Goal: Task Accomplishment & Management: Complete application form

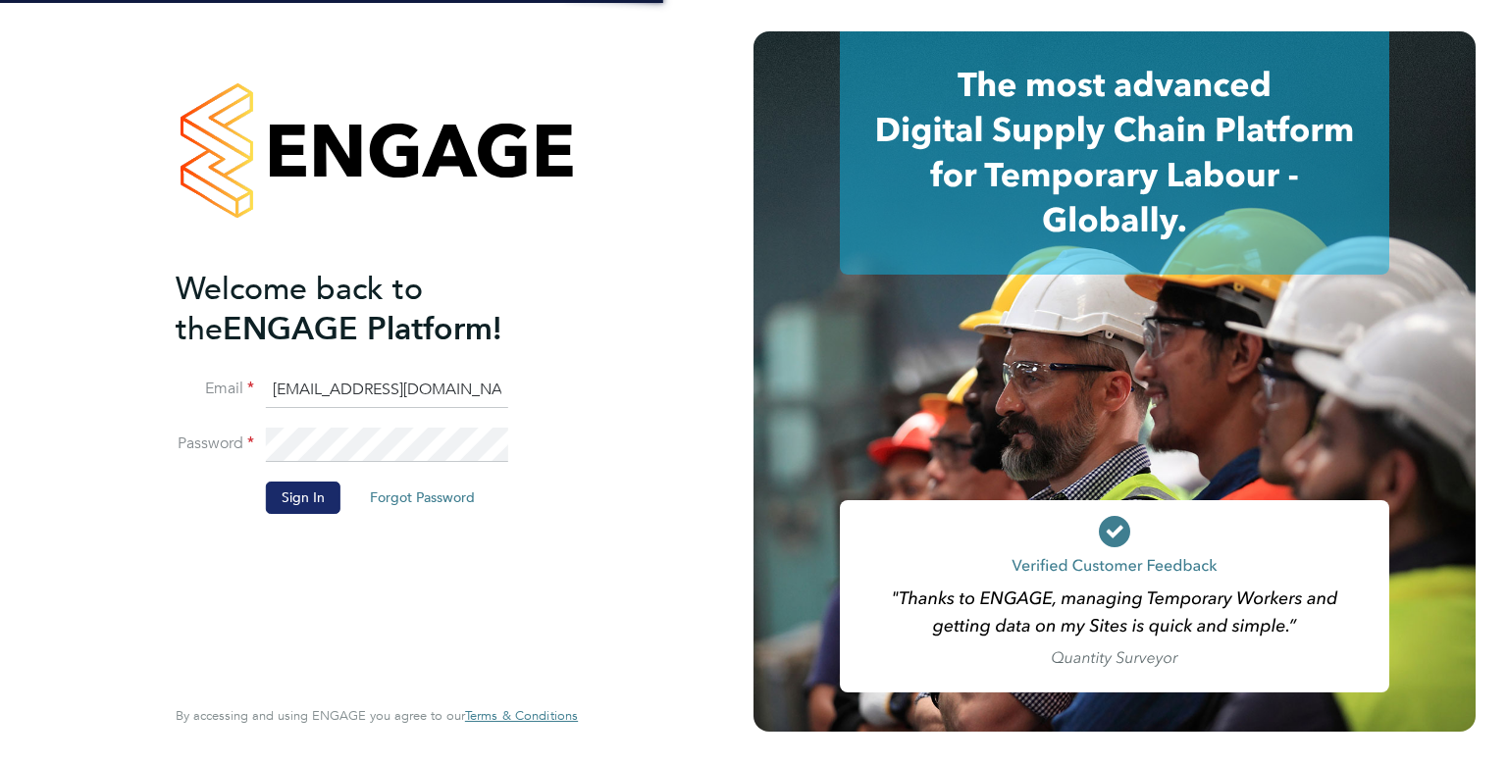
click at [309, 509] on button "Sign In" at bounding box center [303, 497] width 75 height 31
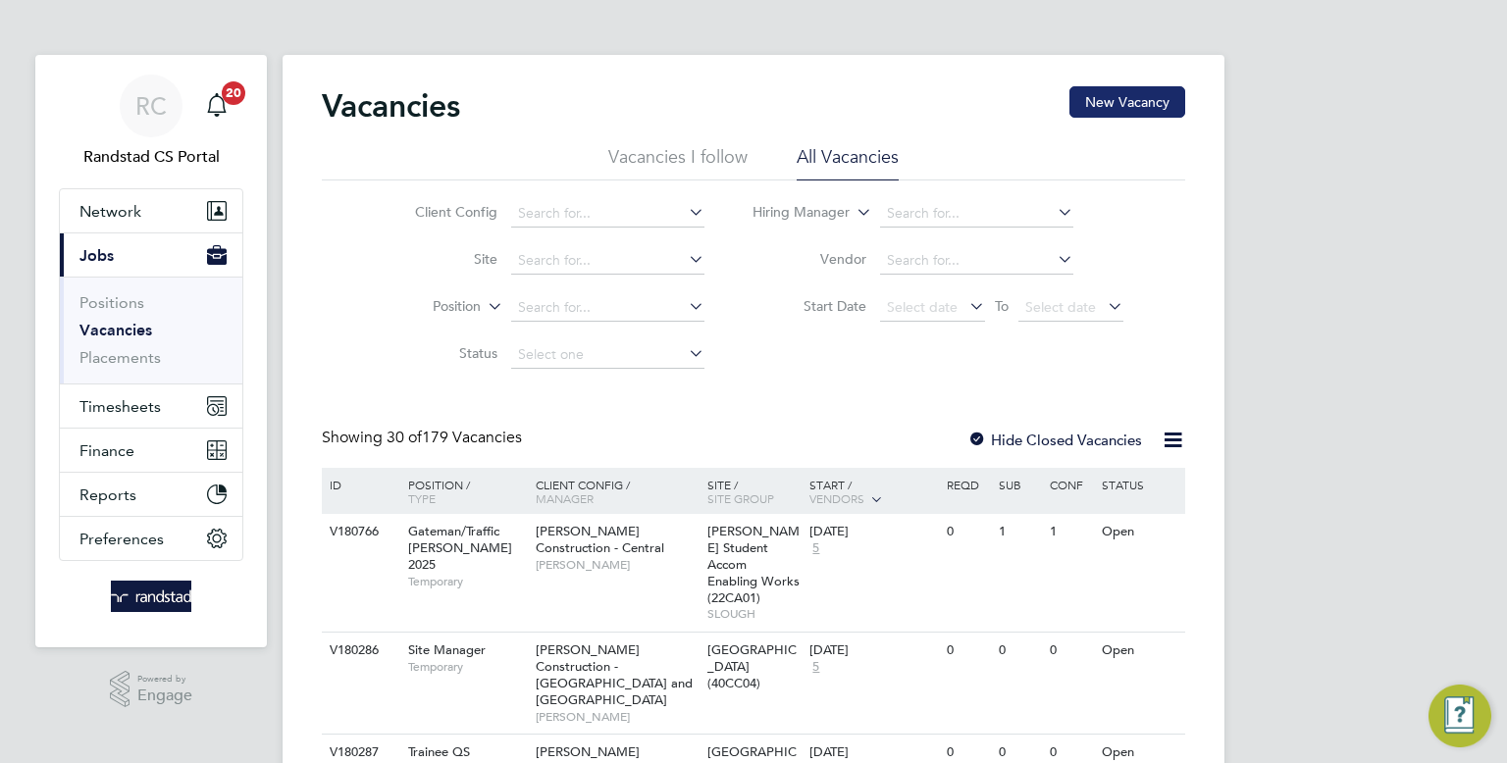
click at [1122, 92] on button "New Vacancy" at bounding box center [1127, 101] width 116 height 31
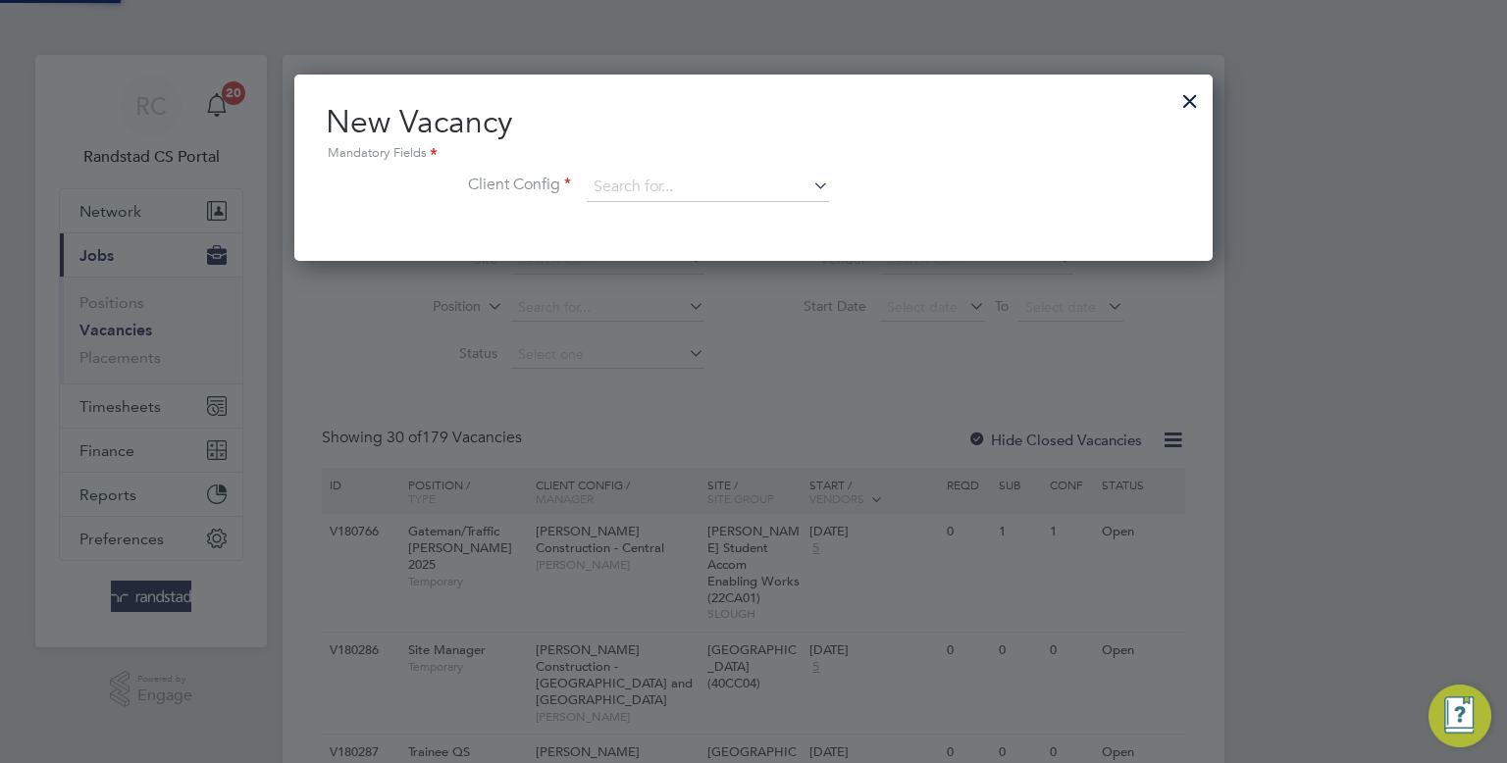
scroll to position [185, 919]
click at [741, 181] on input at bounding box center [708, 187] width 242 height 29
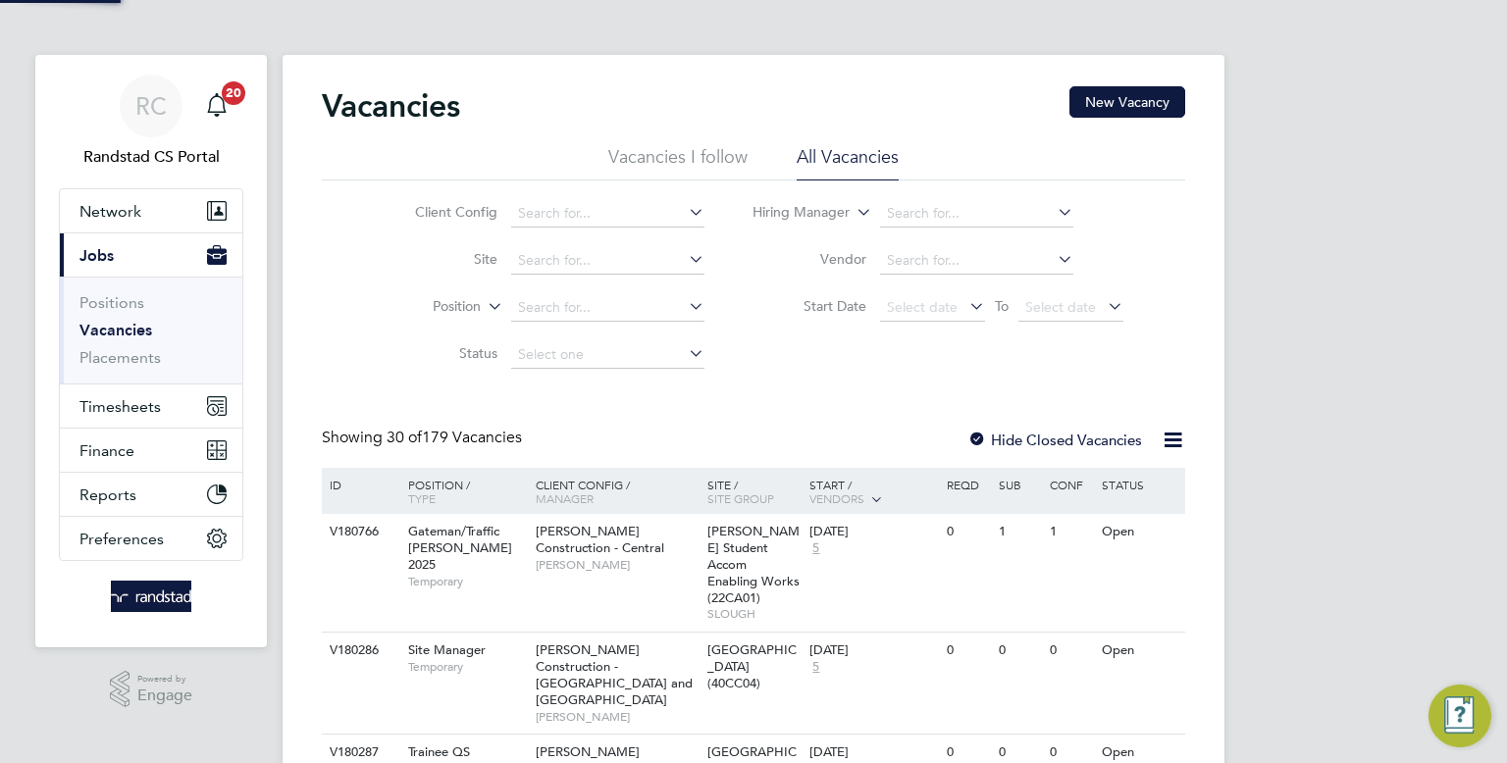
type input "l1o1`1"
click at [1136, 114] on button "New Vacancy" at bounding box center [1127, 101] width 116 height 31
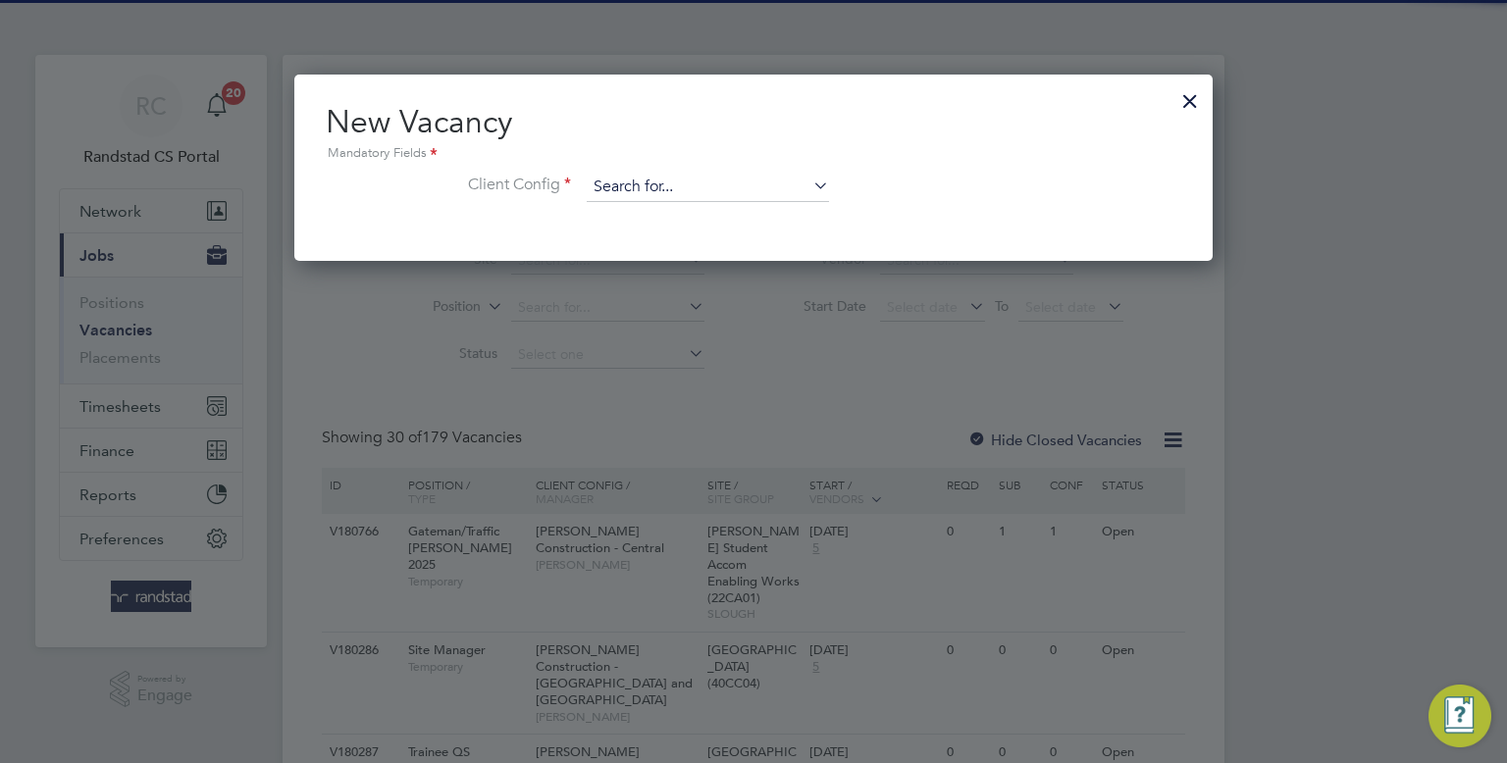
click at [669, 189] on input at bounding box center [708, 187] width 242 height 29
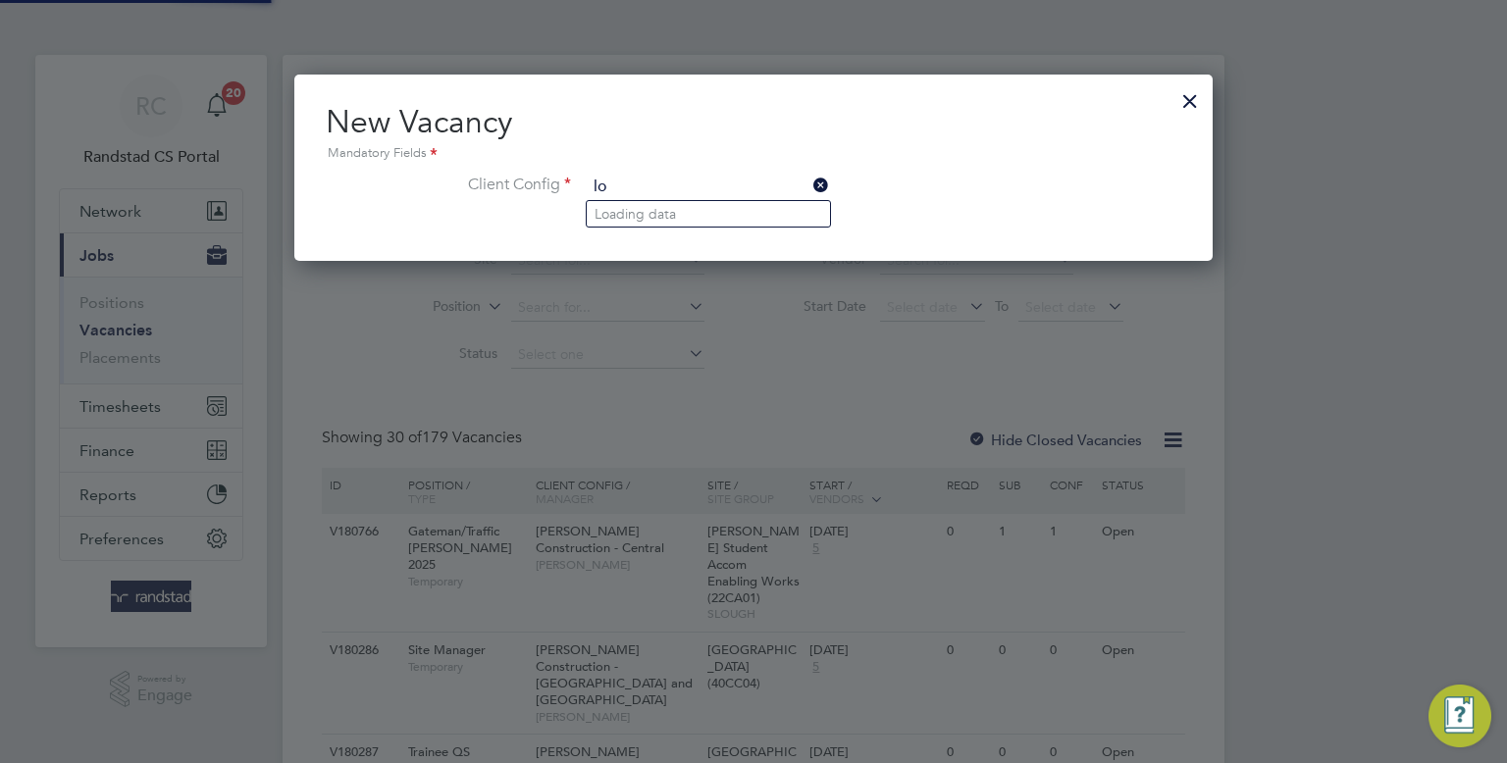
type input "l"
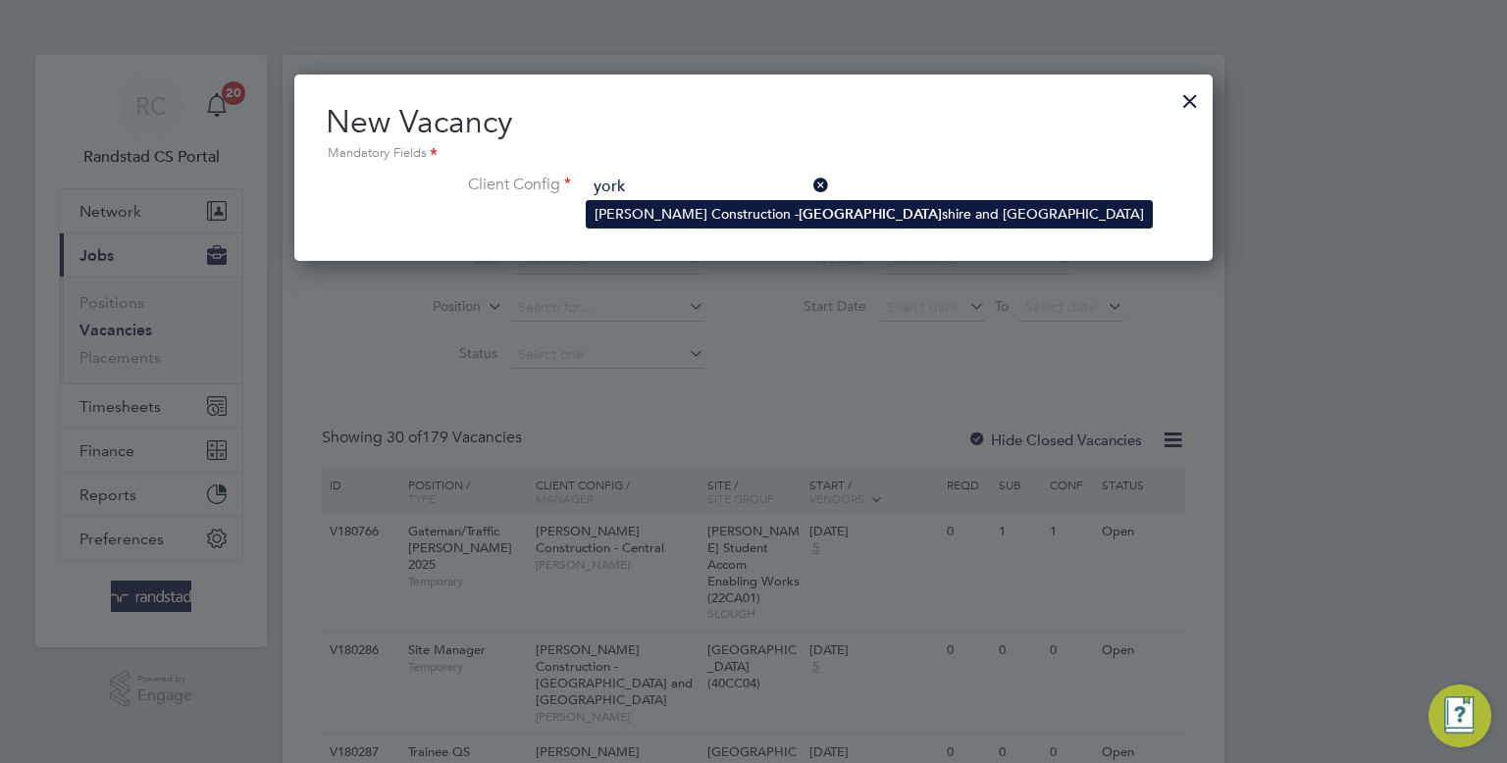
click at [691, 215] on li "Morgan Sindall Construction - York shire and North East" at bounding box center [869, 214] width 565 height 26
type input "Morgan Sindall Construction - Yorkshire and North East"
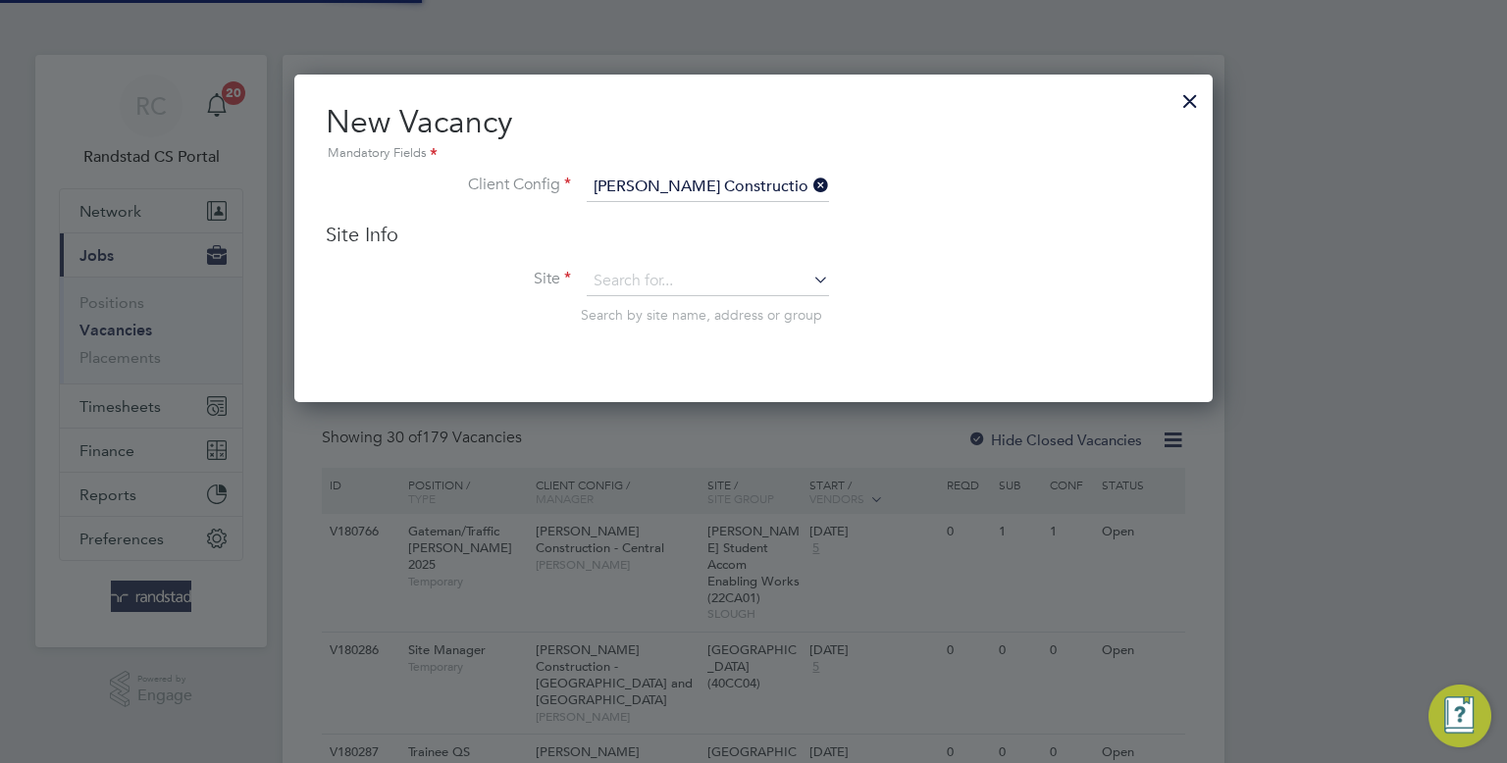
scroll to position [326, 919]
click at [732, 281] on input at bounding box center [708, 281] width 242 height 29
type input "h"
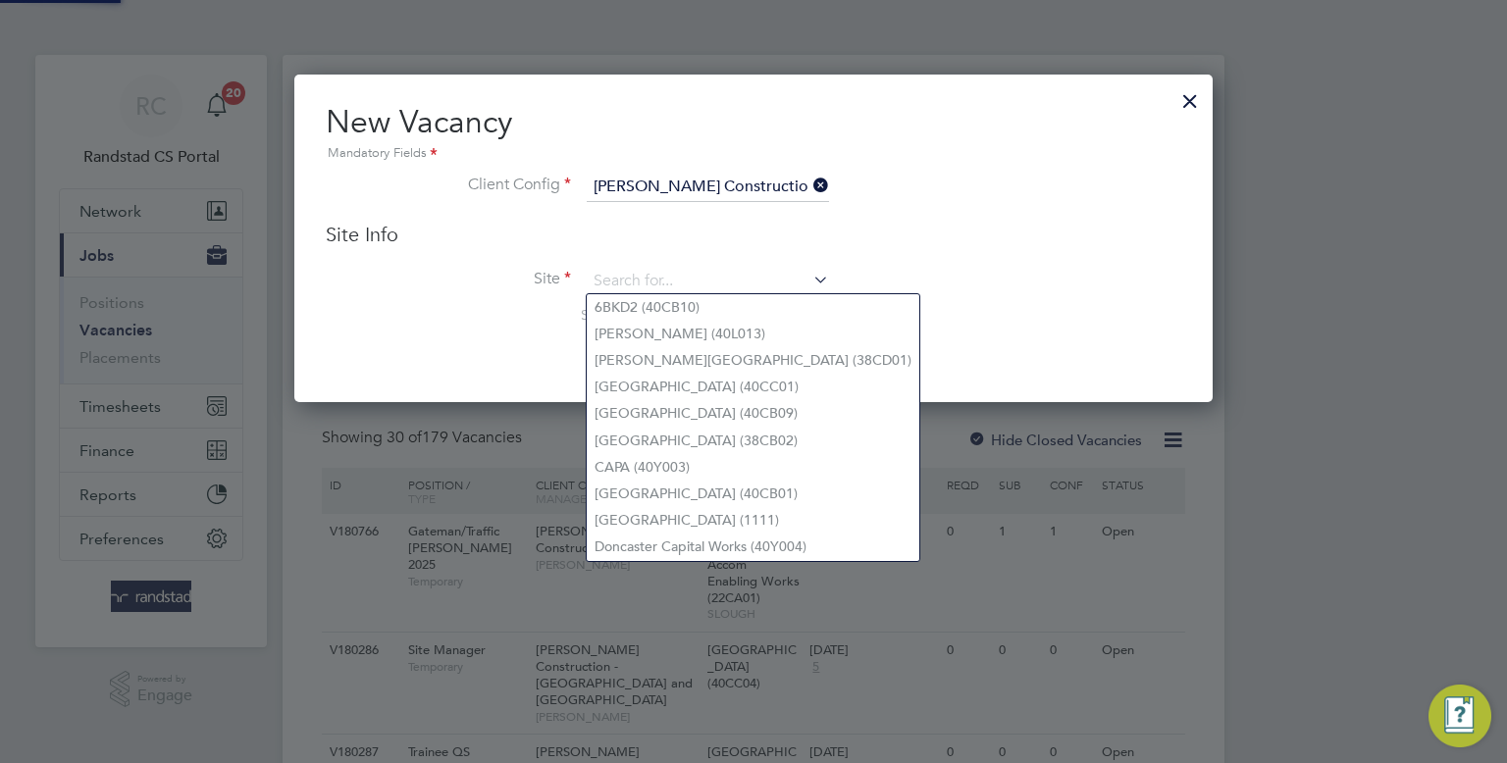
click at [729, 193] on input "Morgan Sindall Construction - Yorkshire and North East" at bounding box center [708, 187] width 242 height 29
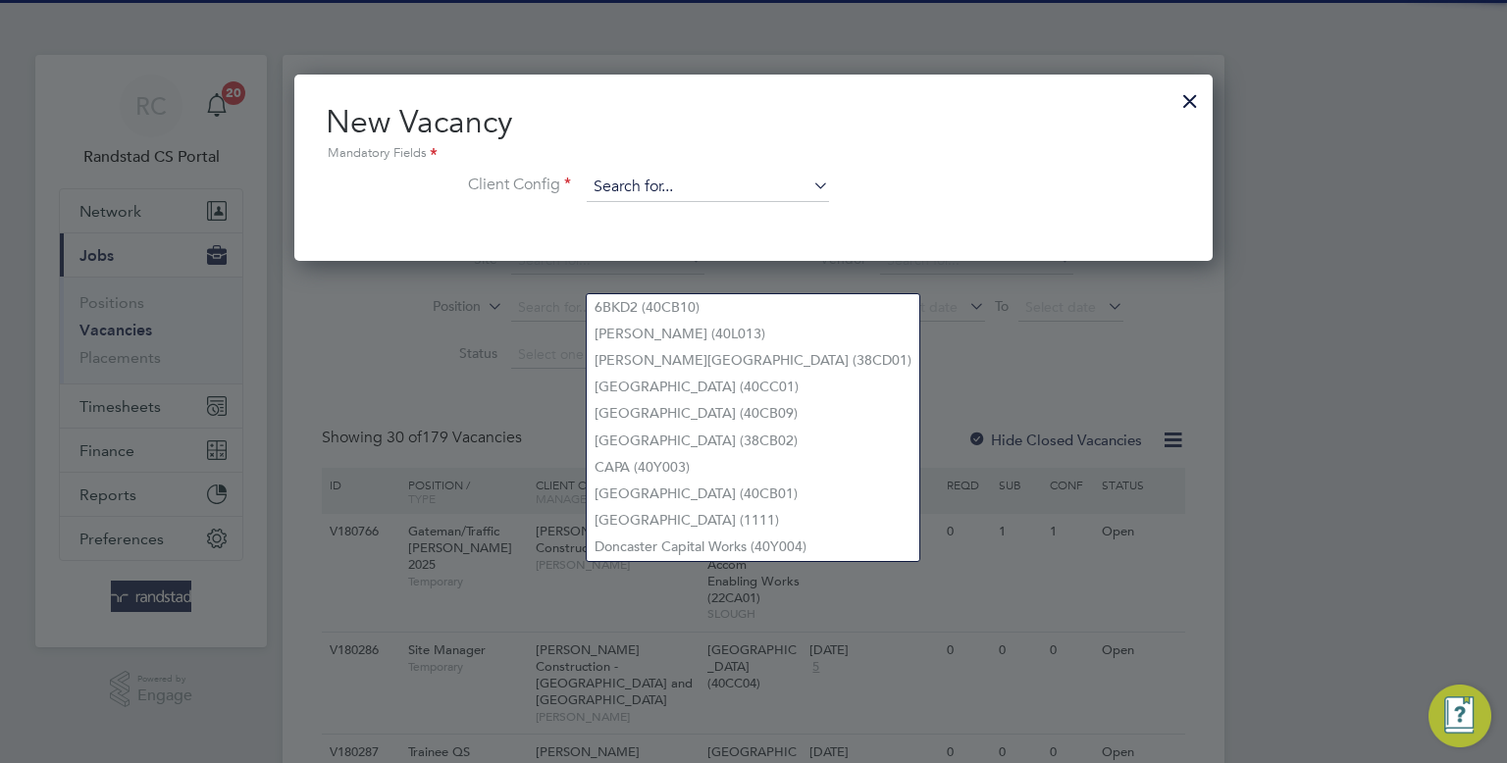
scroll to position [185, 919]
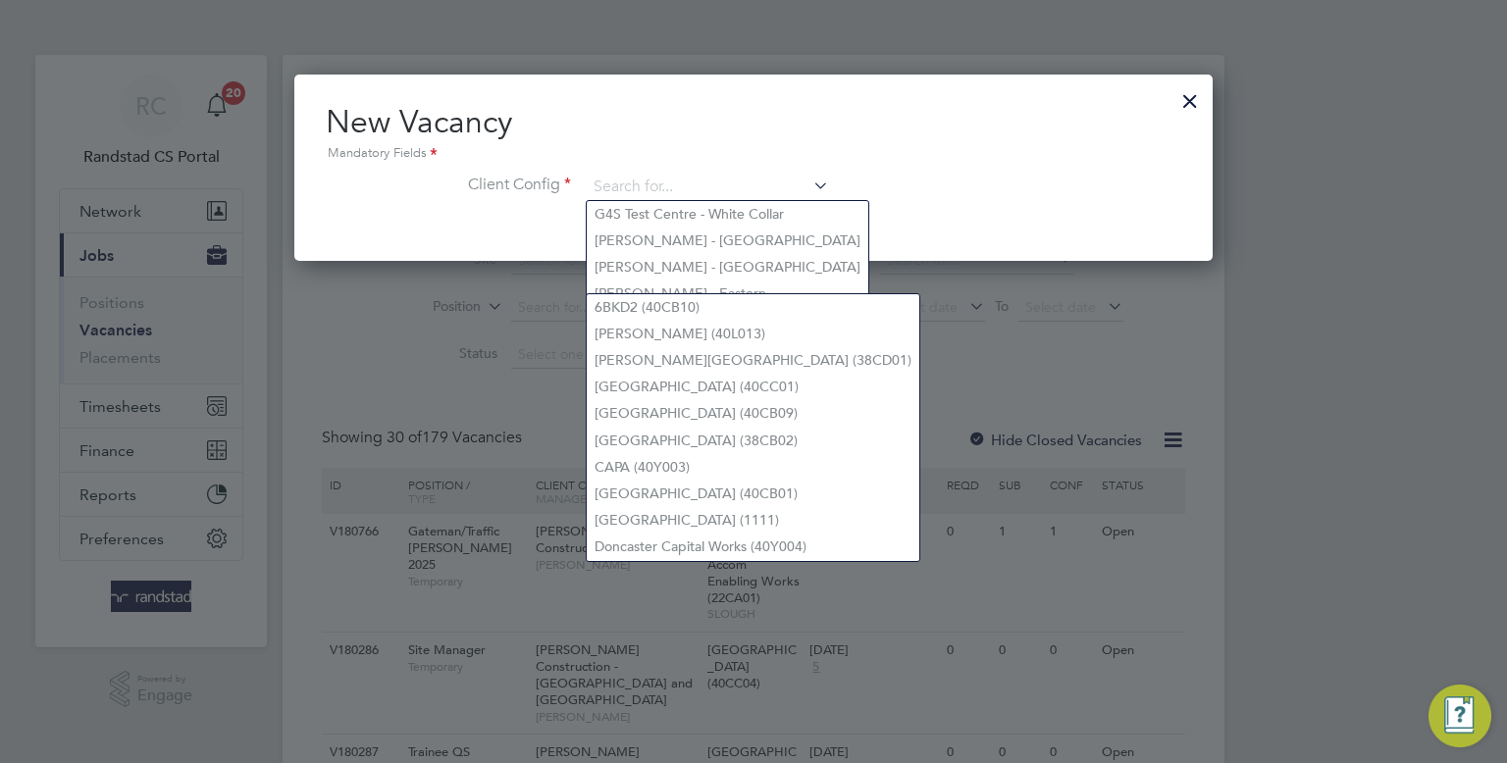
click at [936, 129] on h2 "New Vacancy Mandatory Fields" at bounding box center [753, 133] width 855 height 63
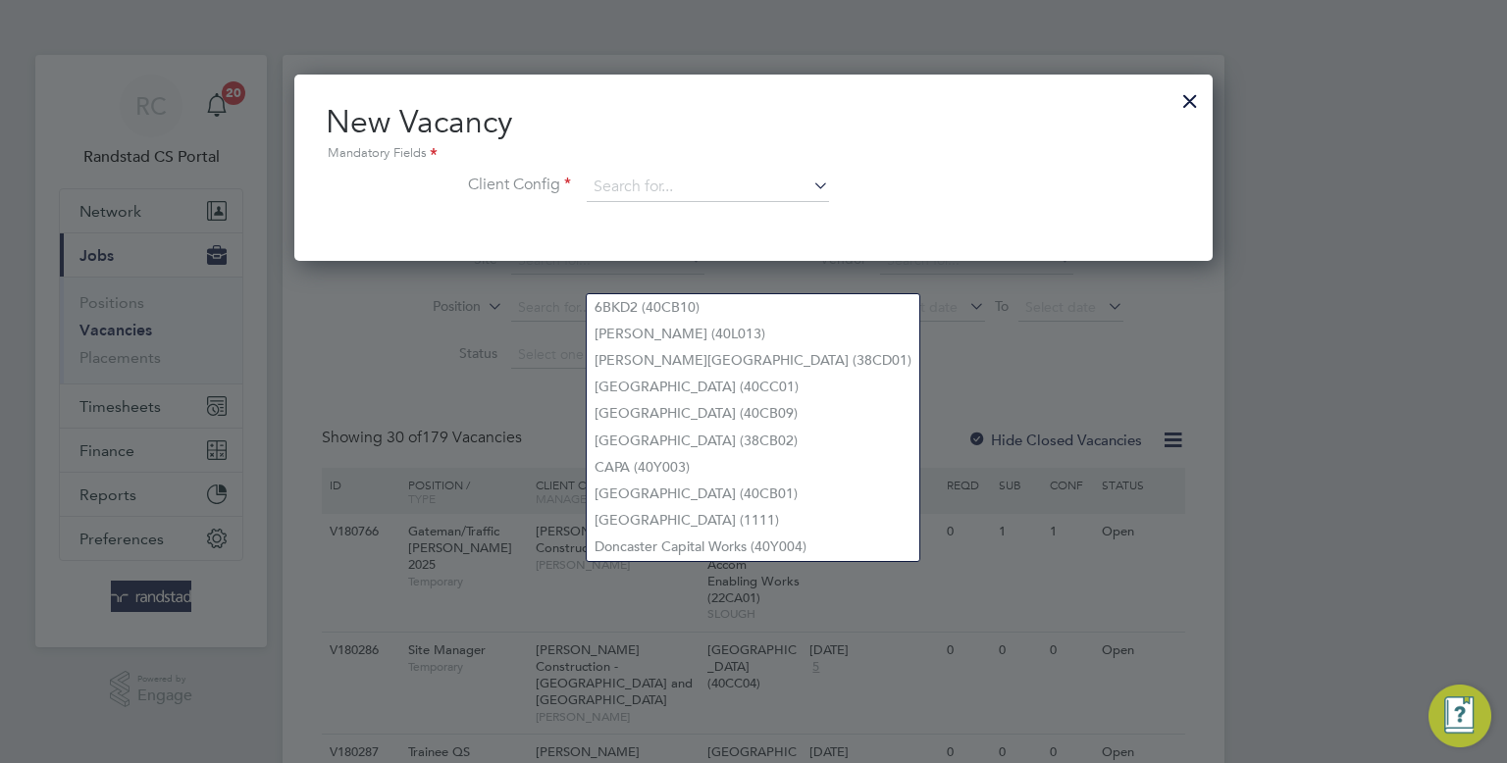
click at [1189, 102] on div at bounding box center [1189, 95] width 35 height 35
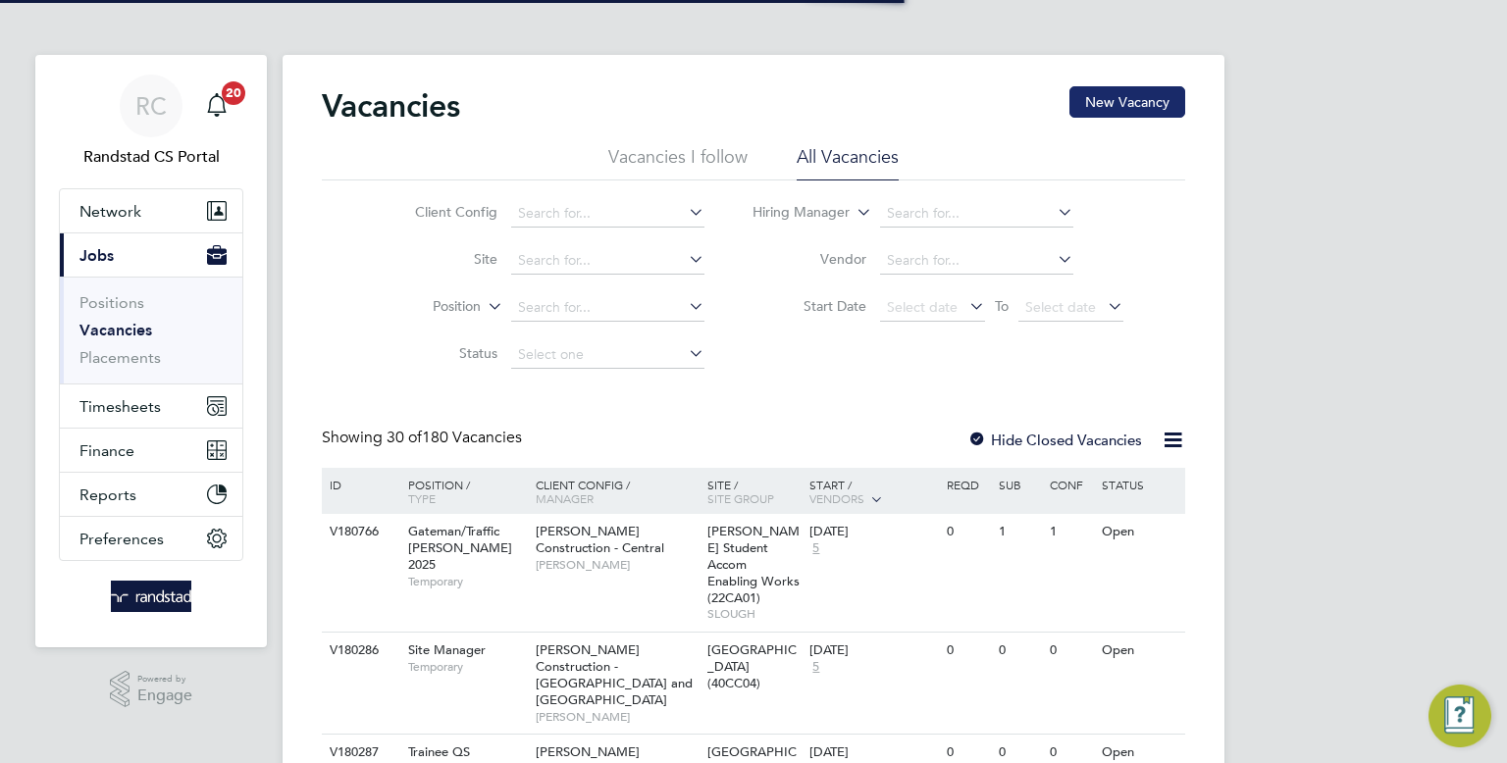
click at [1130, 101] on button "New Vacancy" at bounding box center [1127, 101] width 116 height 31
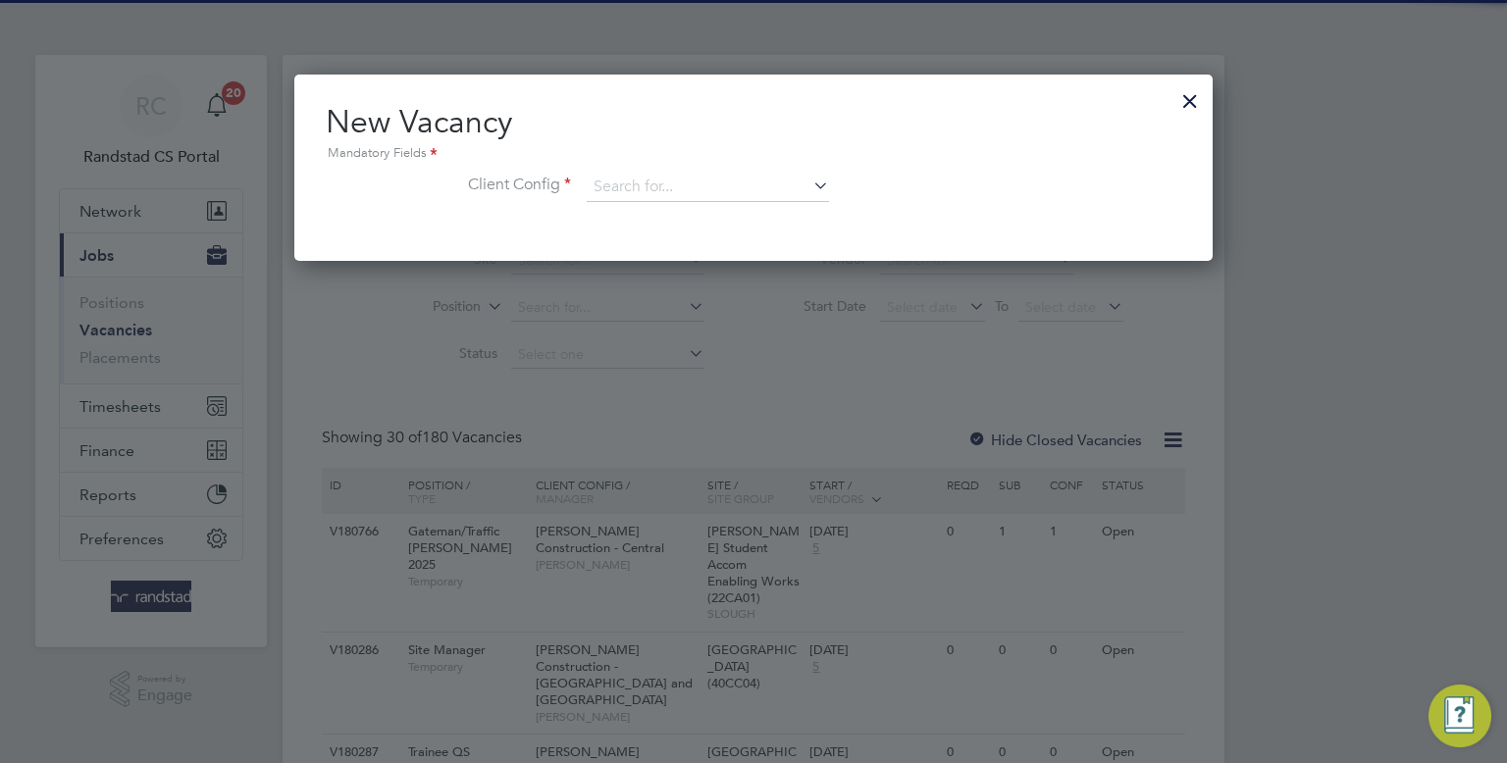
scroll to position [185, 919]
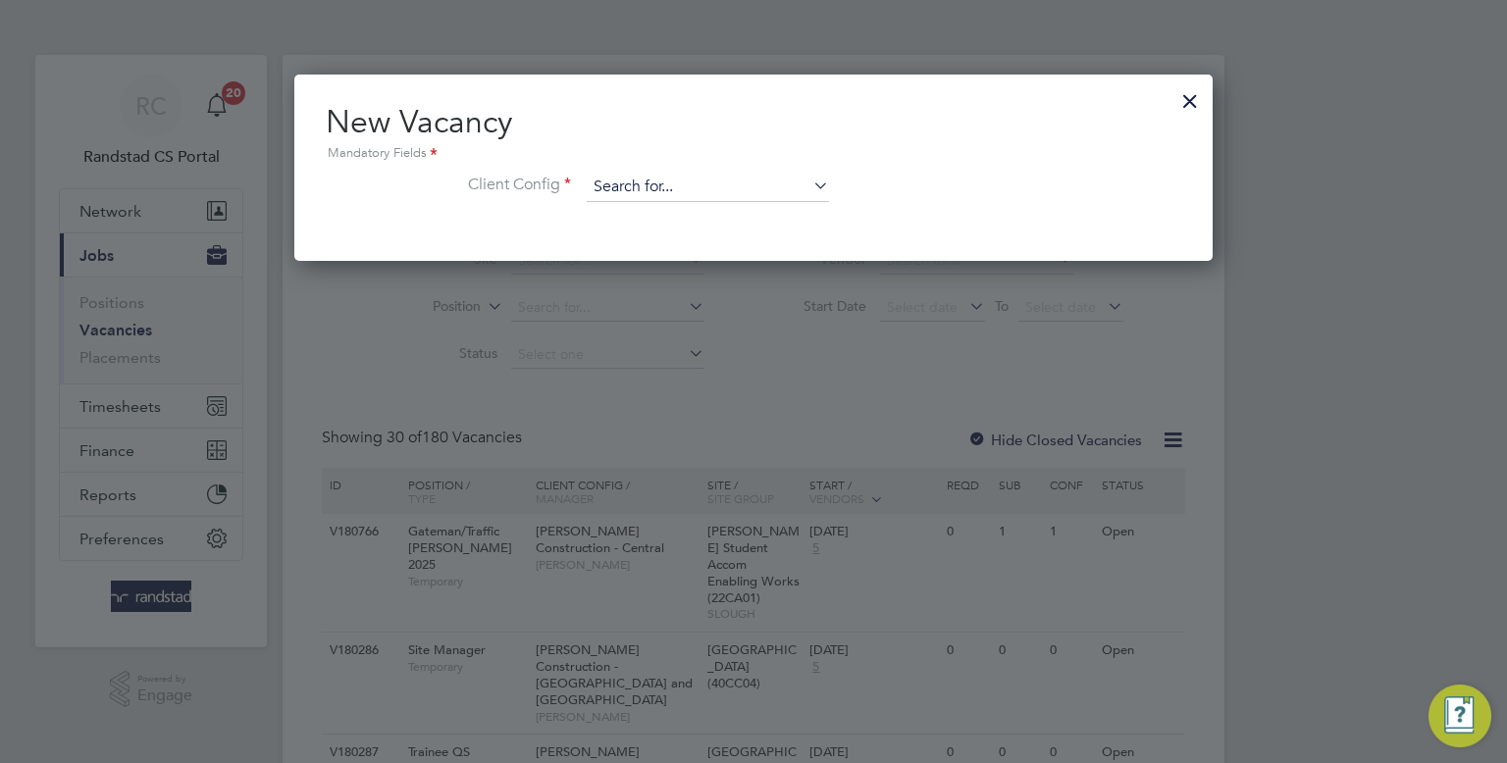
click at [644, 179] on input at bounding box center [708, 187] width 242 height 29
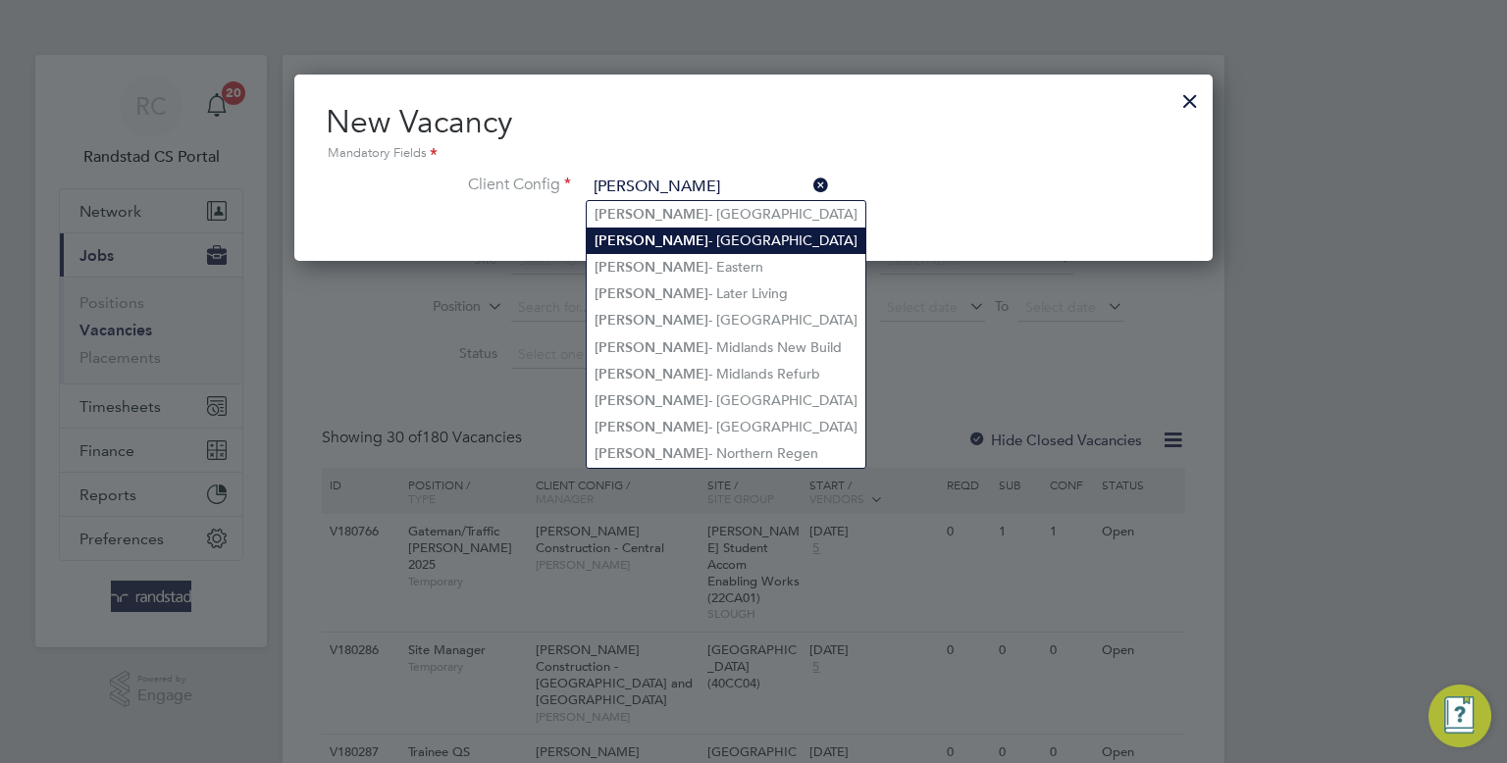
click at [699, 247] on li "Lovell - East Midlands" at bounding box center [726, 241] width 279 height 26
type input "[PERSON_NAME] - [GEOGRAPHIC_DATA]"
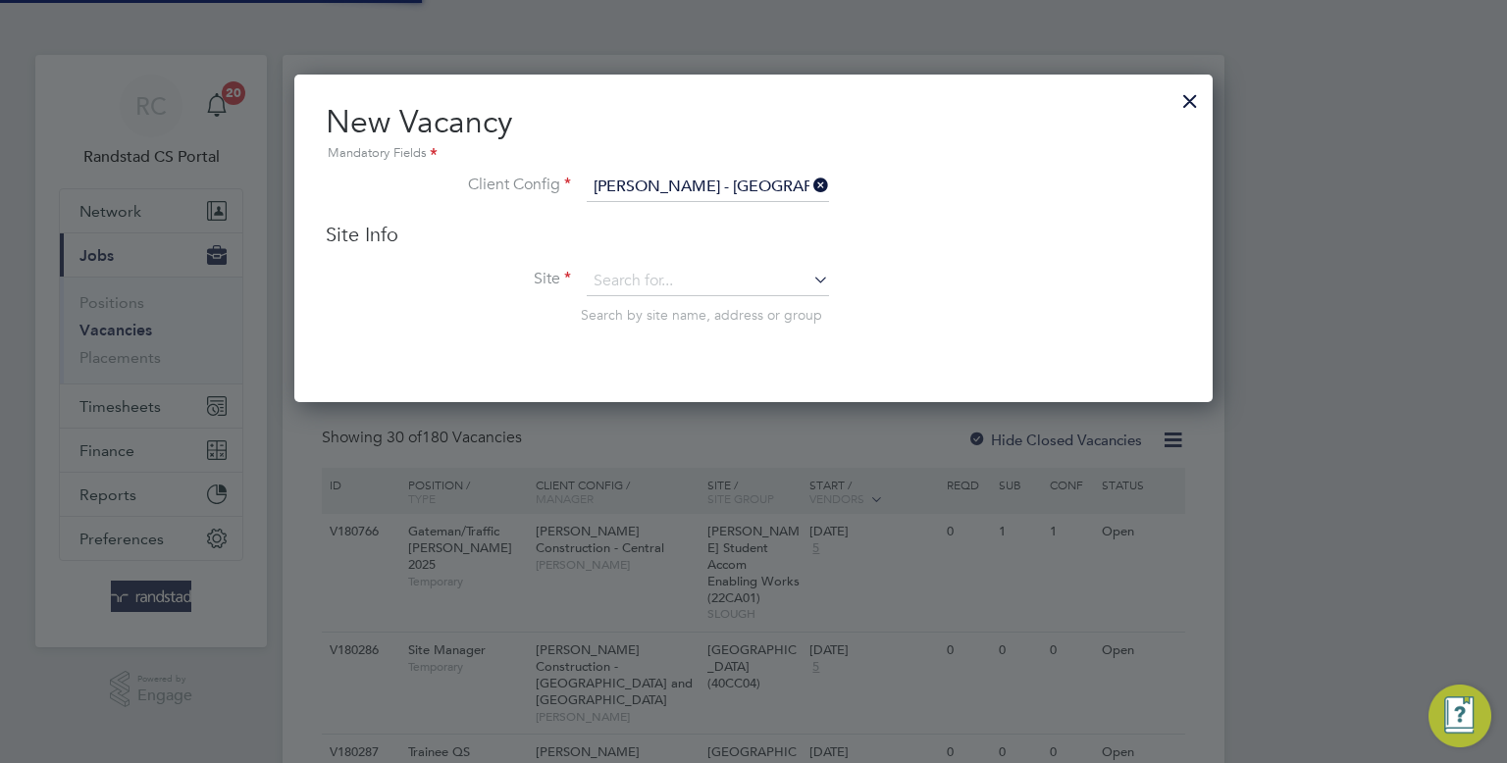
scroll to position [326, 919]
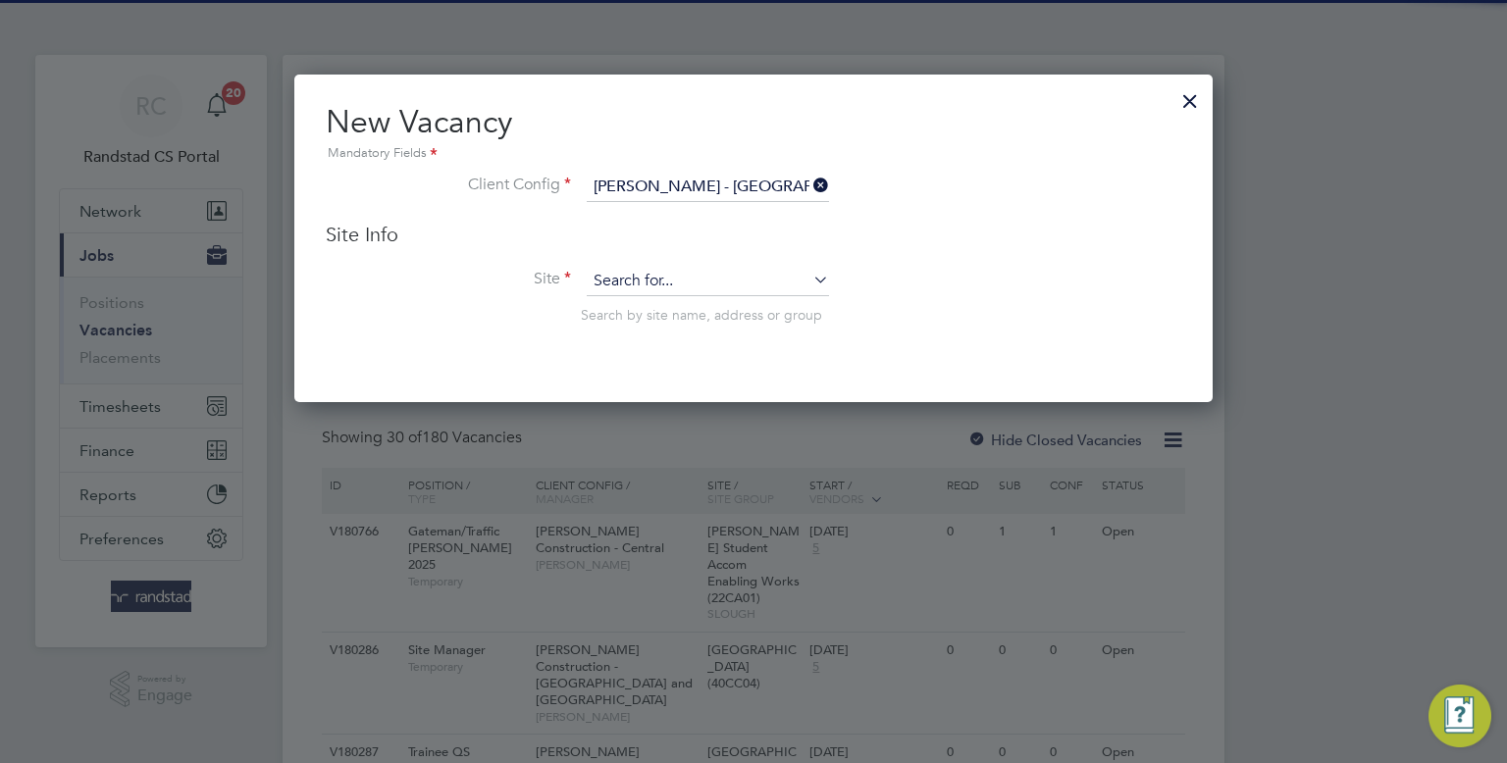
click at [663, 273] on input at bounding box center [708, 281] width 242 height 29
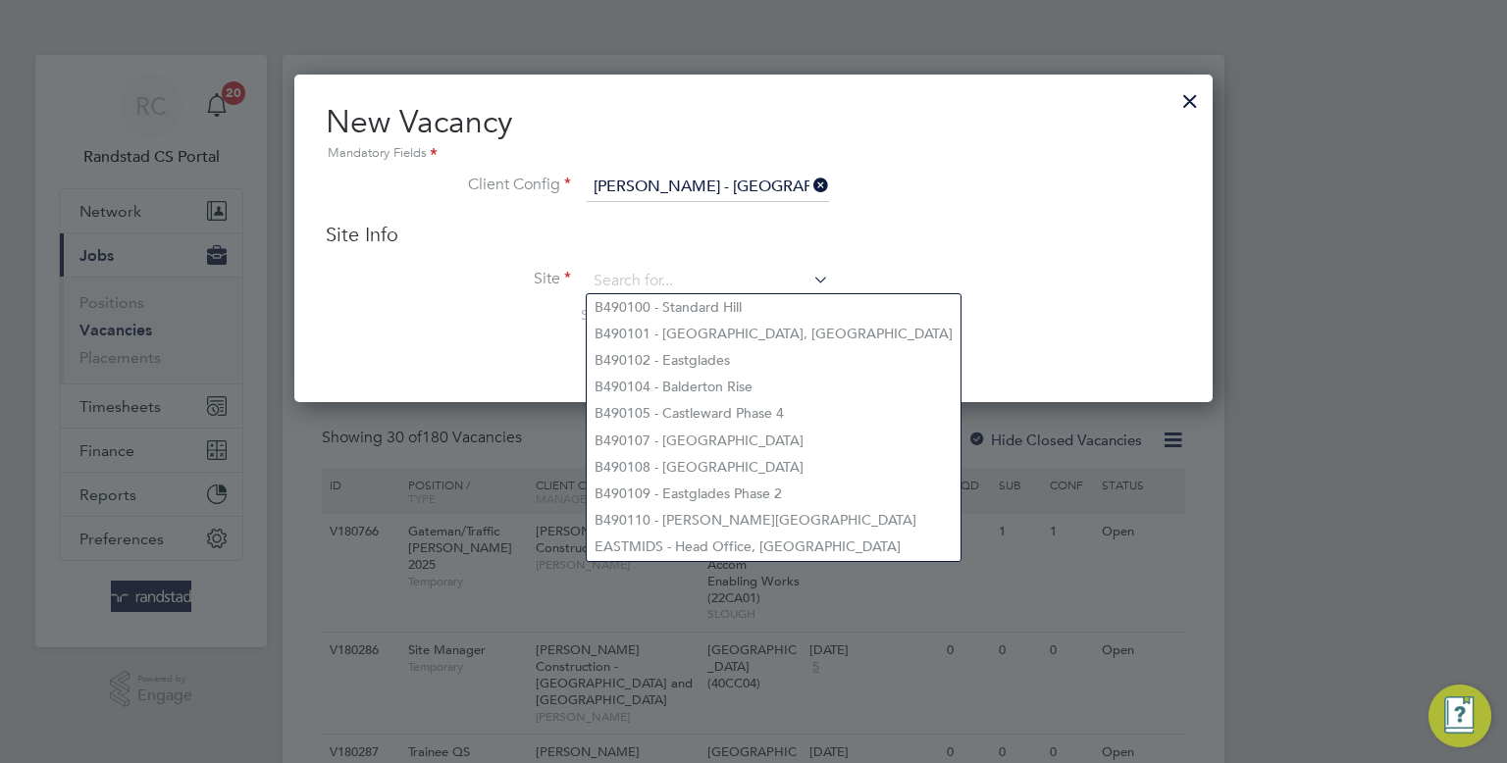
click at [718, 192] on input "[PERSON_NAME] - [GEOGRAPHIC_DATA]" at bounding box center [708, 187] width 242 height 29
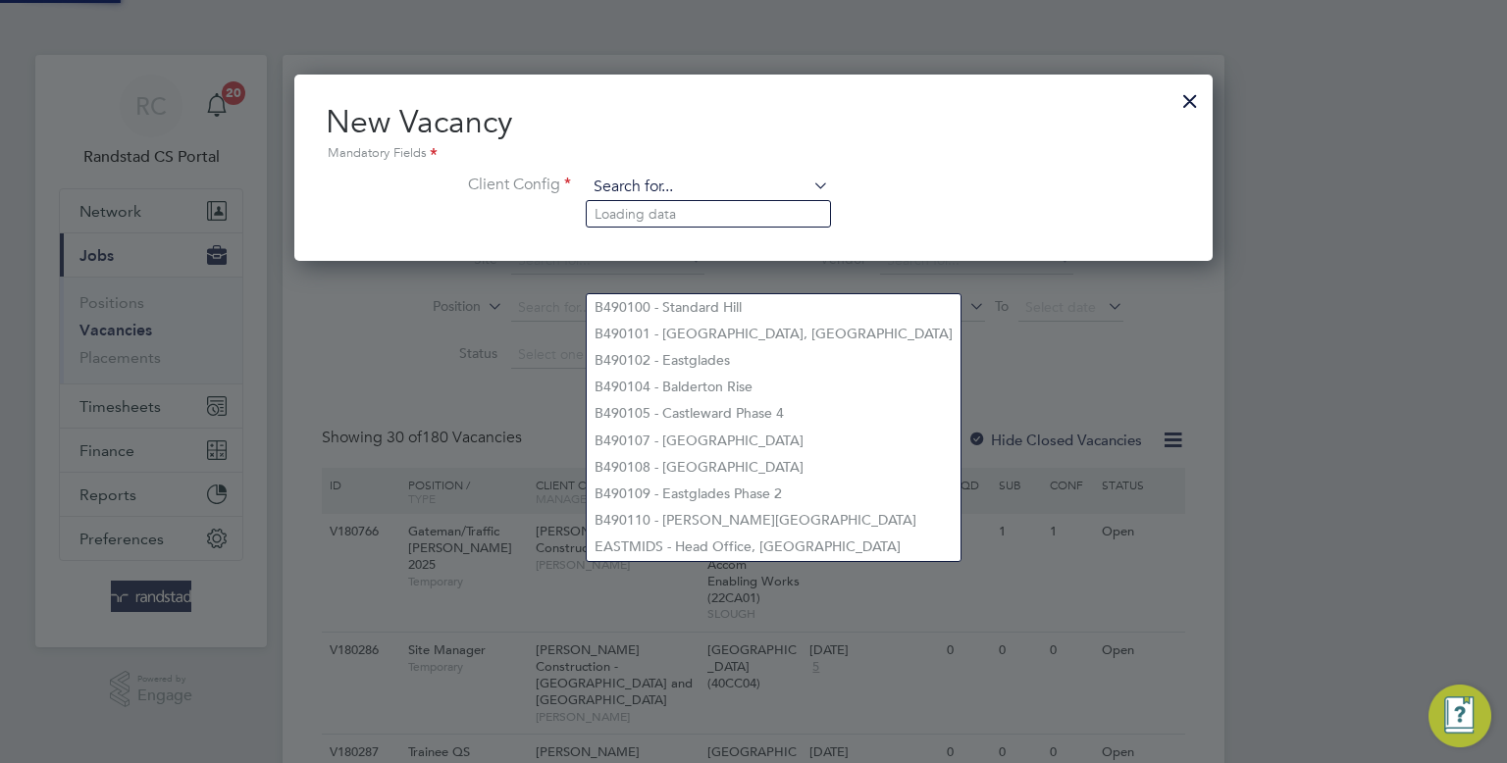
scroll to position [185, 919]
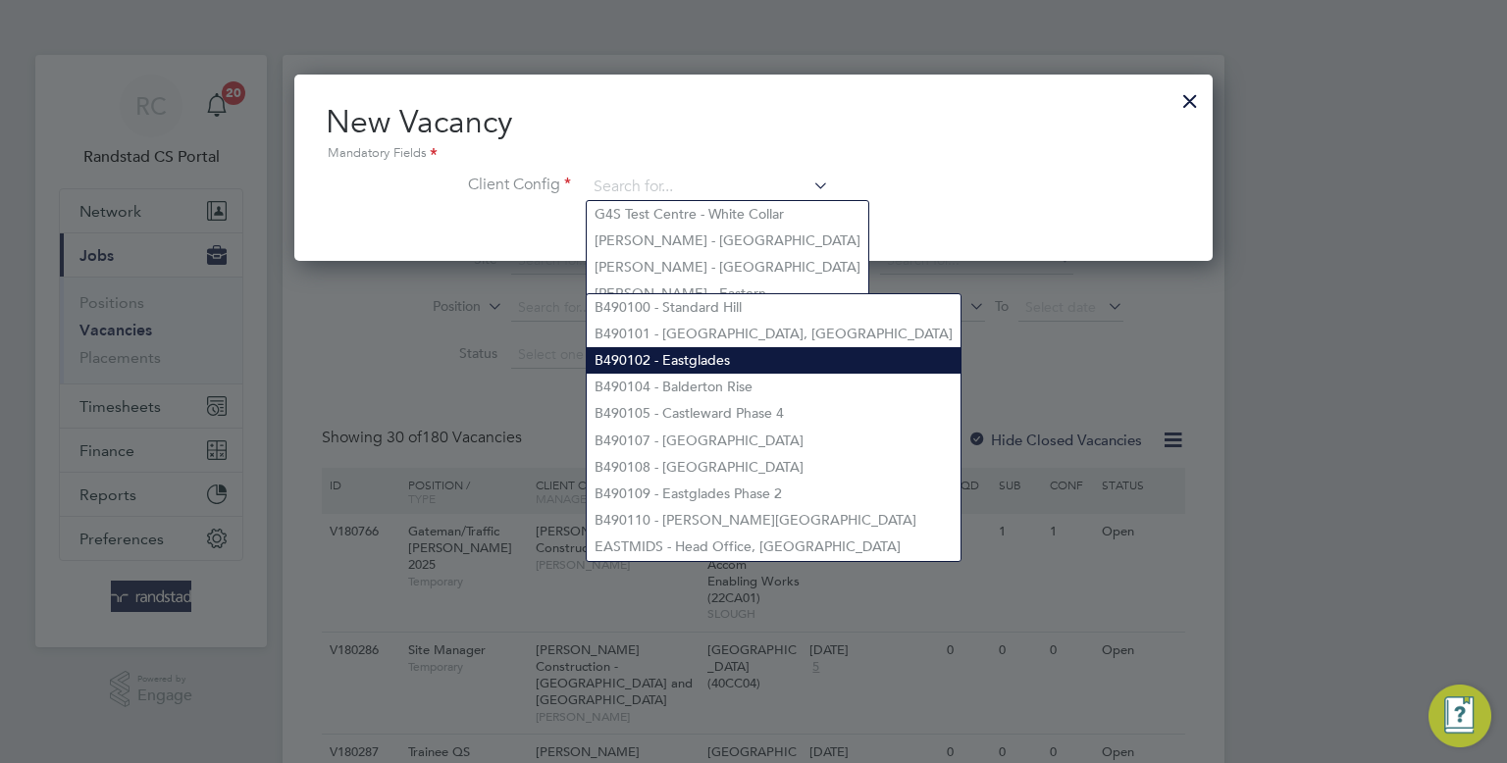
click at [823, 370] on li "B490102 - Eastglades" at bounding box center [774, 360] width 374 height 26
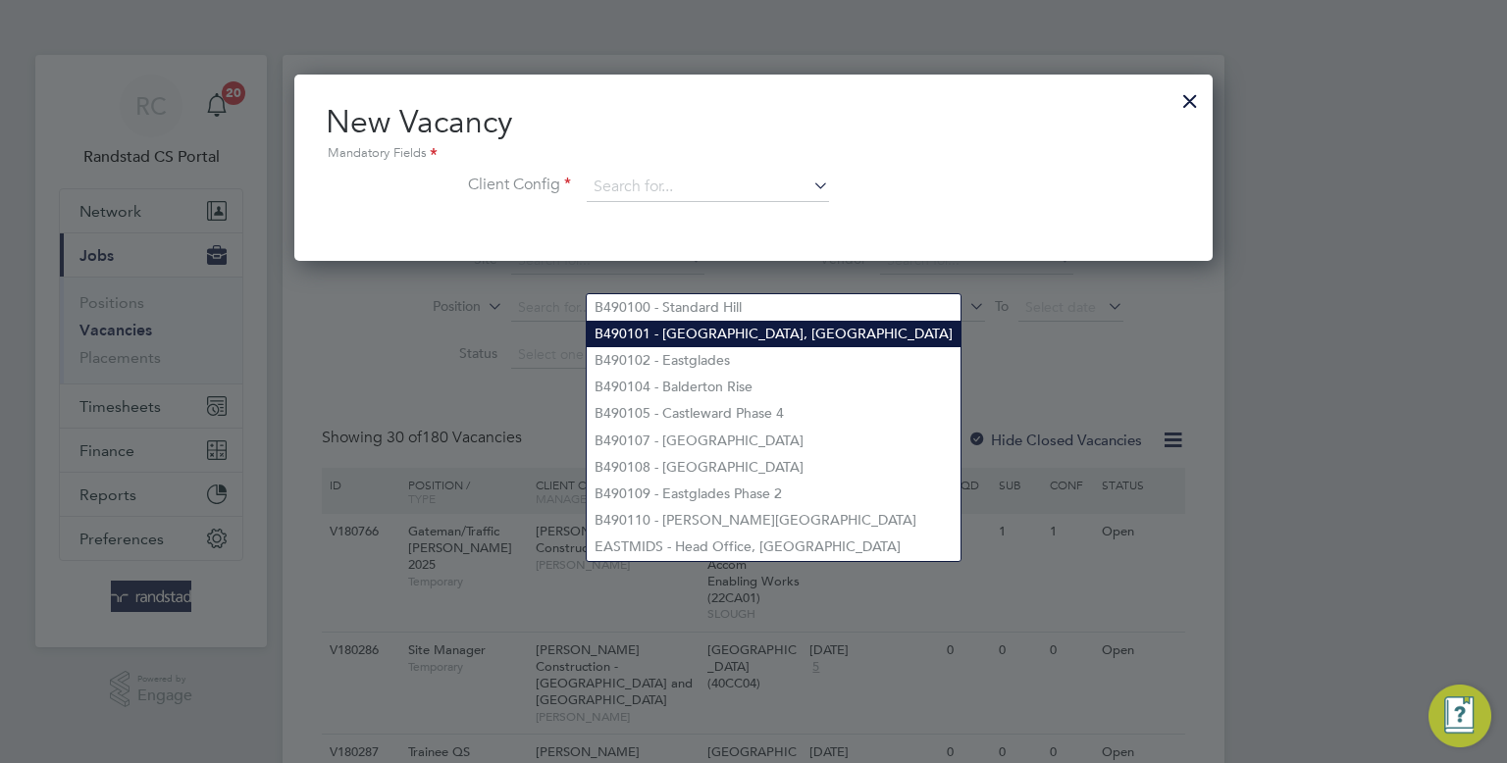
click at [779, 329] on li "B490101 - [GEOGRAPHIC_DATA], [GEOGRAPHIC_DATA]" at bounding box center [774, 334] width 374 height 26
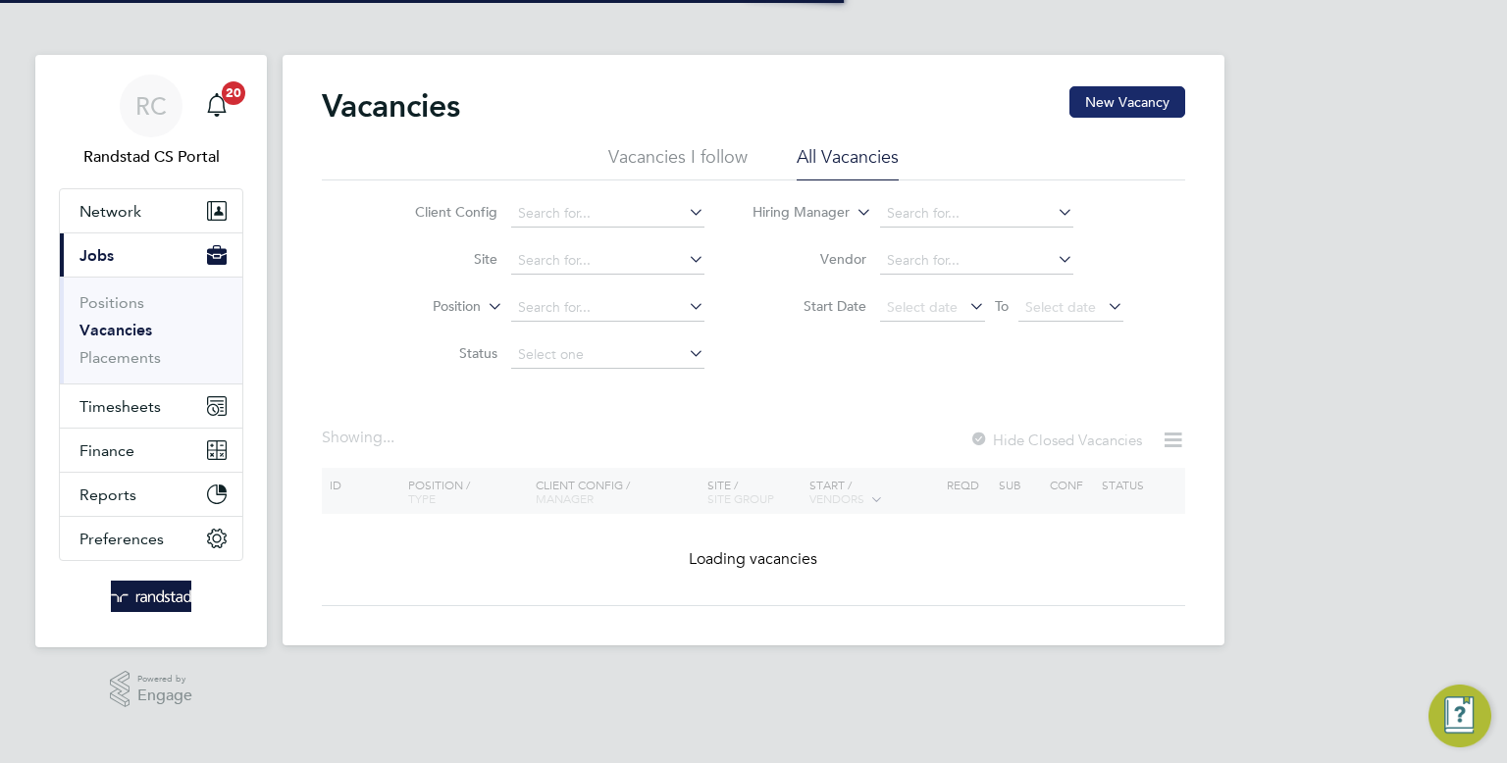
click at [1105, 115] on button "New Vacancy" at bounding box center [1127, 101] width 116 height 31
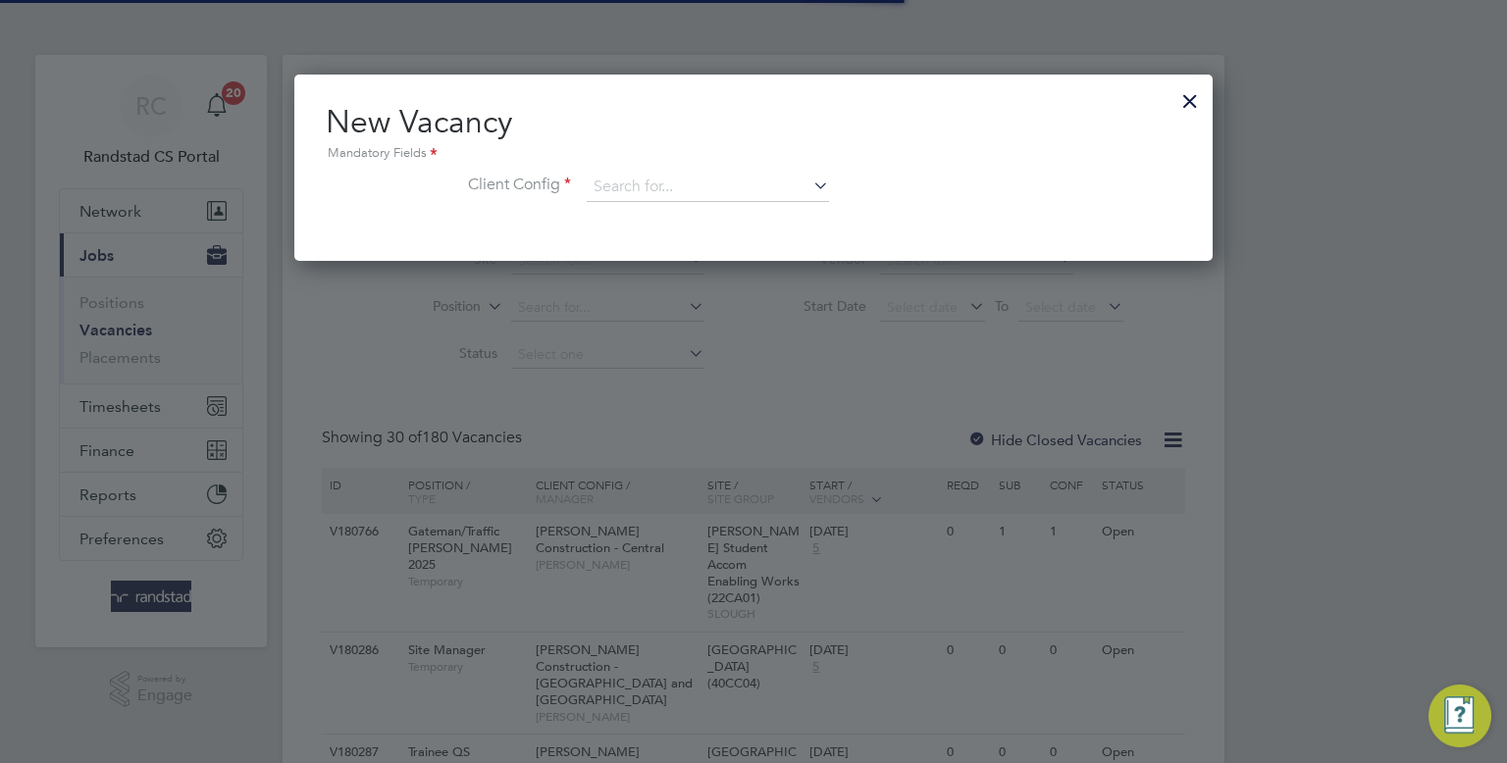
scroll to position [185, 919]
click at [760, 180] on input at bounding box center [708, 187] width 242 height 29
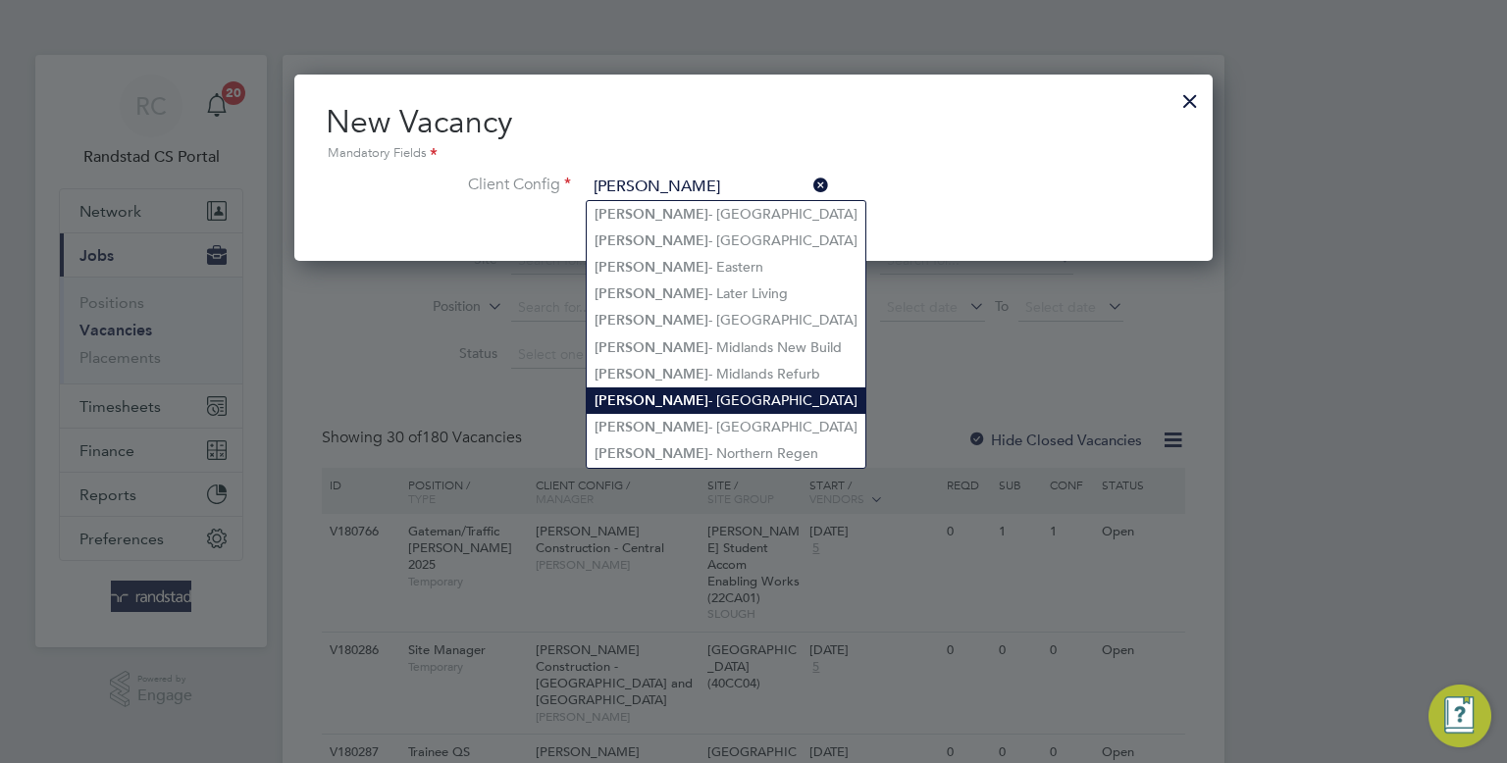
click at [695, 395] on li "Lovell - North East" at bounding box center [726, 401] width 279 height 26
type input "[PERSON_NAME] - [GEOGRAPHIC_DATA]"
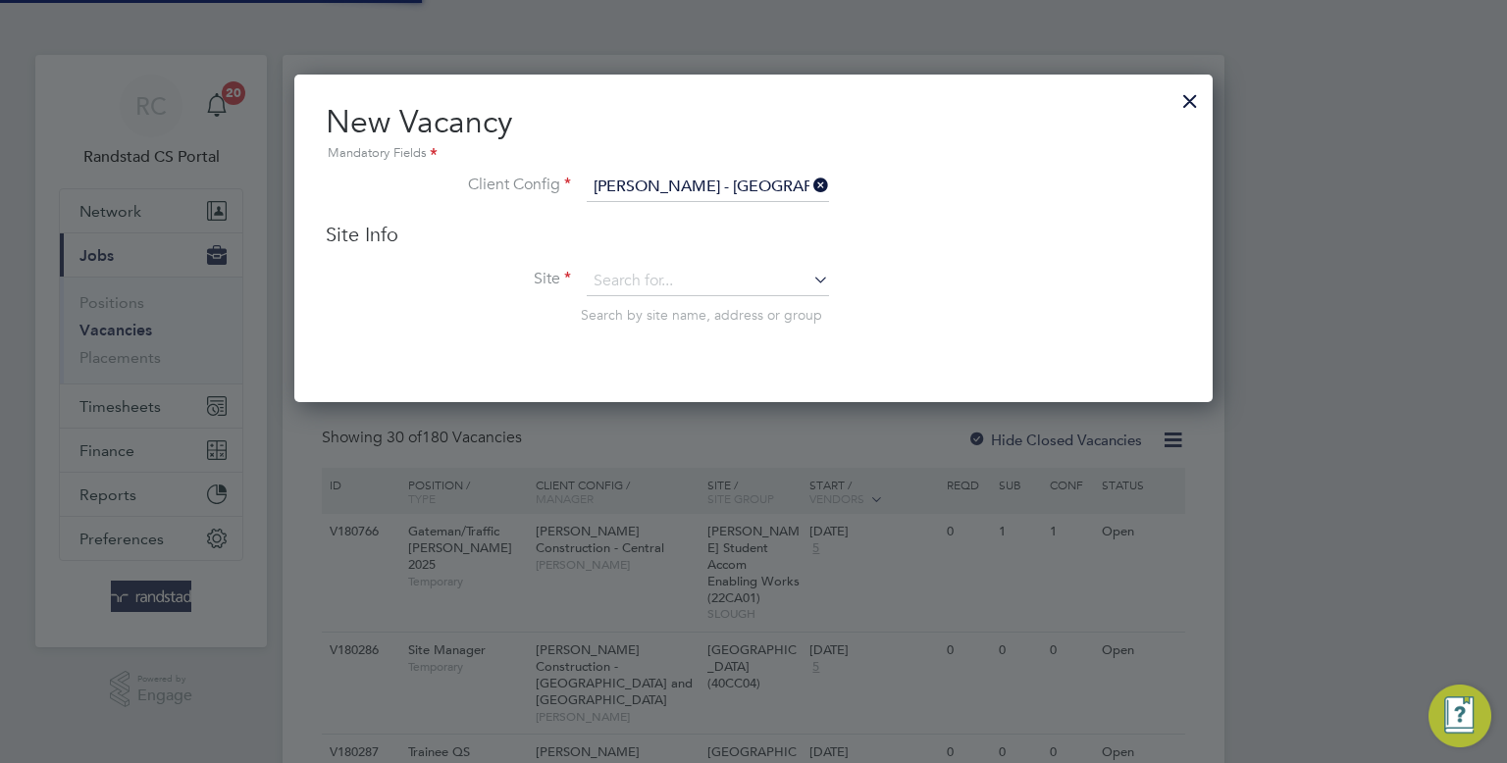
scroll to position [326, 919]
click at [637, 283] on input at bounding box center [708, 281] width 242 height 29
type input "how"
click at [1191, 101] on div at bounding box center [1189, 95] width 35 height 35
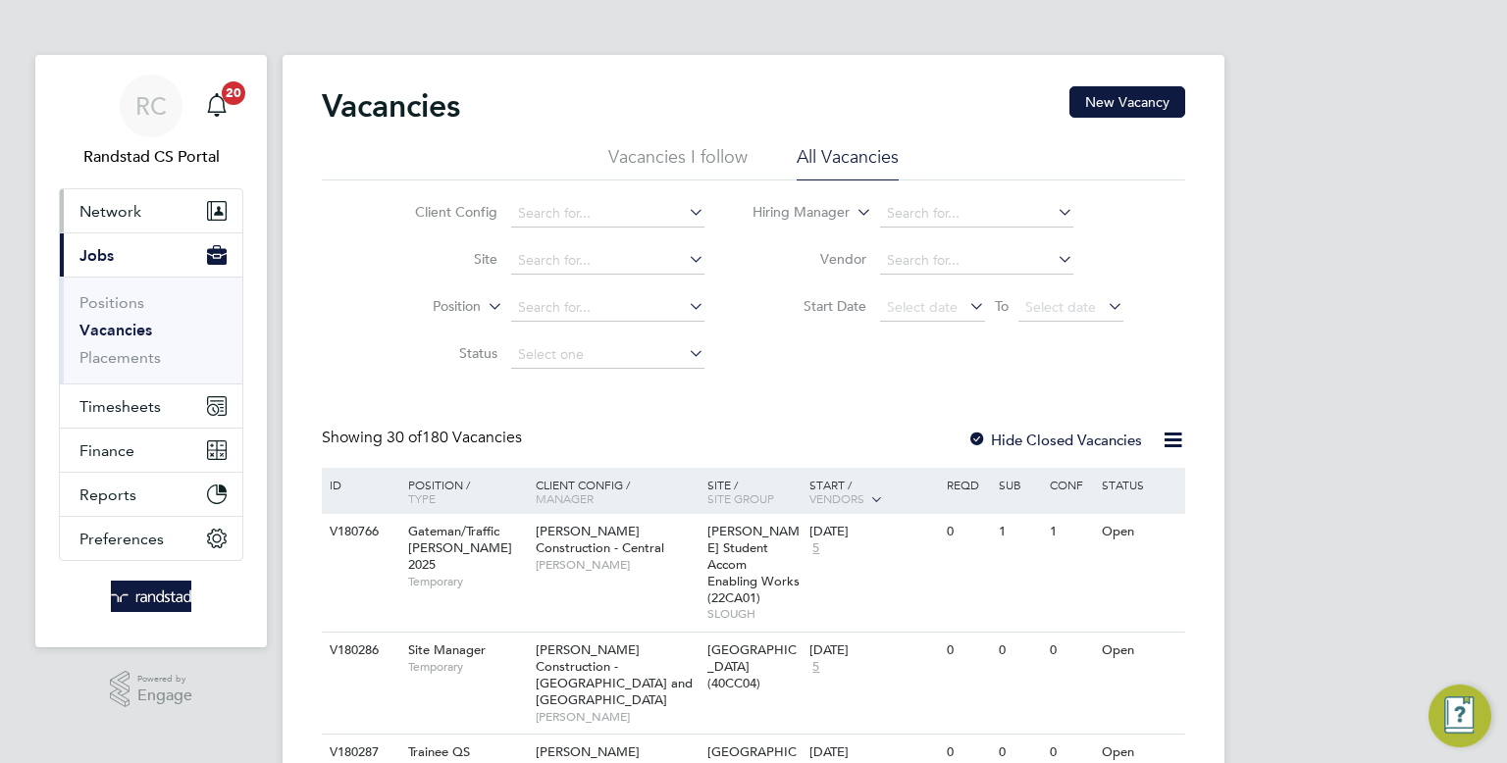
click at [164, 195] on button "Network" at bounding box center [151, 210] width 182 height 43
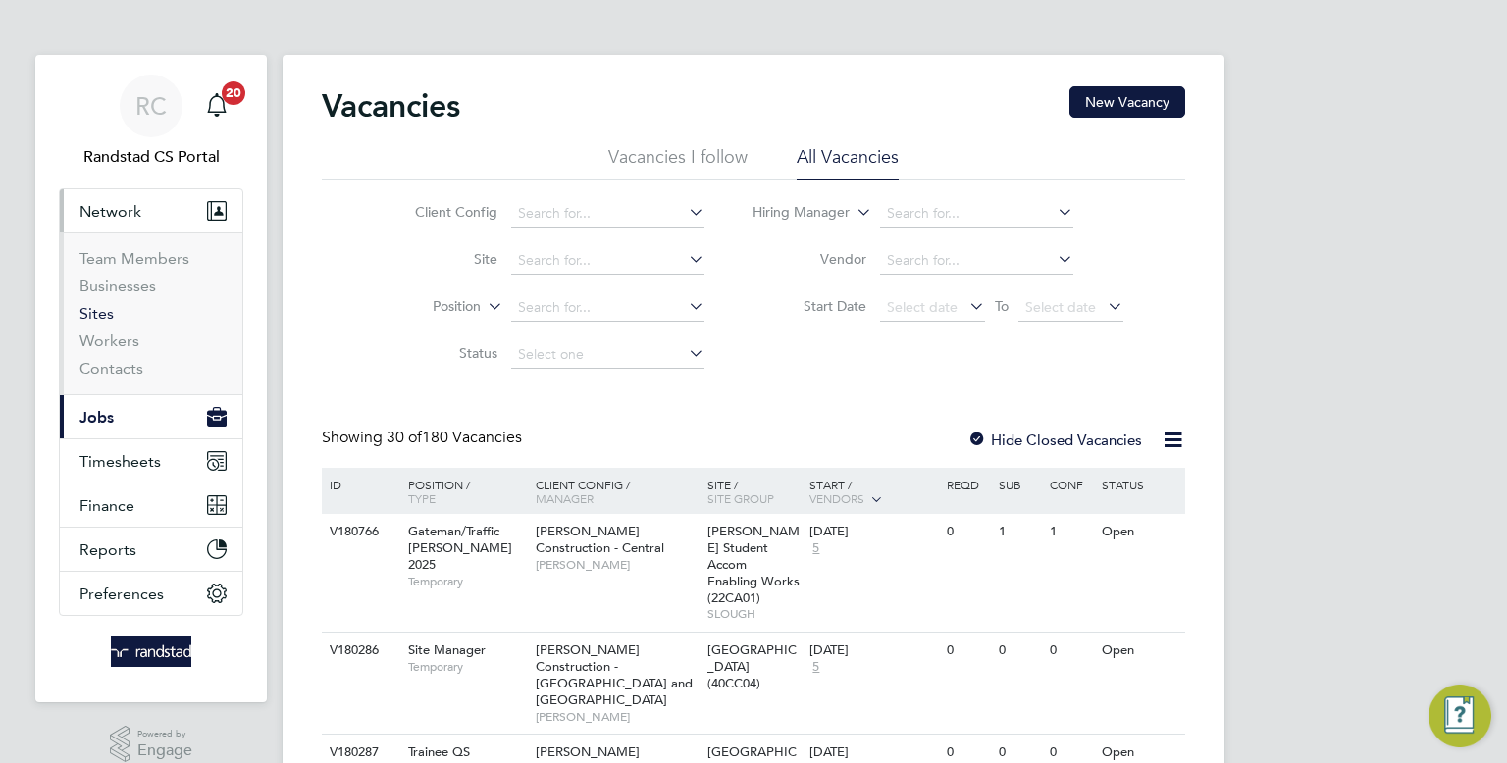
click at [100, 312] on link "Sites" at bounding box center [96, 313] width 34 height 19
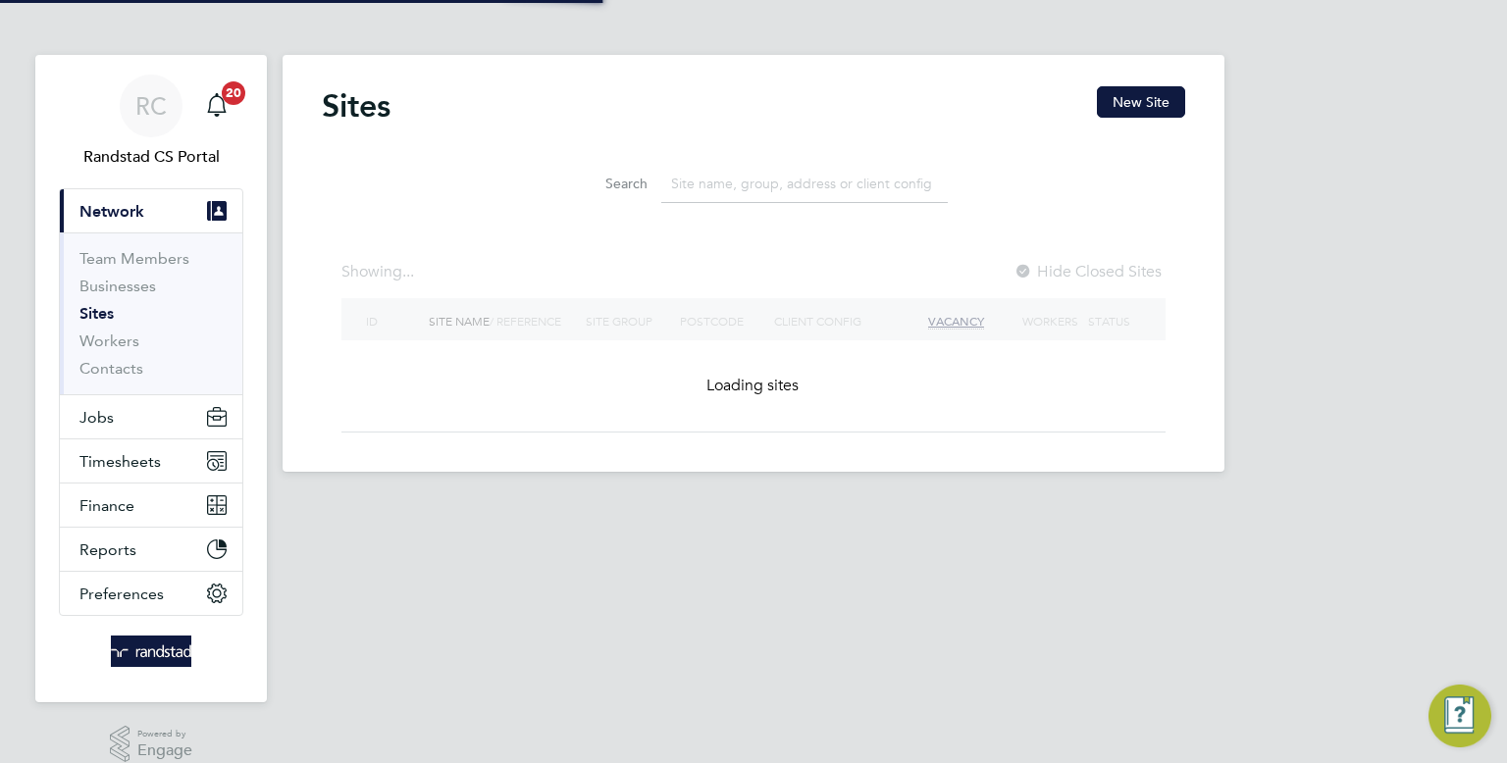
click at [746, 168] on input at bounding box center [804, 184] width 286 height 38
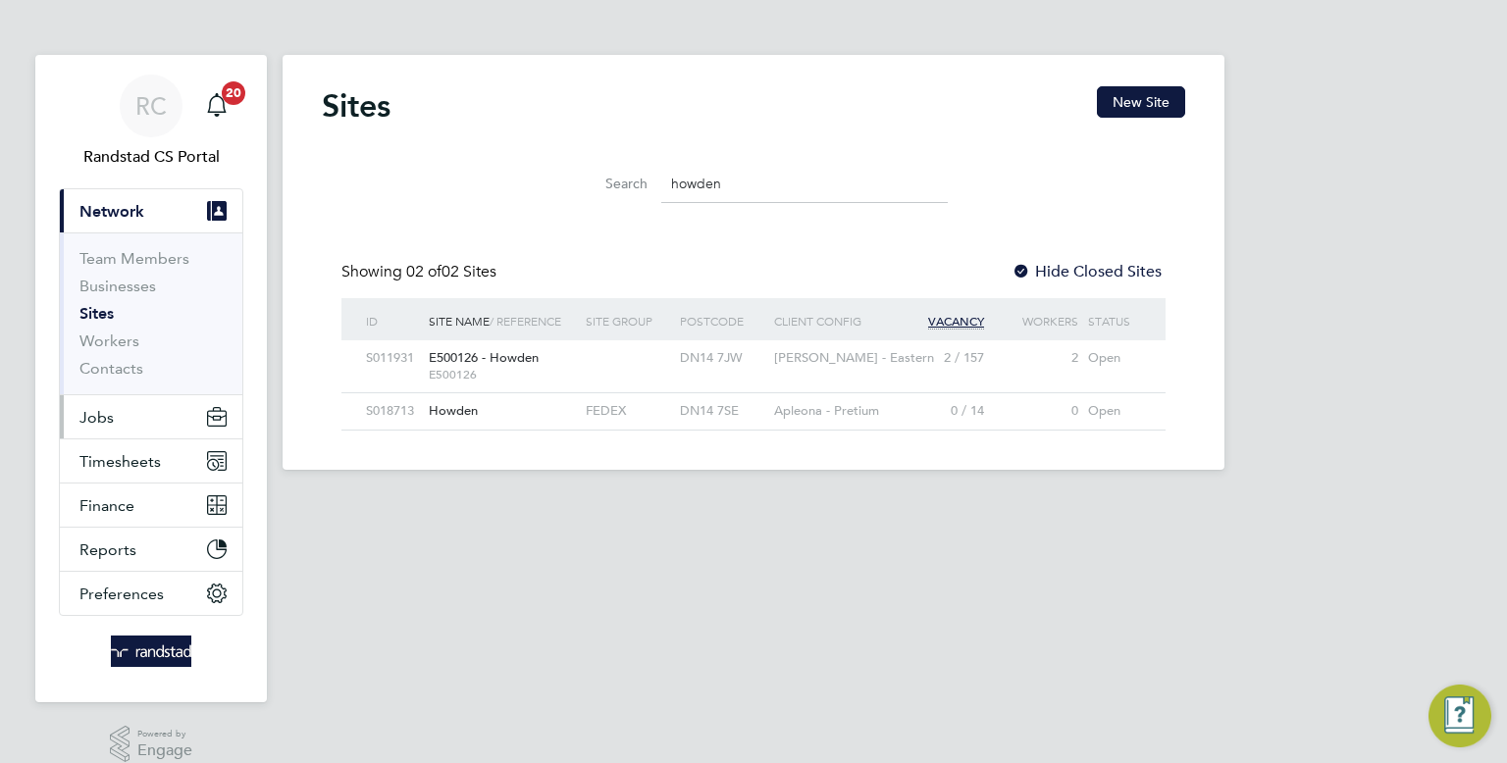
type input "howden"
click at [102, 400] on button "Jobs" at bounding box center [151, 416] width 182 height 43
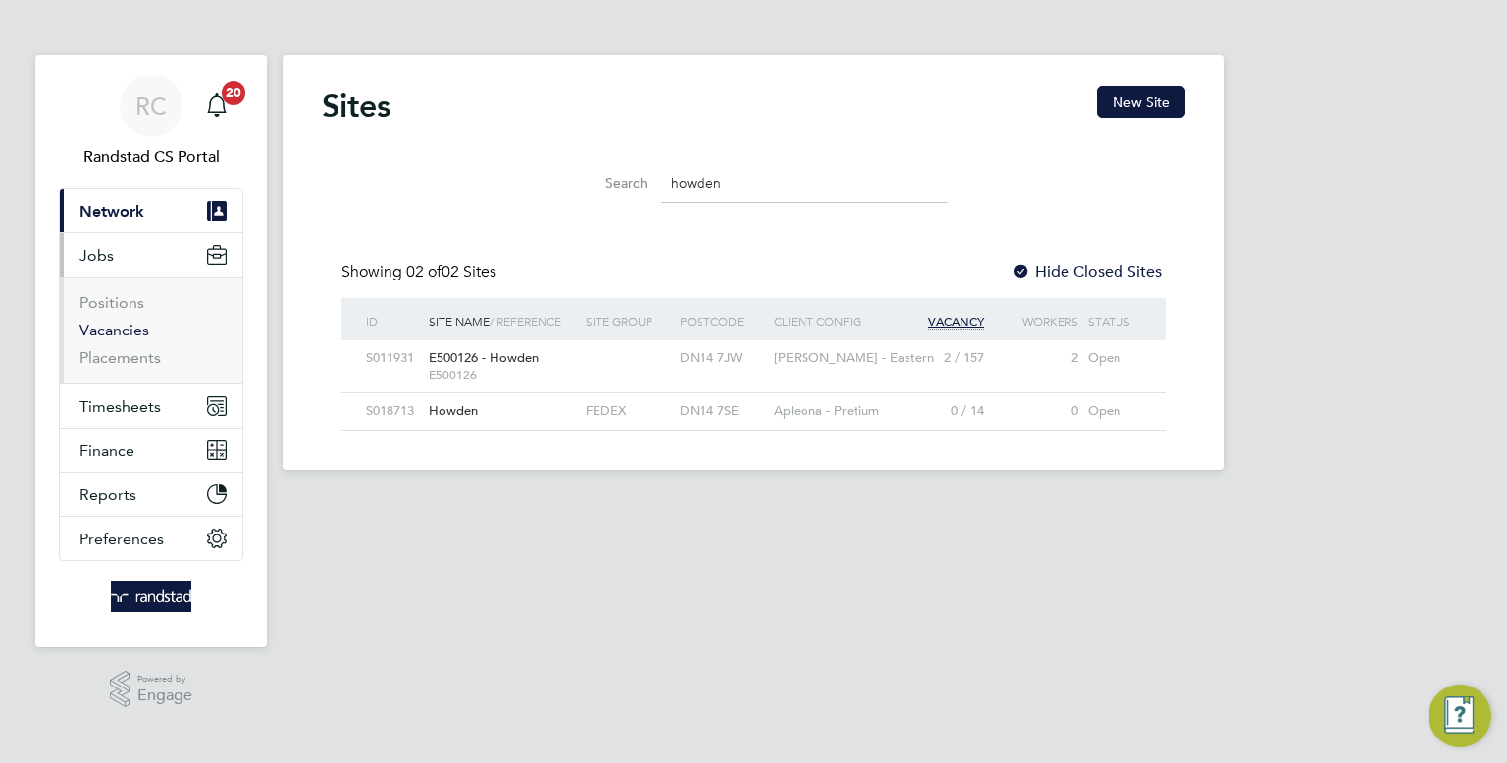
click at [108, 322] on link "Vacancies" at bounding box center [114, 330] width 70 height 19
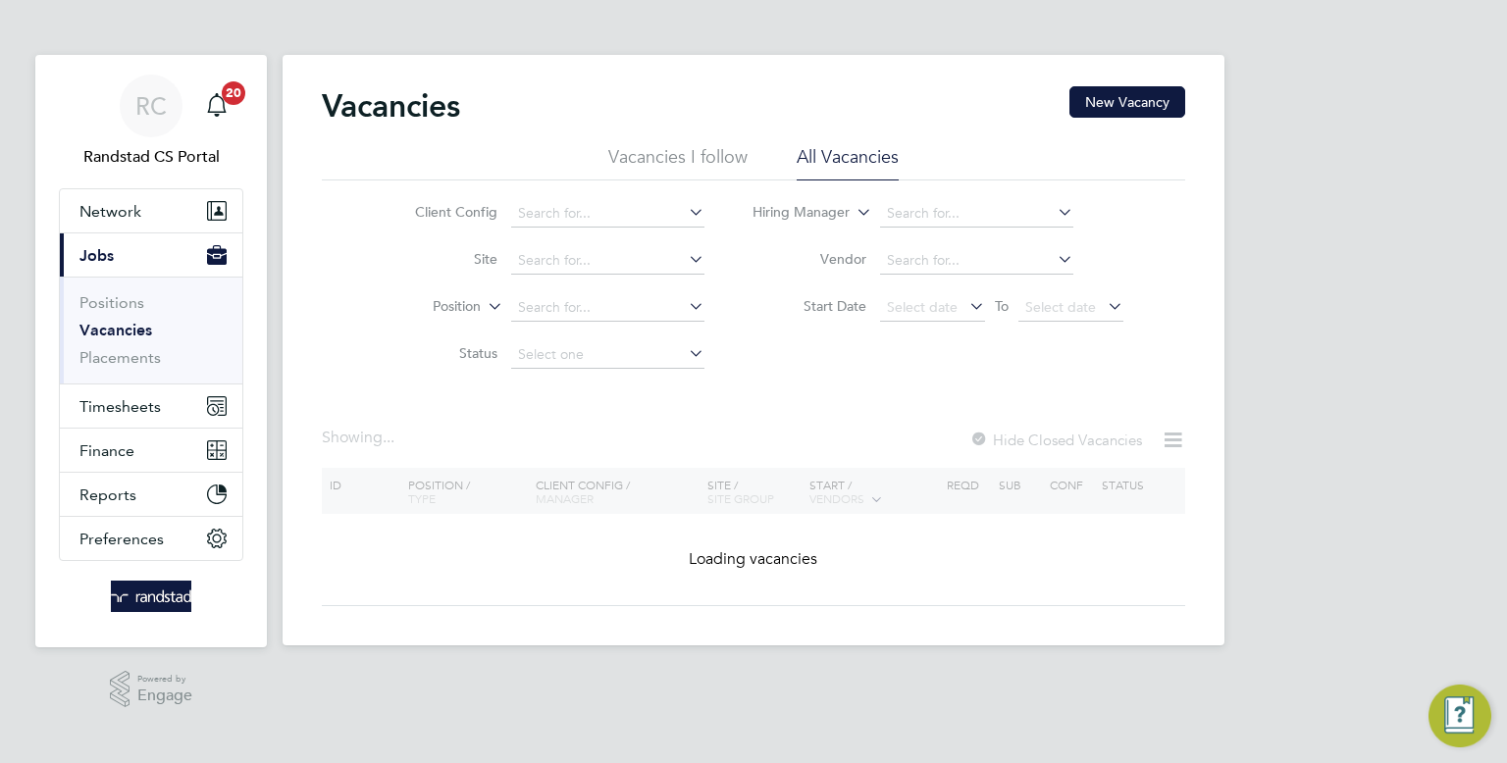
click at [1193, 100] on div "Vacancies New Vacancy Vacancies I follow All Vacancies Client Config Site Posit…" at bounding box center [754, 350] width 942 height 591
click at [1183, 102] on button "New Vacancy" at bounding box center [1127, 101] width 116 height 31
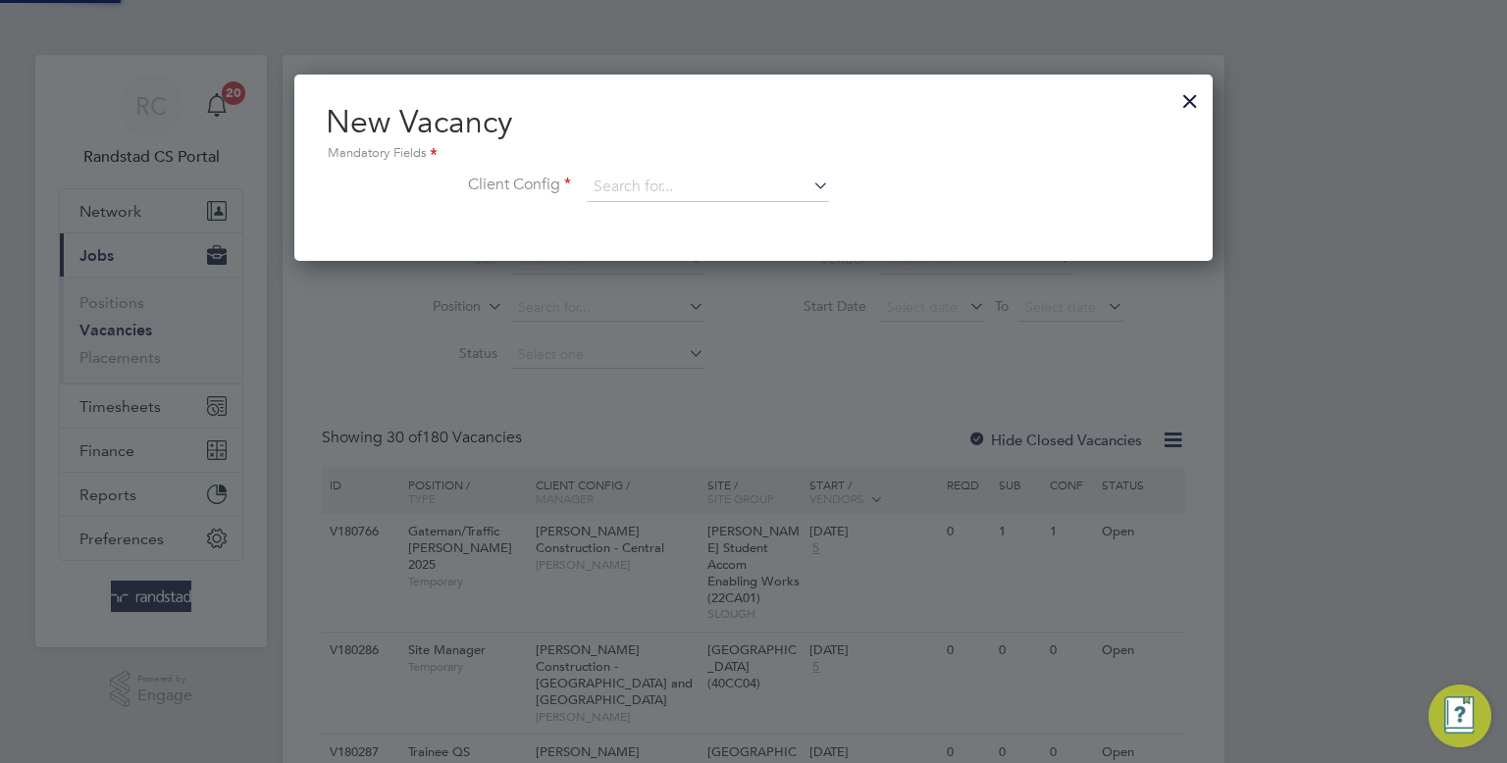
click at [1168, 104] on h2 "New Vacancy Mandatory Fields" at bounding box center [753, 133] width 855 height 63
click at [721, 183] on input at bounding box center [708, 187] width 242 height 29
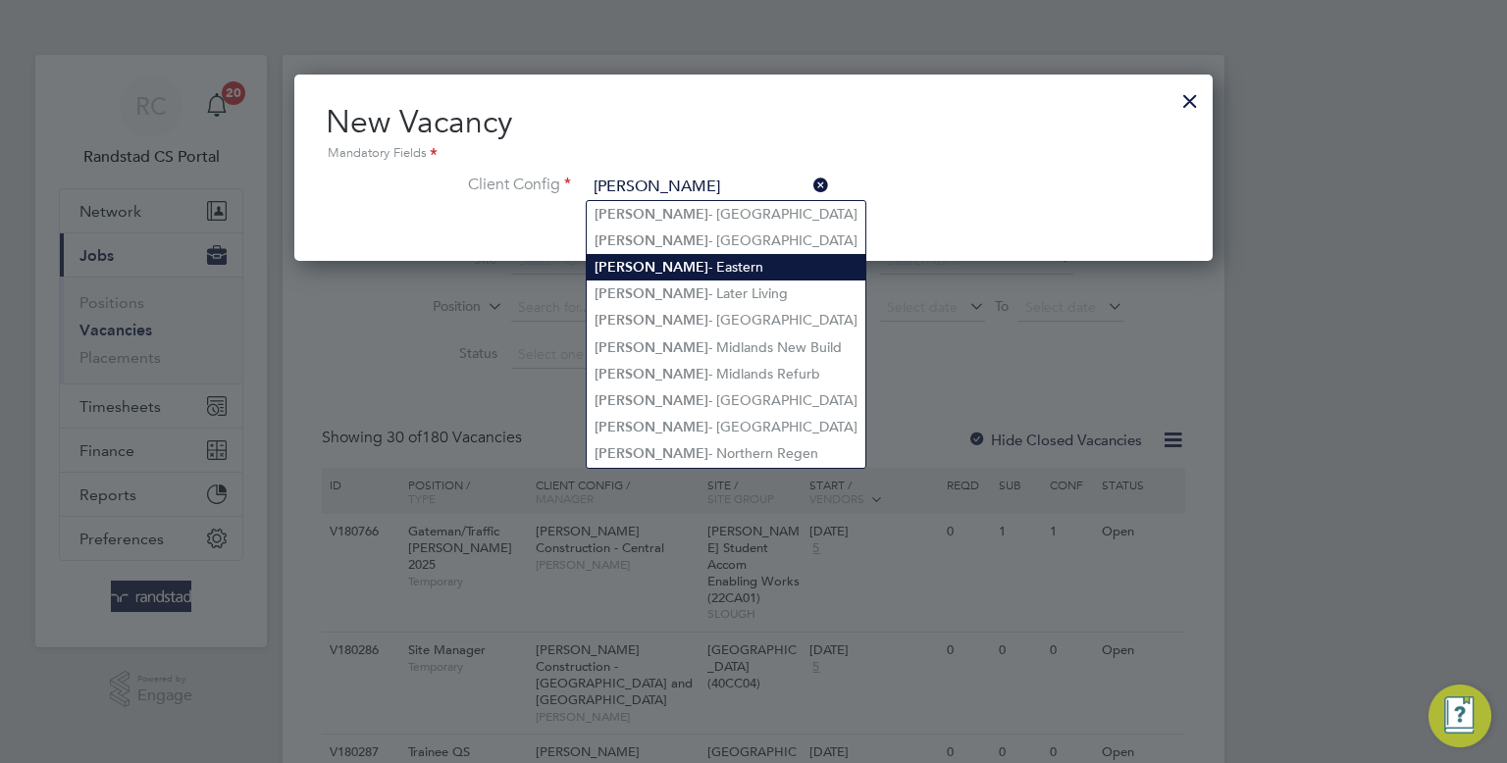
click at [670, 261] on li "Lovell - Eastern" at bounding box center [726, 267] width 279 height 26
type input "[PERSON_NAME] - Eastern"
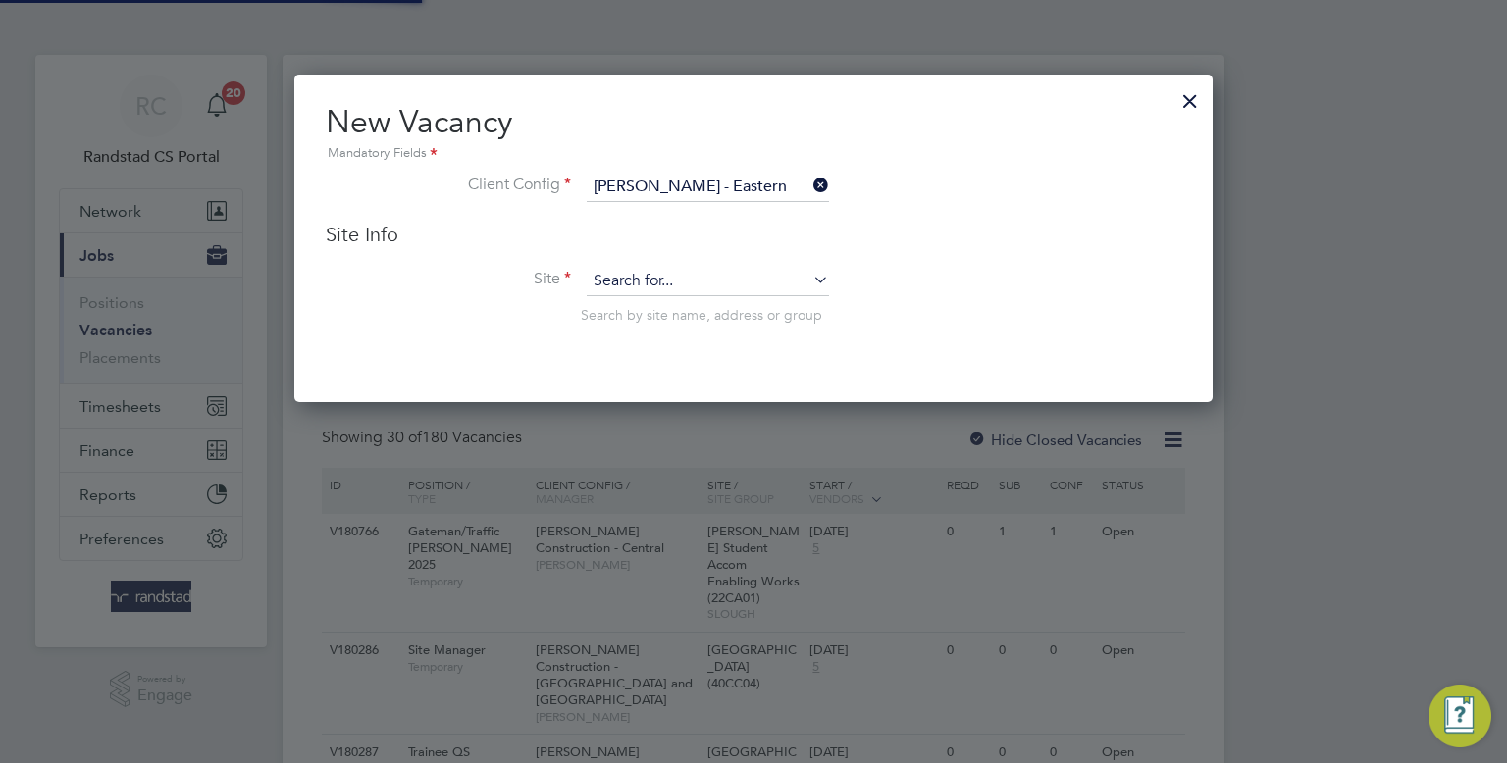
click at [652, 267] on input at bounding box center [708, 281] width 242 height 29
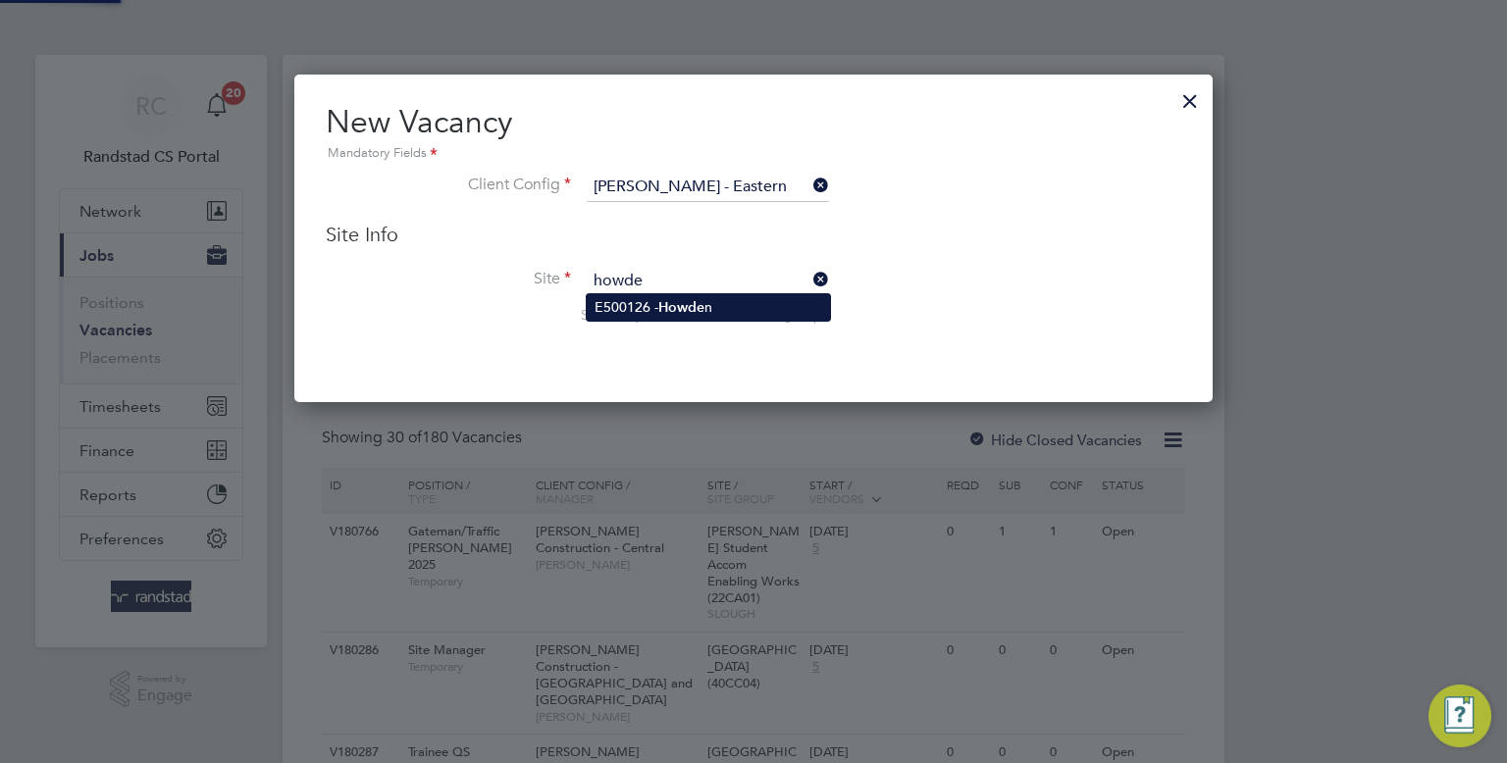
click at [667, 301] on b "Howde" at bounding box center [681, 307] width 46 height 17
type input "E500126 - Howden"
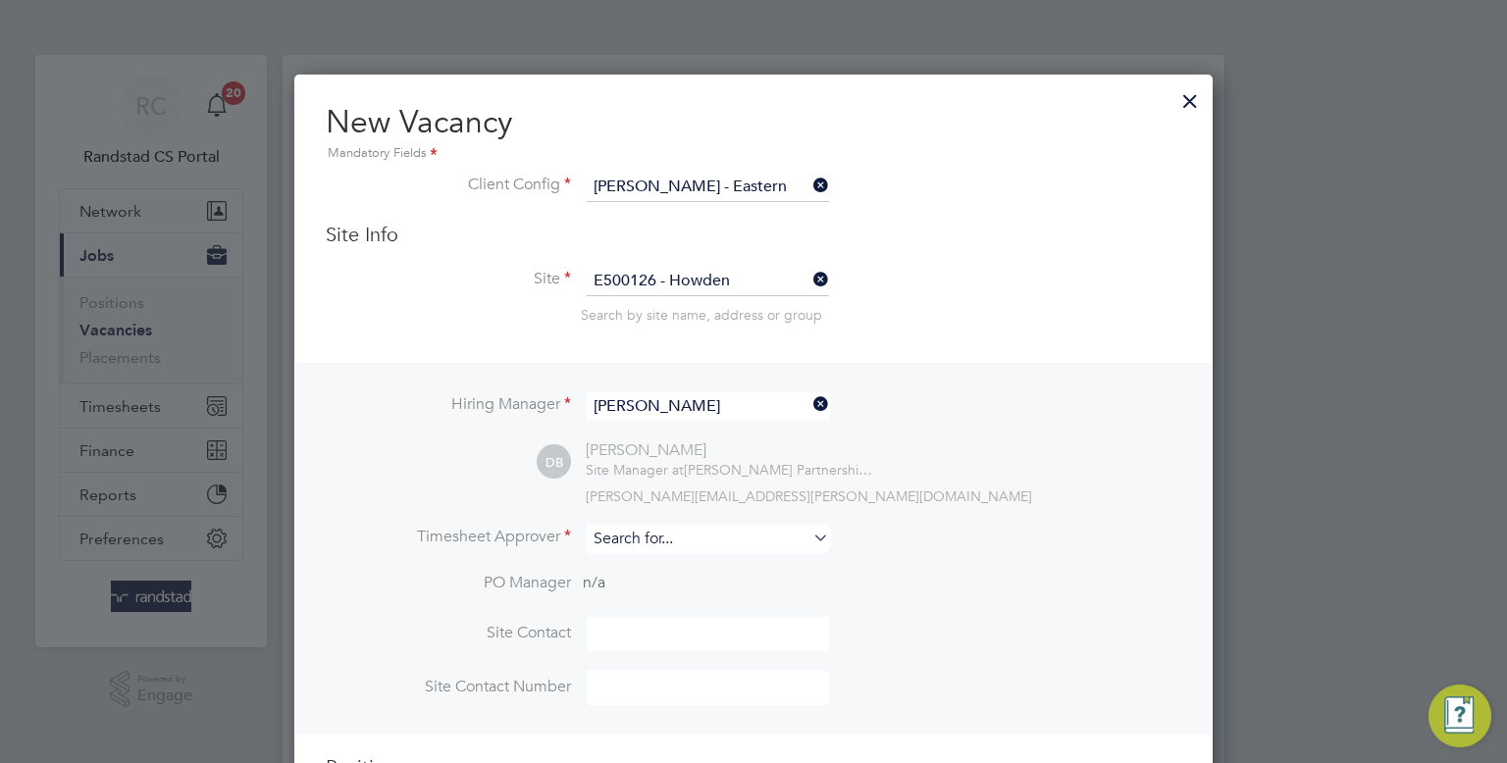
click at [712, 568] on b "Bunko" at bounding box center [732, 565] width 41 height 17
type input "[PERSON_NAME]"
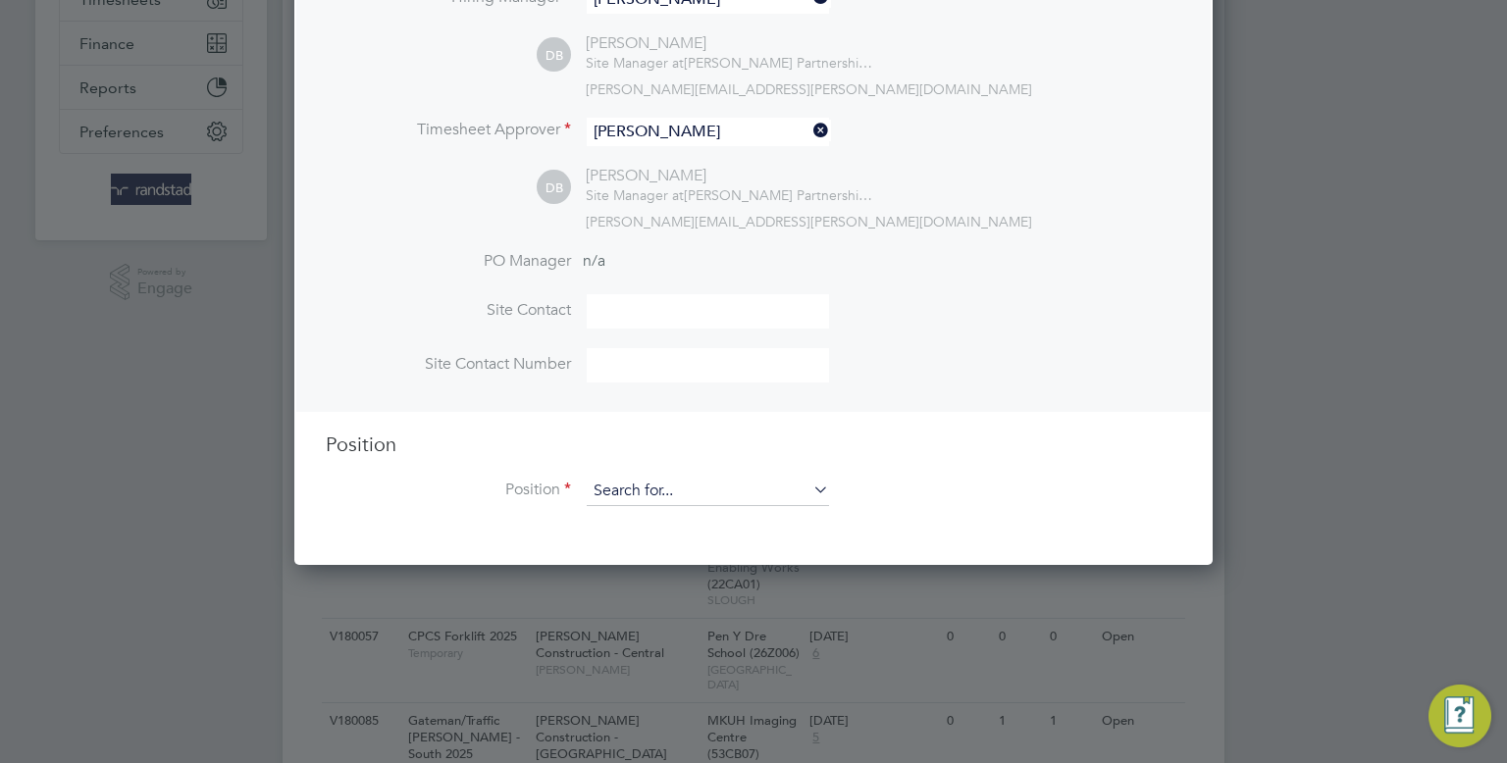
click at [668, 488] on input at bounding box center [708, 491] width 242 height 29
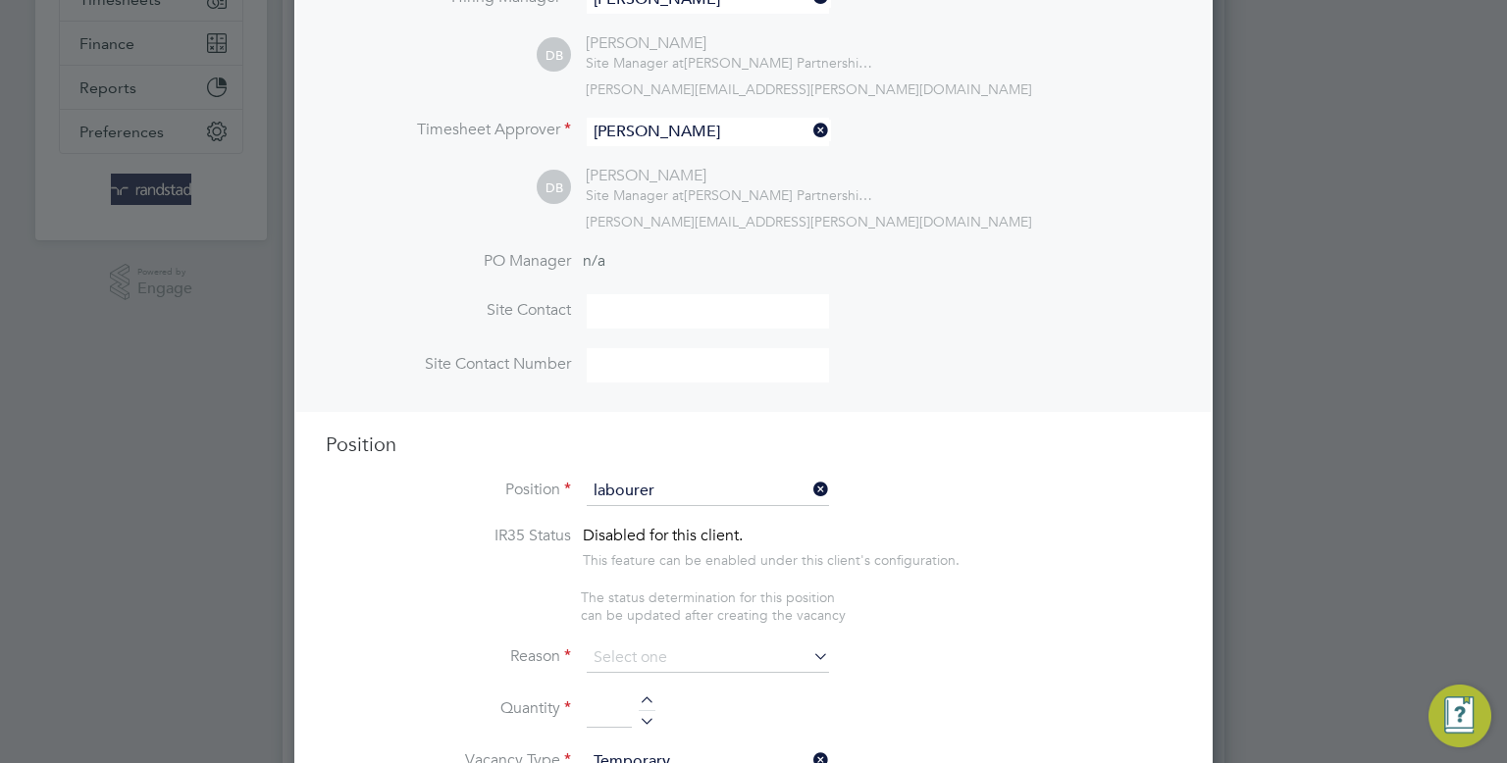
click at [676, 514] on li "Labourer 2025" at bounding box center [708, 519] width 243 height 26
type input "Labourer 2025"
type textarea "Sweeping site, removing rubbish, unloading and transporting material, equipment…"
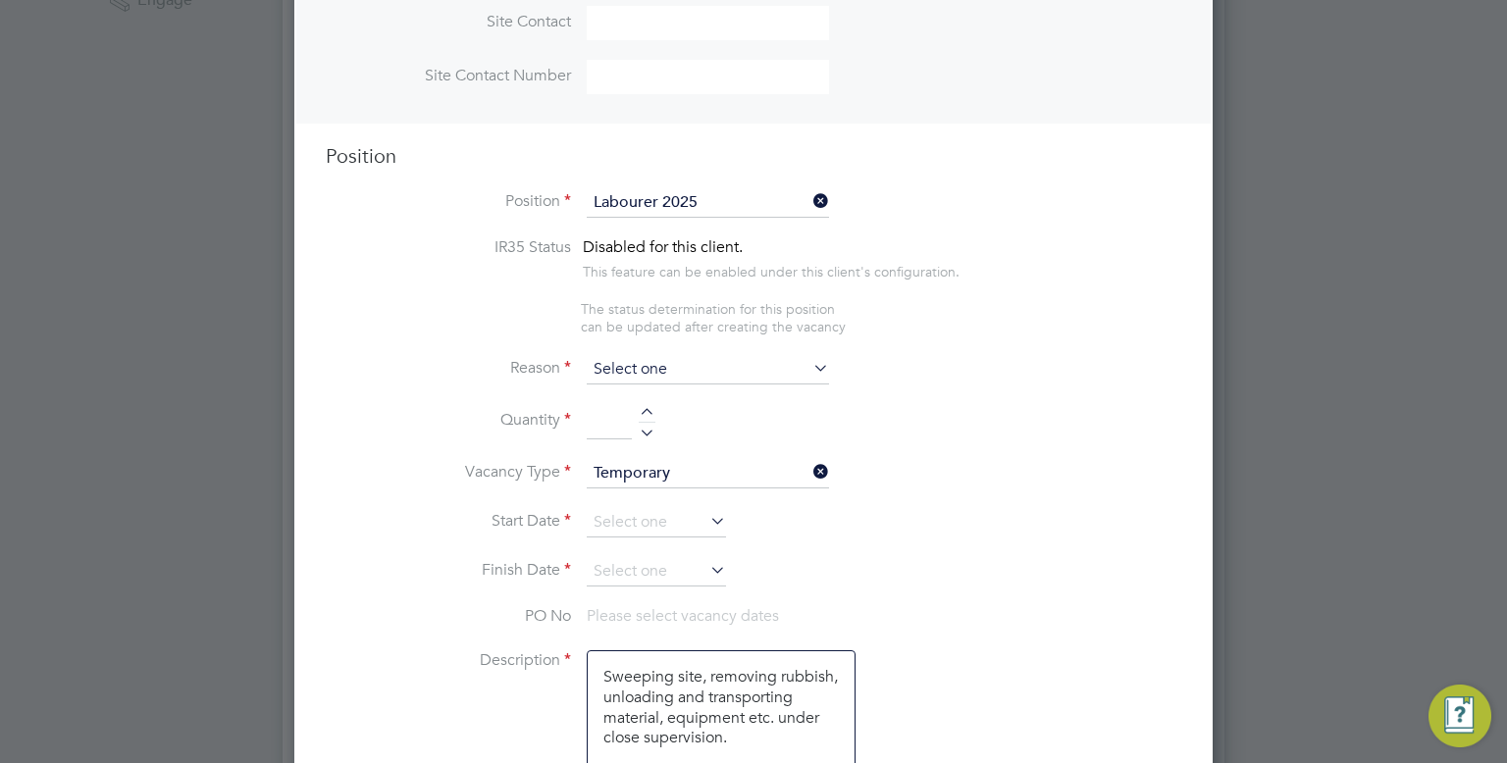
click at [650, 356] on input at bounding box center [708, 369] width 242 height 29
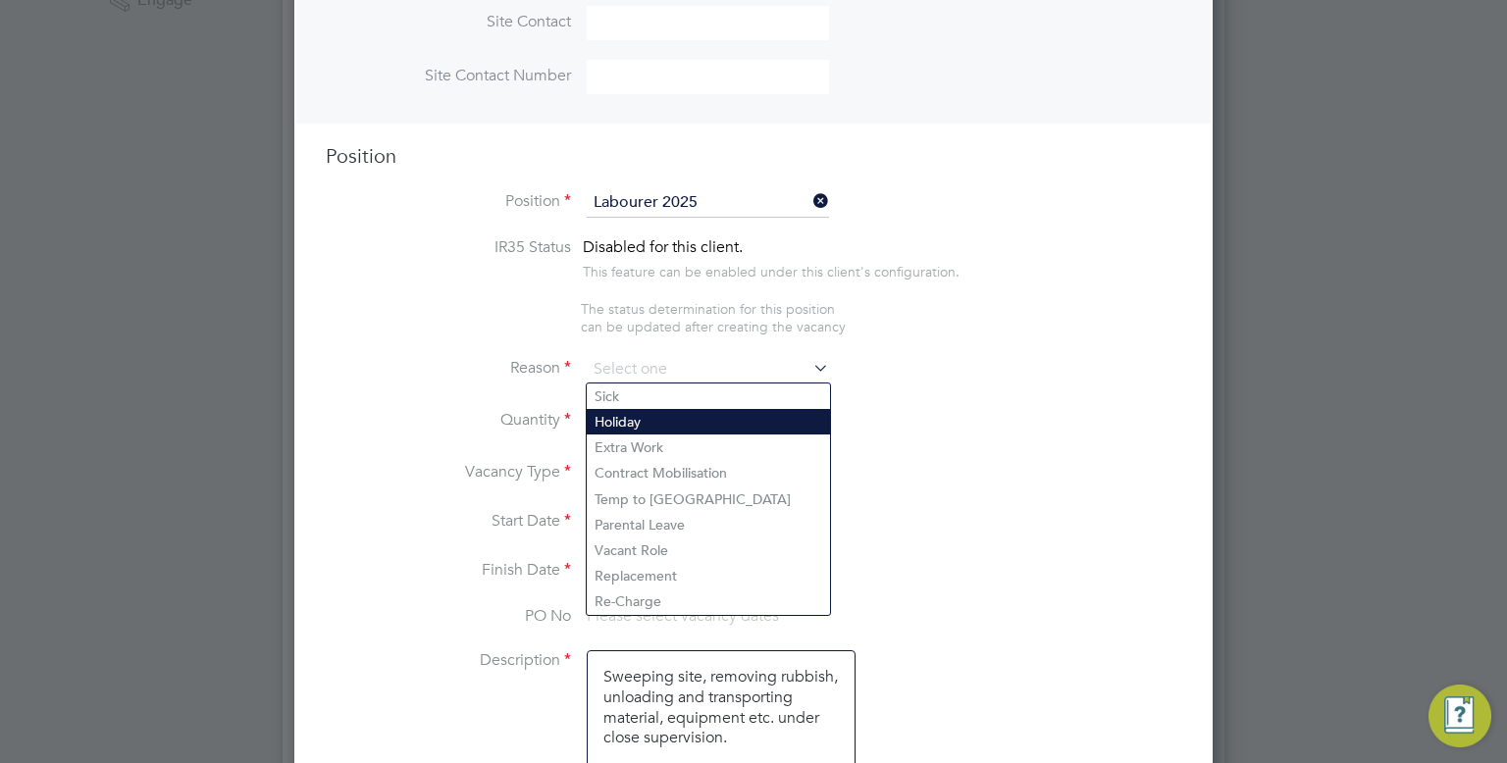
click at [626, 415] on li "Holiday" at bounding box center [708, 422] width 243 height 26
type input "Holiday"
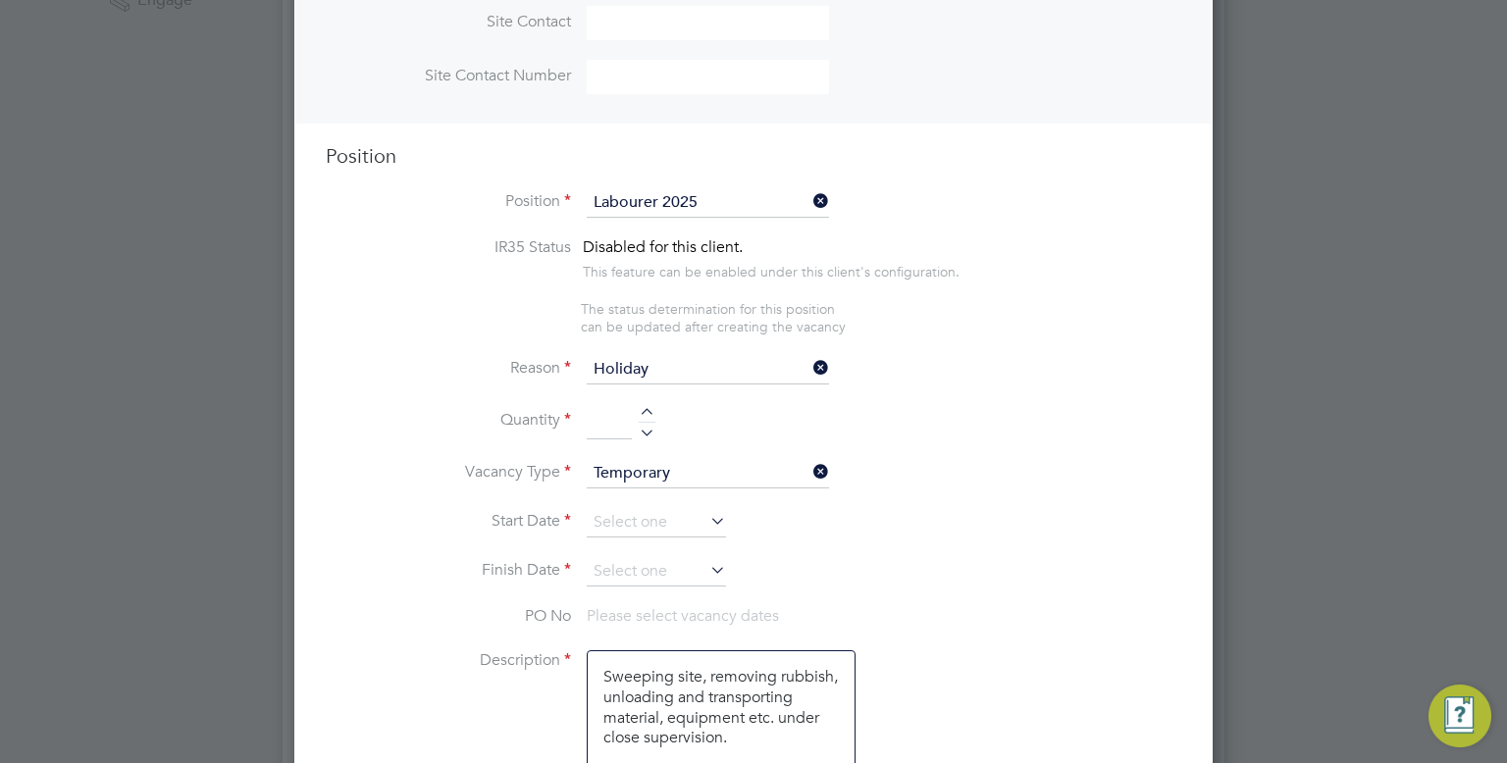
click at [606, 419] on input at bounding box center [609, 421] width 45 height 35
type input "1"
click at [624, 528] on input at bounding box center [656, 522] width 139 height 29
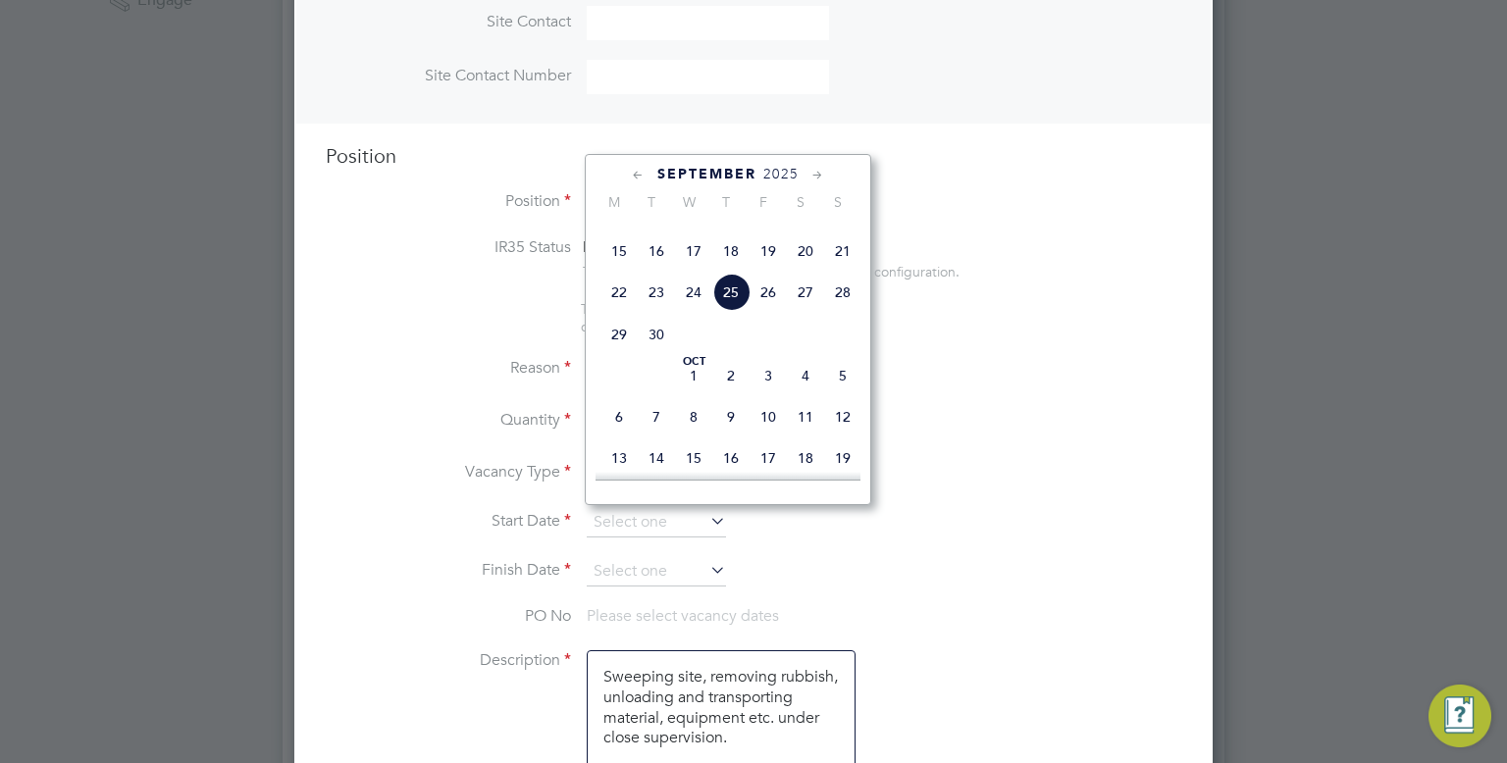
click at [737, 311] on span "25" at bounding box center [730, 292] width 37 height 37
type input "25 Sep 2025"
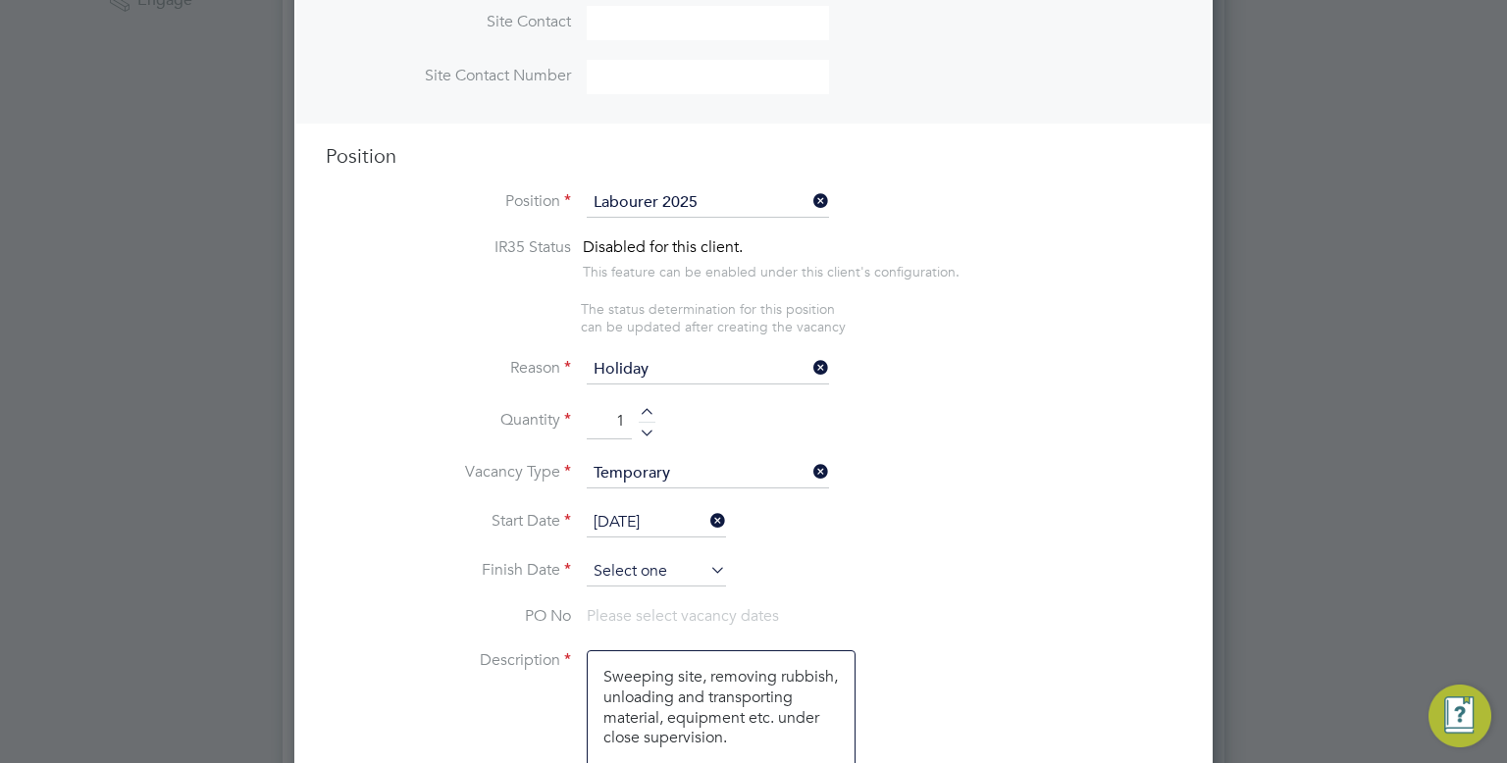
click at [664, 557] on input at bounding box center [656, 571] width 139 height 29
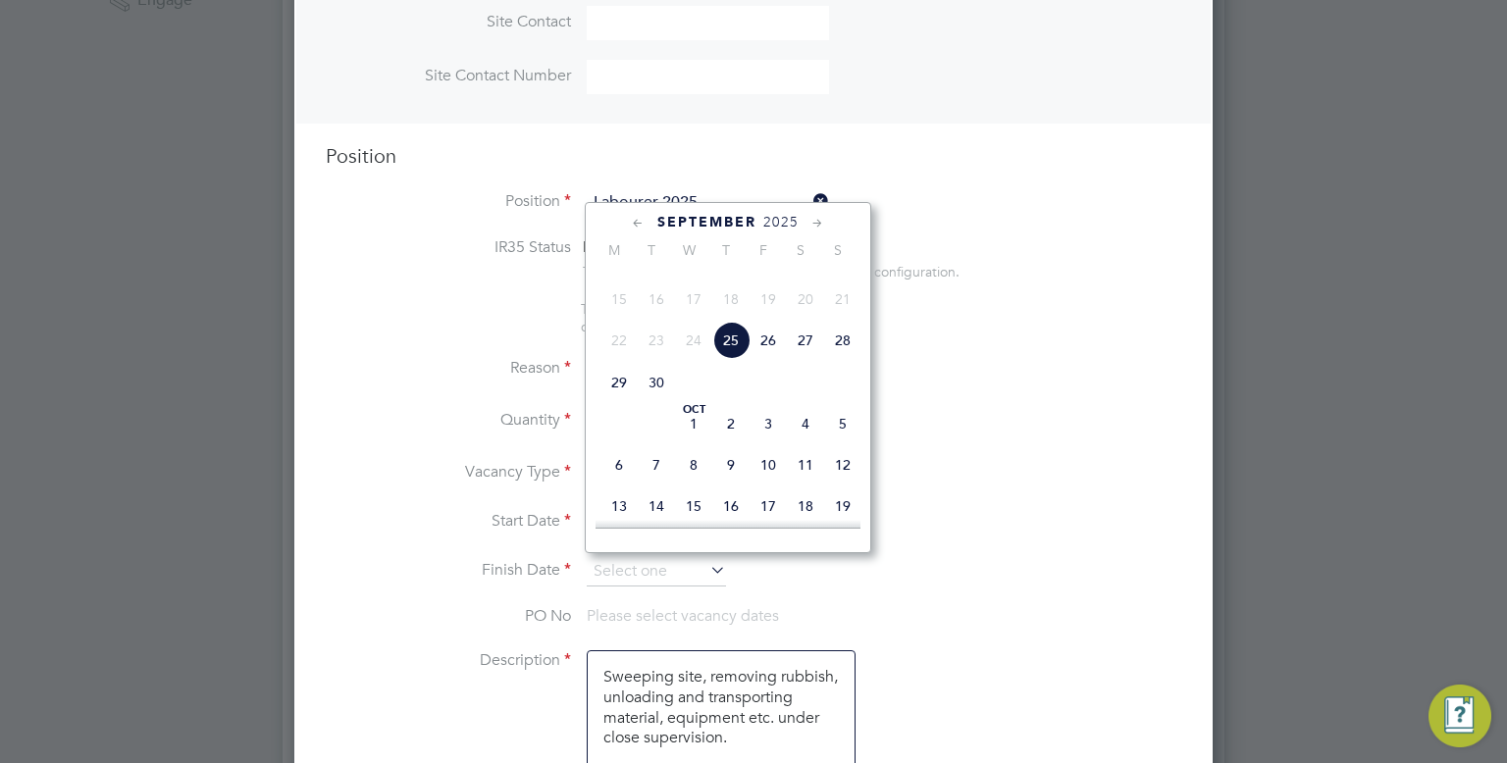
click at [769, 359] on span "26" at bounding box center [768, 340] width 37 height 37
type input "[DATE]"
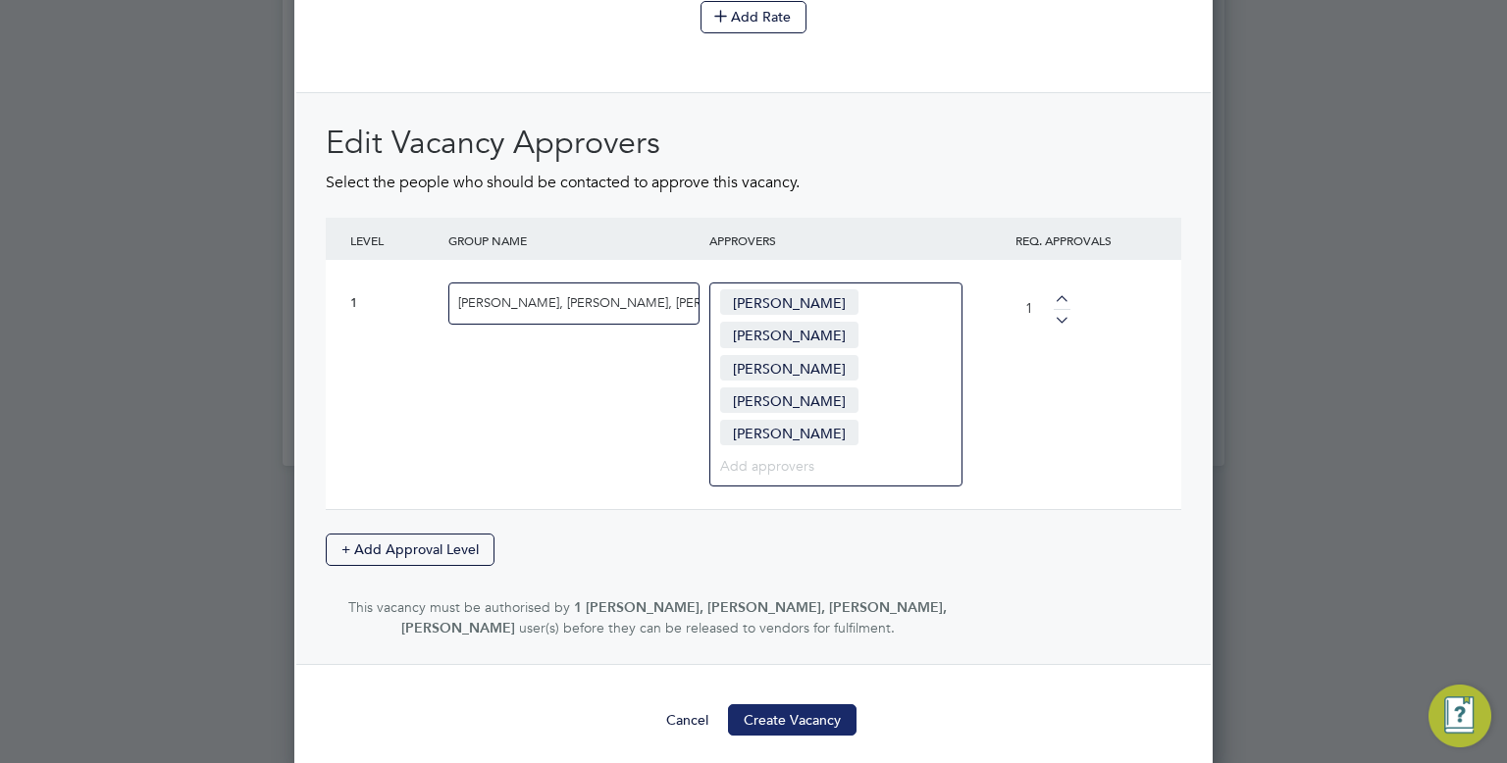
click at [782, 721] on button "Create Vacancy" at bounding box center [792, 719] width 129 height 31
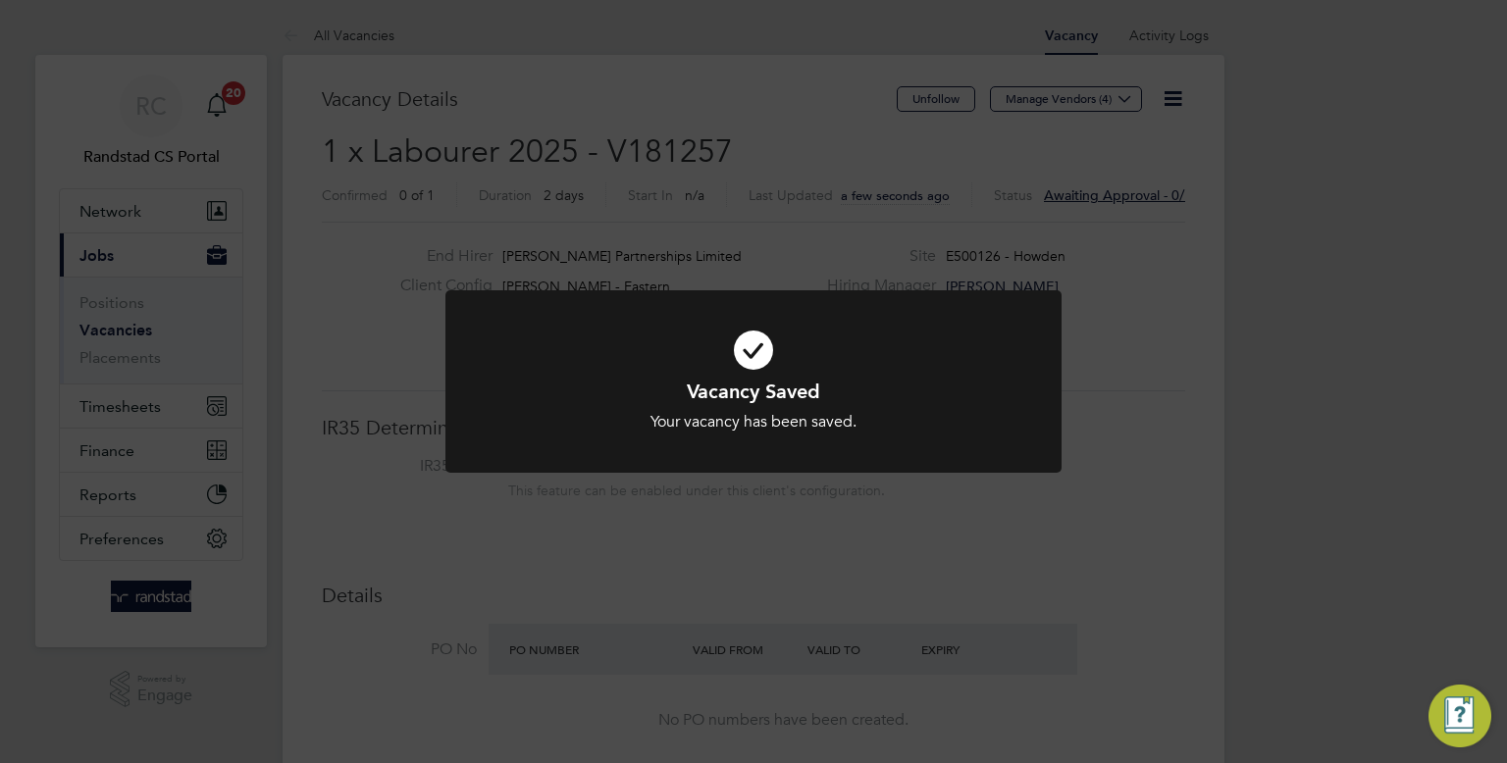
click at [1125, 106] on div "Vacancy Saved Your vacancy has been saved. Cancel Okay" at bounding box center [753, 381] width 1507 height 763
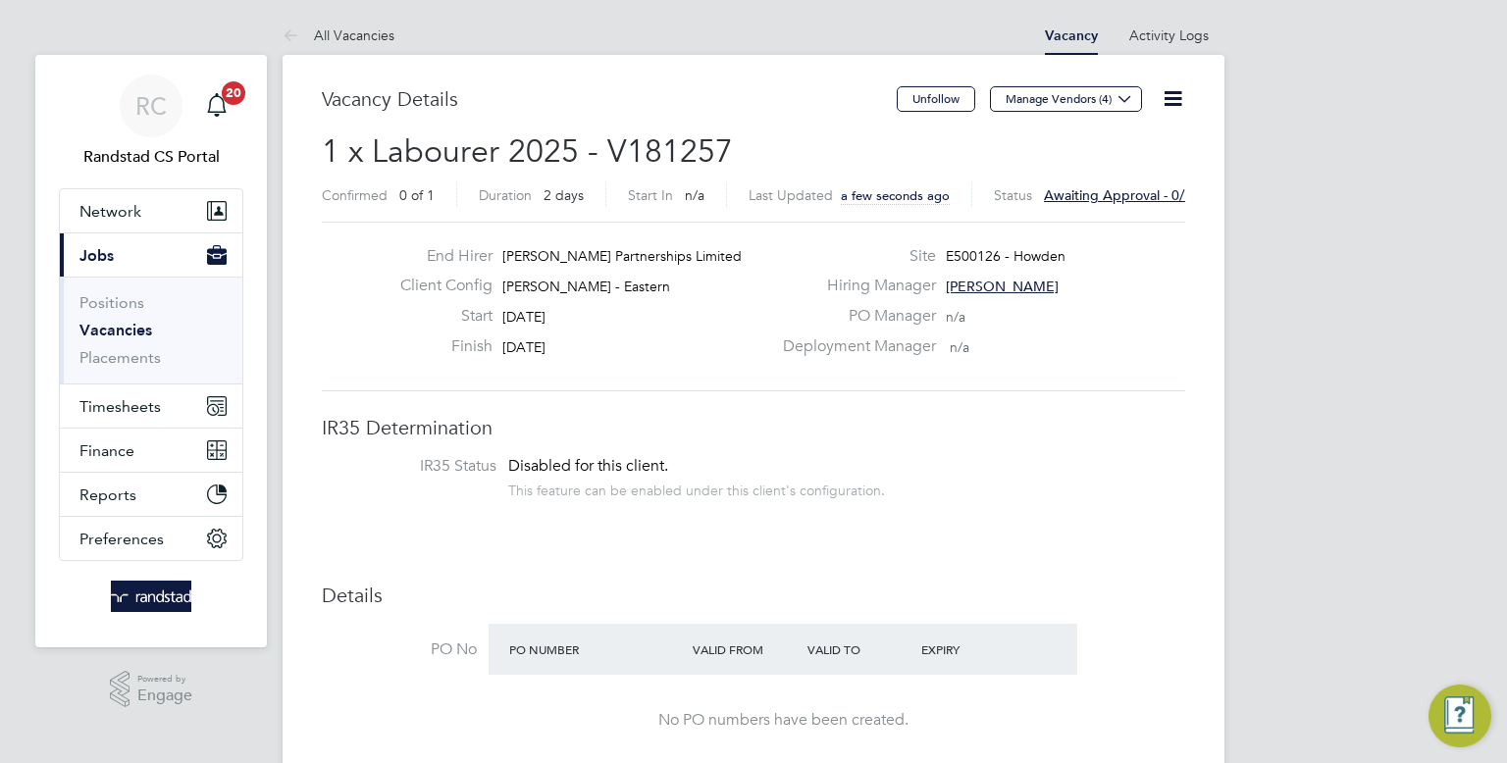
click at [1125, 106] on icon at bounding box center [1124, 98] width 15 height 15
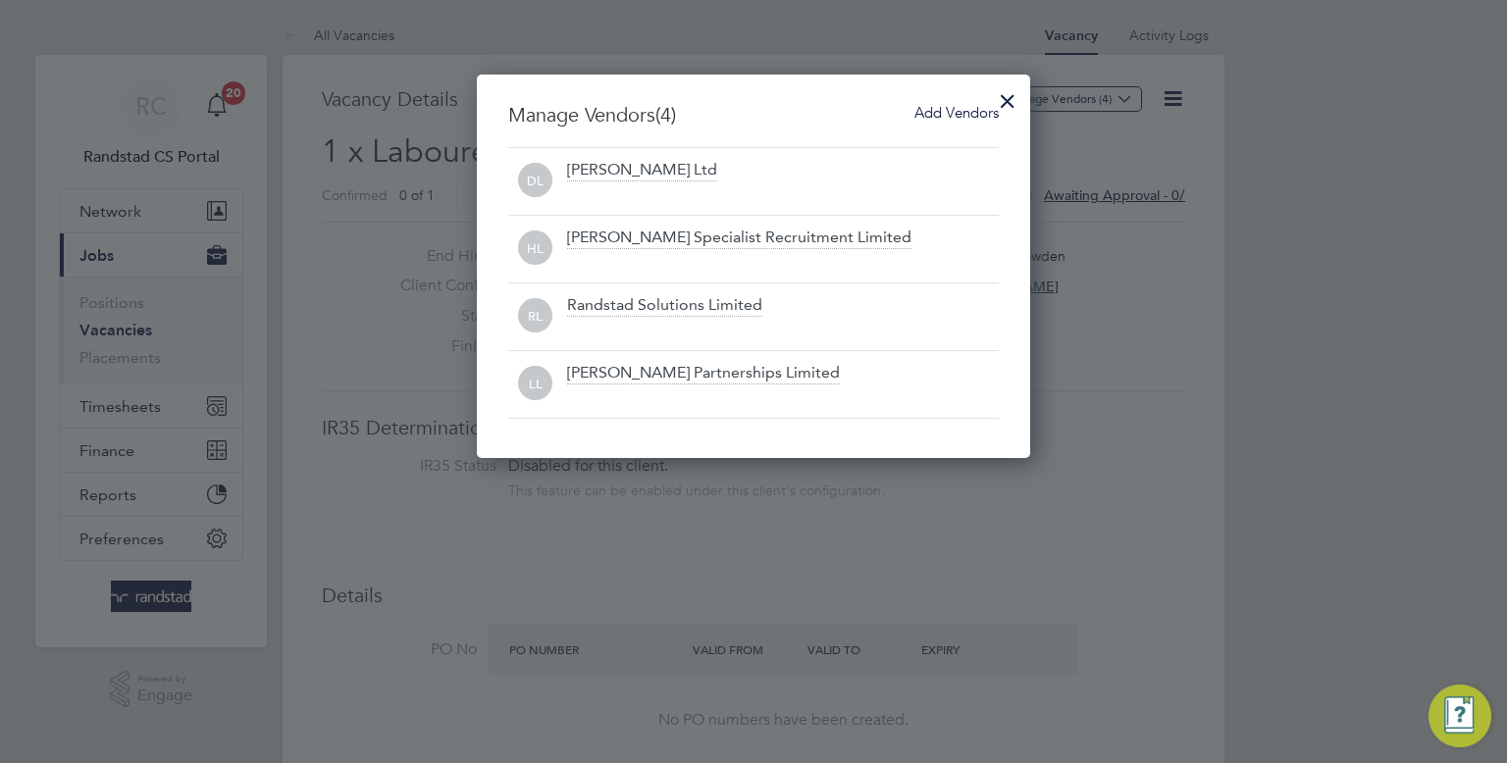
click at [938, 107] on span "Add Vendors" at bounding box center [956, 112] width 84 height 19
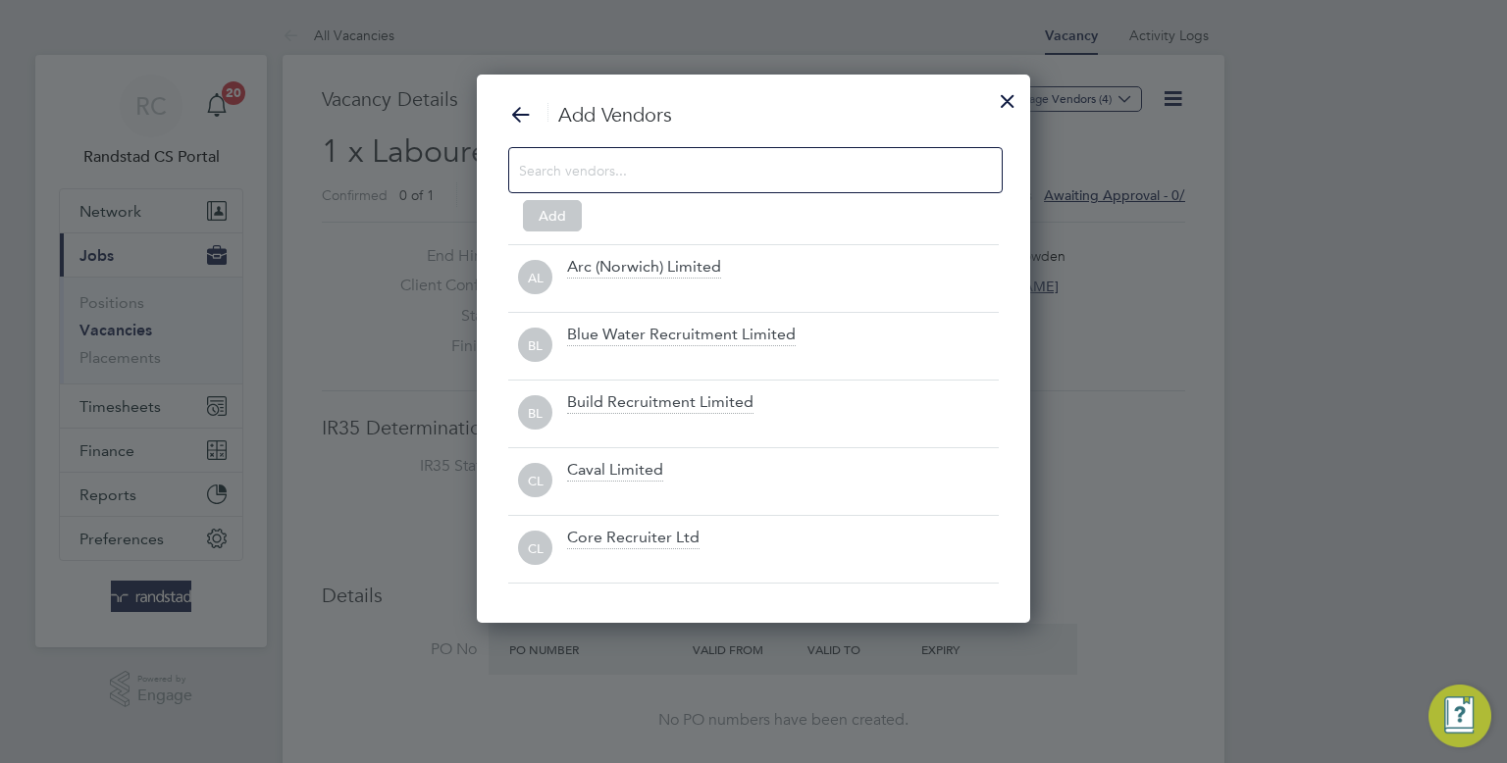
click at [766, 176] on input at bounding box center [739, 170] width 441 height 26
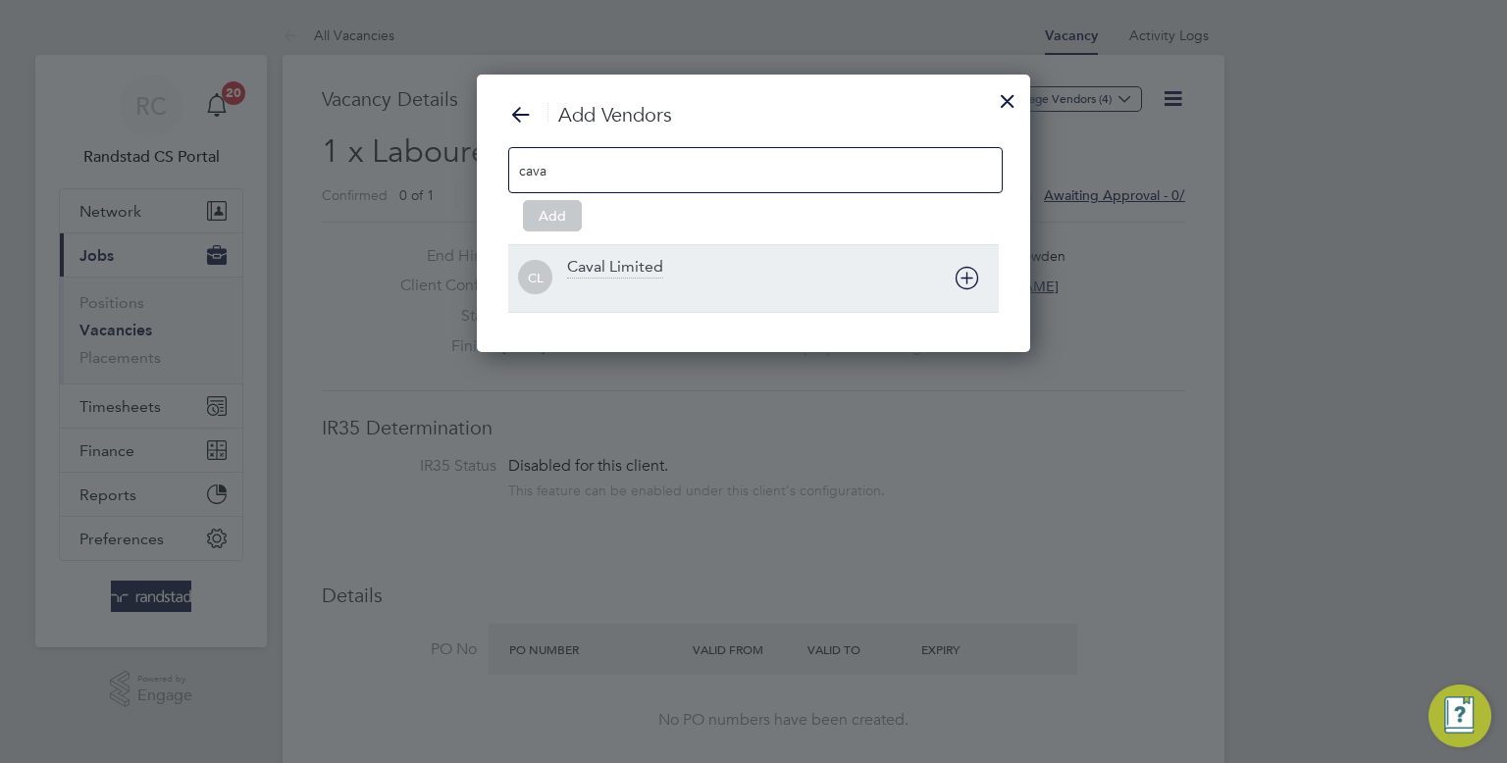
type input "cava"
click at [664, 254] on div "CL Caval Limited" at bounding box center [753, 278] width 491 height 68
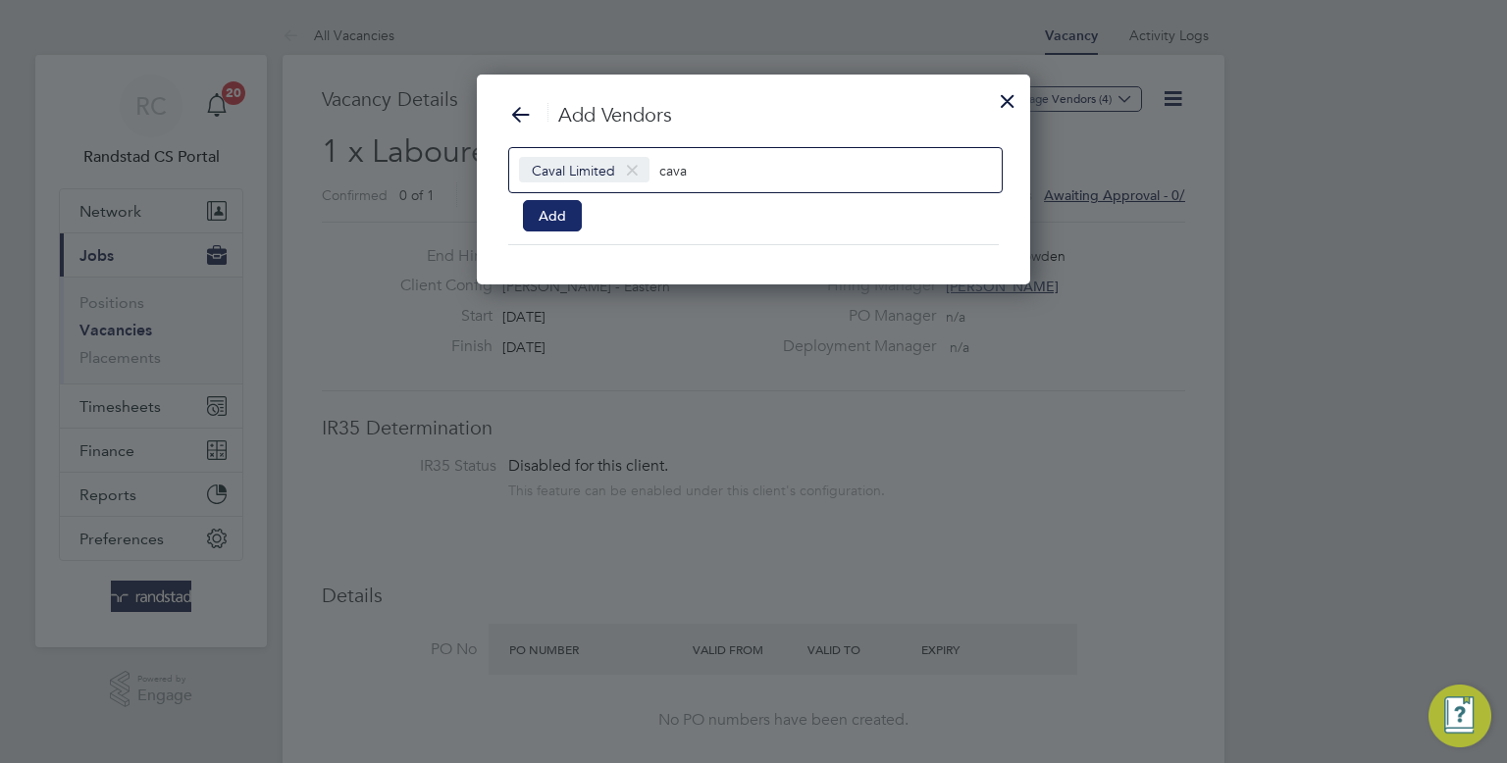
click at [556, 215] on button "Add" at bounding box center [552, 215] width 59 height 31
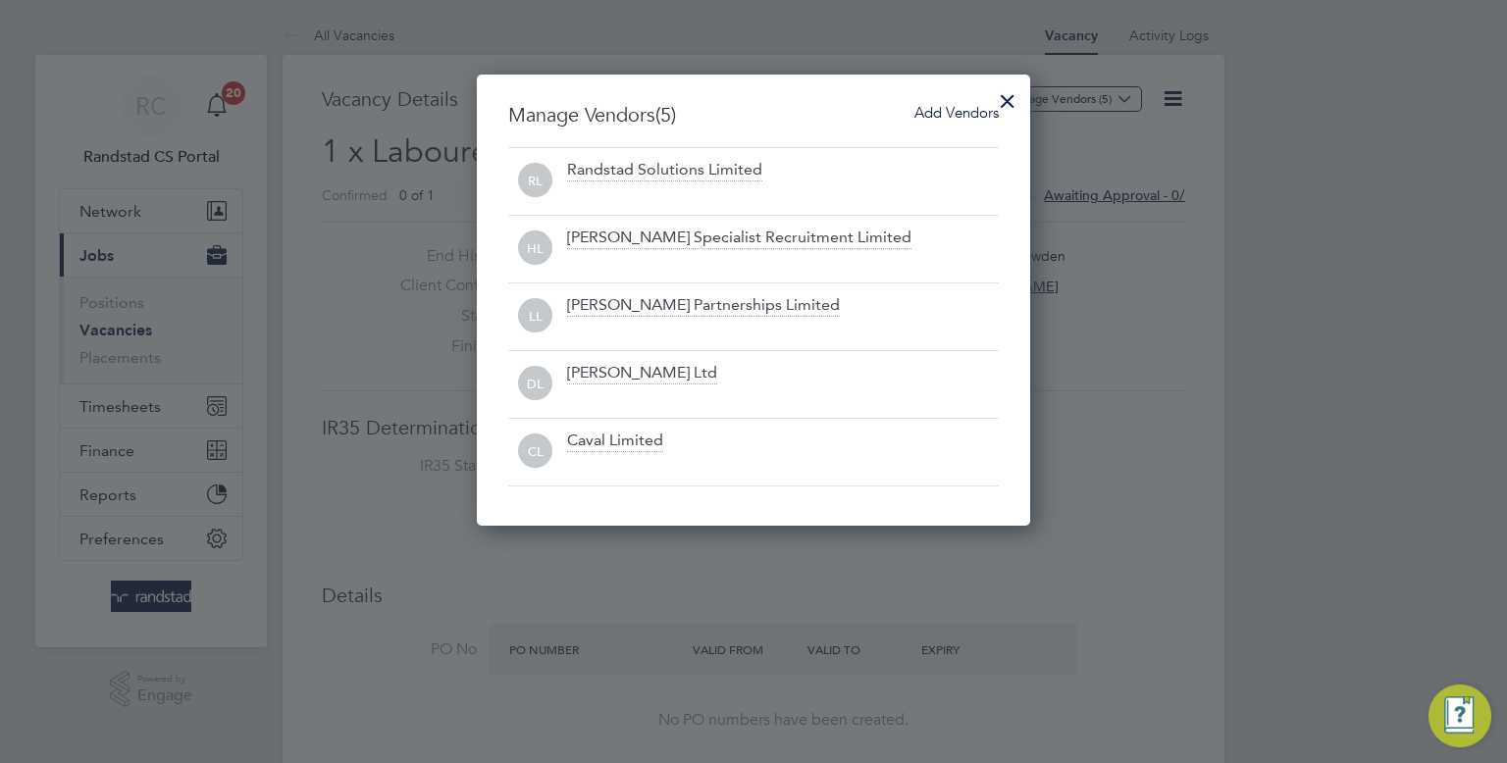
click at [1006, 102] on div at bounding box center [1007, 95] width 35 height 35
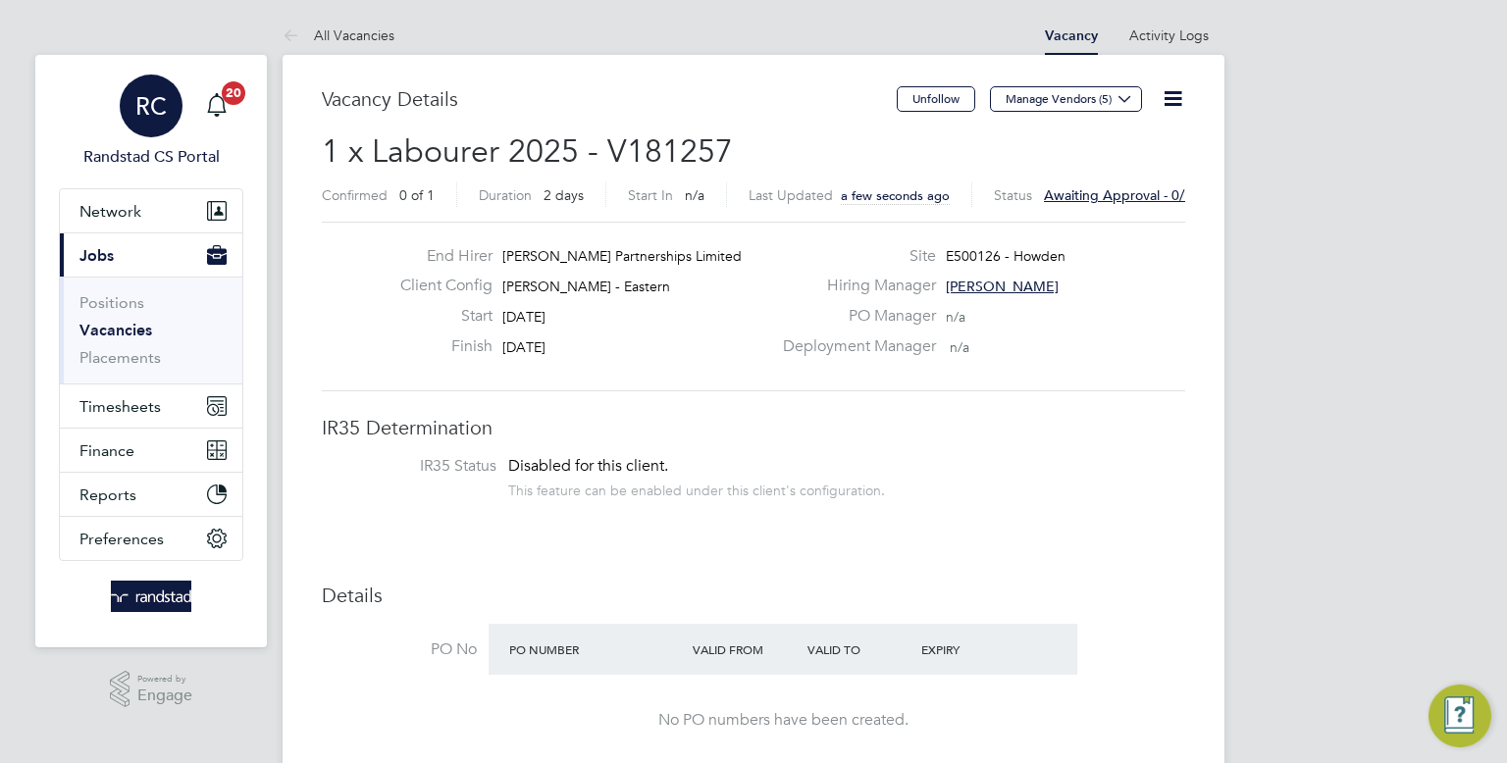
click at [171, 133] on app-avatar "RC" at bounding box center [151, 106] width 63 height 63
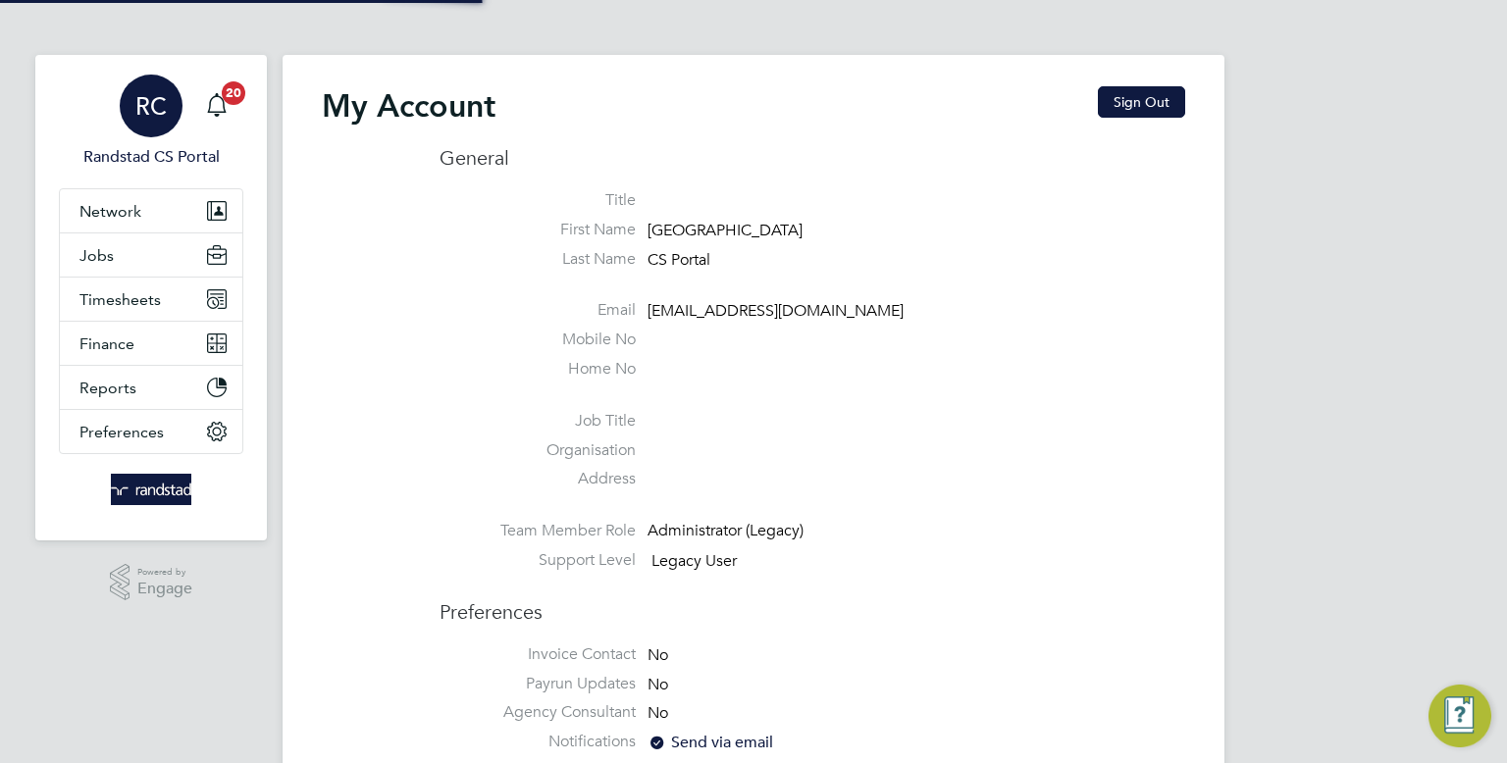
type input "Labourdeskmslv@randstadcpe.com"
click at [1146, 112] on button "Sign Out" at bounding box center [1141, 101] width 87 height 31
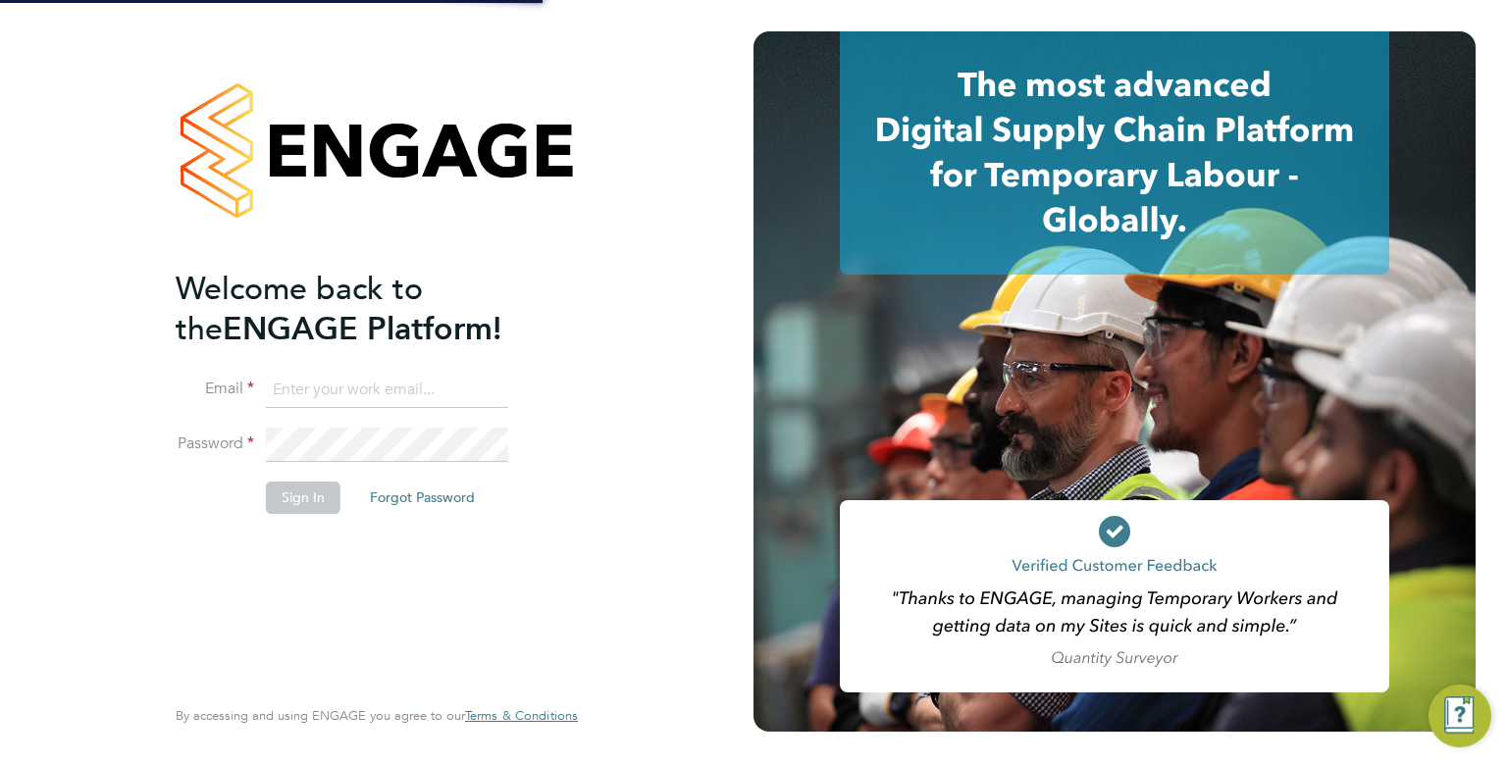
type input "Labourdeskmslv@randstadcpe.com"
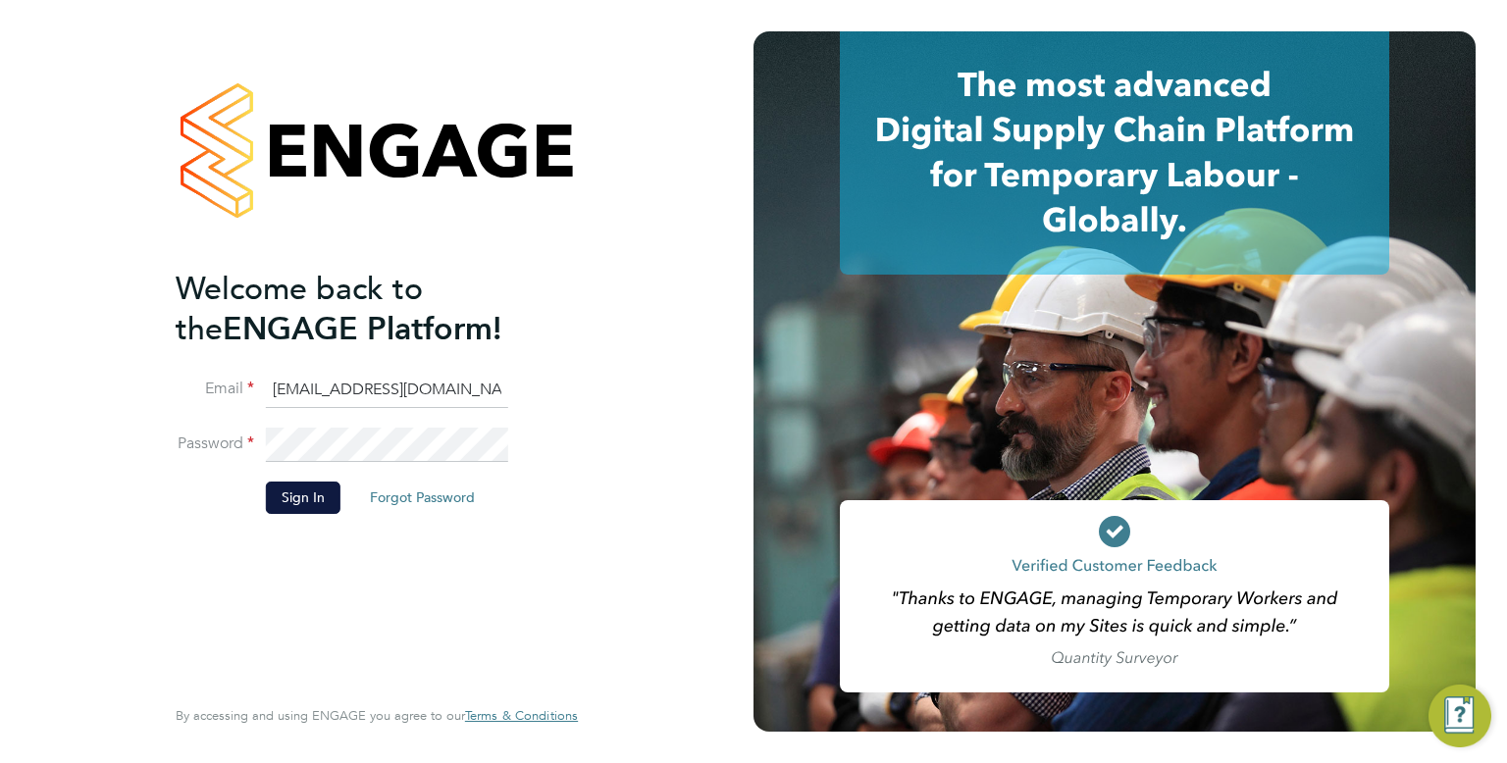
click at [439, 368] on ng-template "Welcome back to the ENGAGE Platform! Email Labourdeskmslv@randstadcpe.com Passw…" at bounding box center [367, 401] width 383 height 265
click at [437, 377] on input "Labourdeskmslv@randstadcpe.com" at bounding box center [387, 390] width 242 height 35
click at [286, 482] on li "Sign In Forgot Password" at bounding box center [367, 507] width 383 height 51
click at [286, 486] on button "Sign In" at bounding box center [303, 497] width 75 height 31
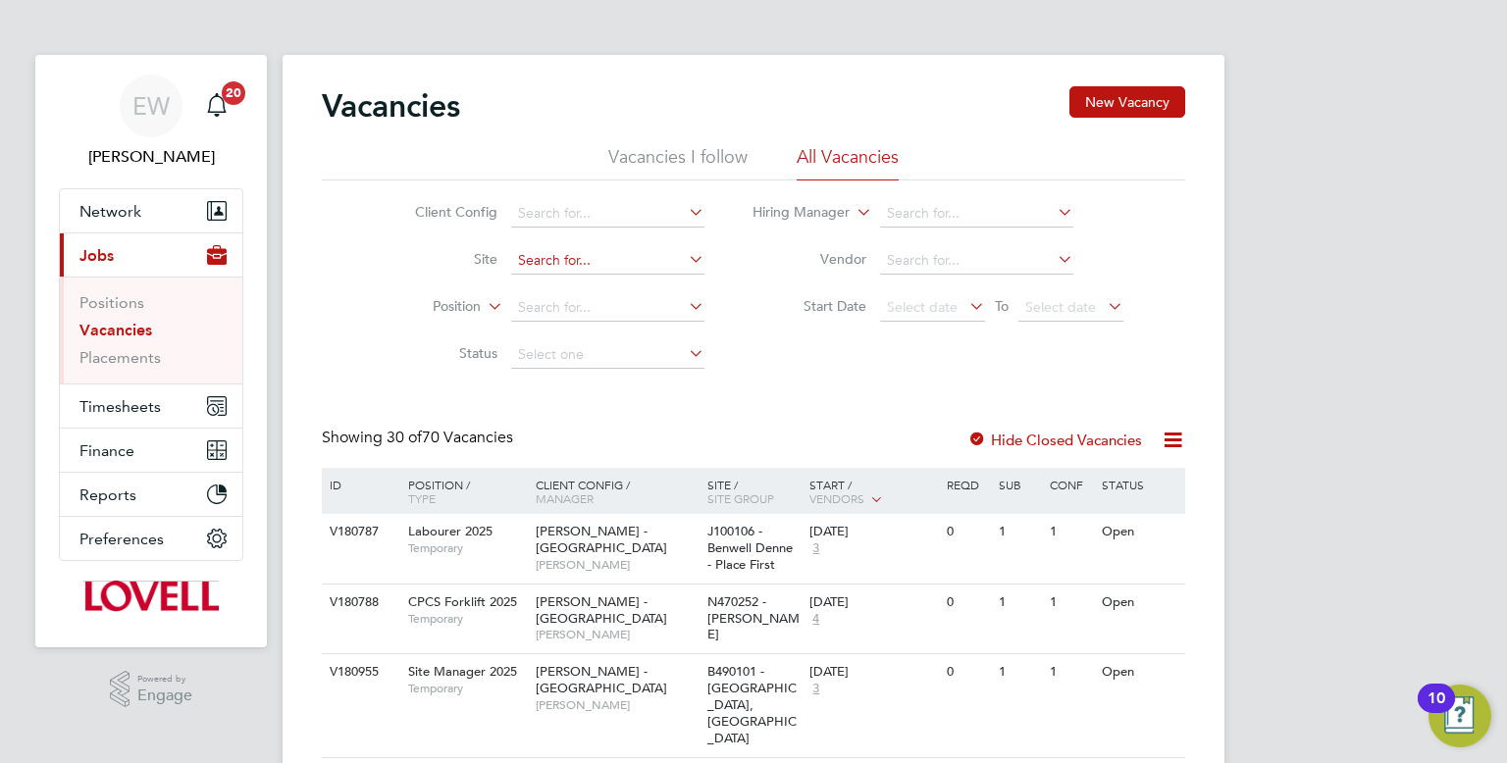
click at [554, 266] on input at bounding box center [607, 260] width 193 height 27
click at [560, 288] on li "E500126 - Howden" at bounding box center [607, 287] width 194 height 26
type input "E500126 - Howden"
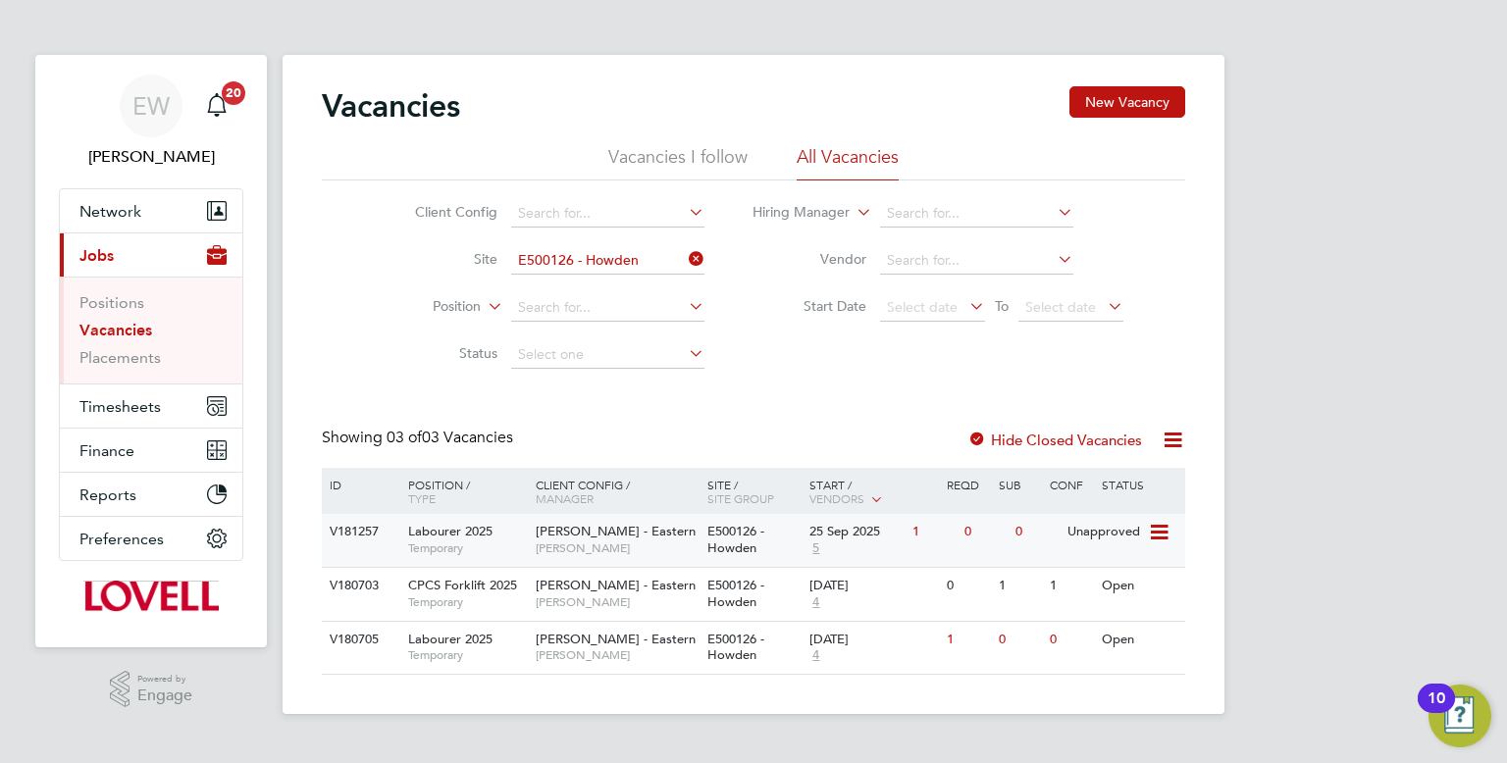
click at [959, 539] on div "0" at bounding box center [984, 532] width 51 height 36
click at [125, 206] on span "Network" at bounding box center [110, 211] width 62 height 19
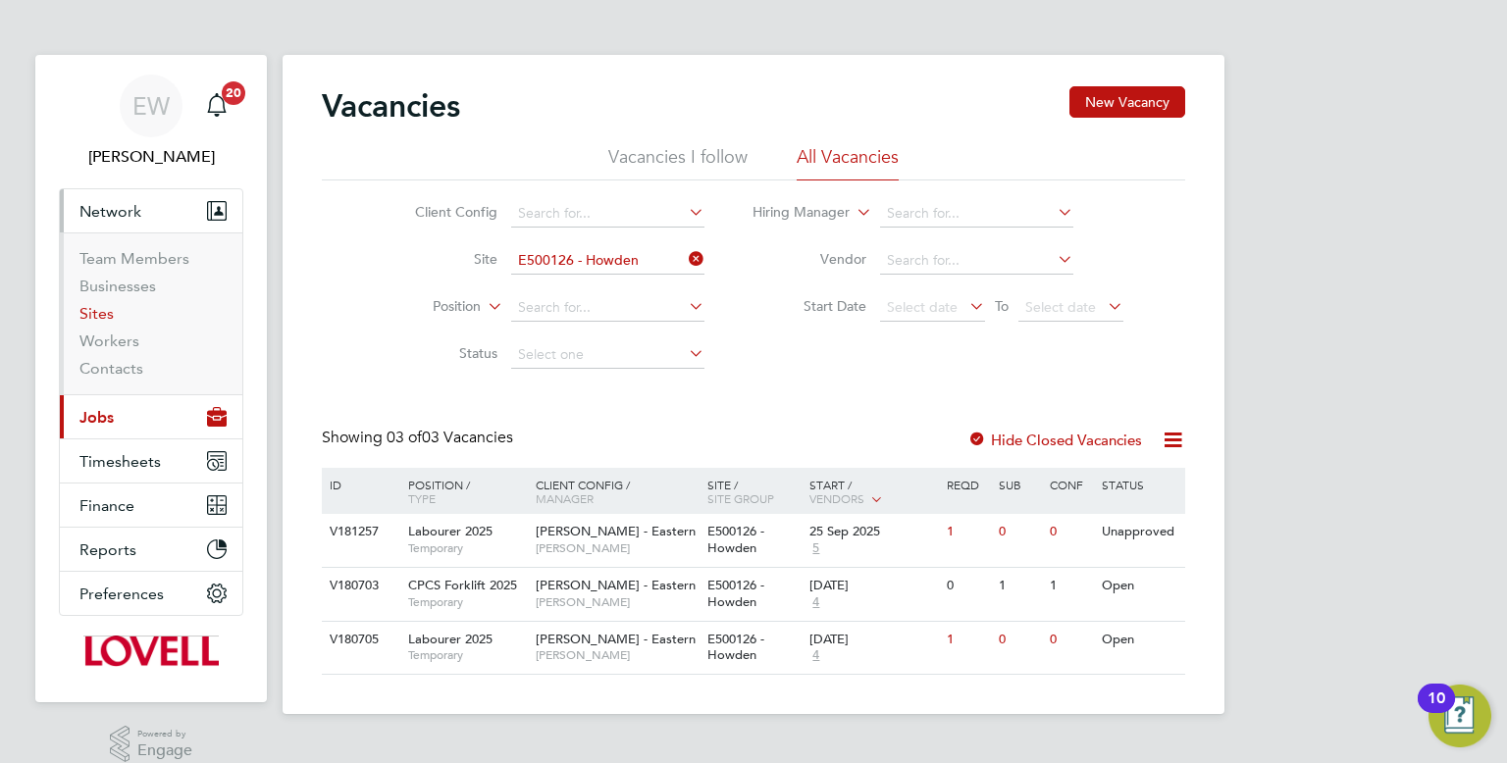
click at [112, 314] on link "Sites" at bounding box center [96, 313] width 34 height 19
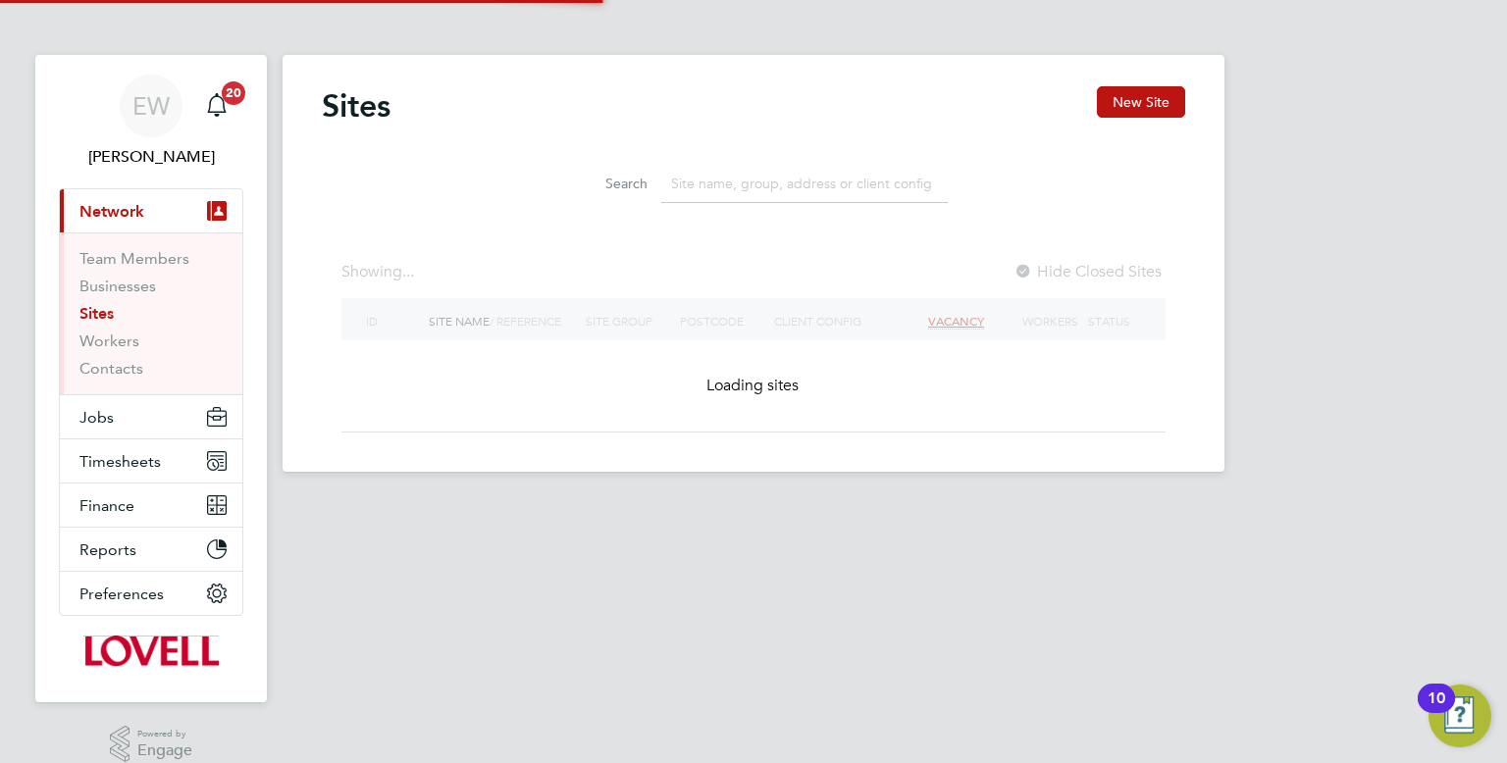
click at [750, 188] on input at bounding box center [804, 184] width 286 height 38
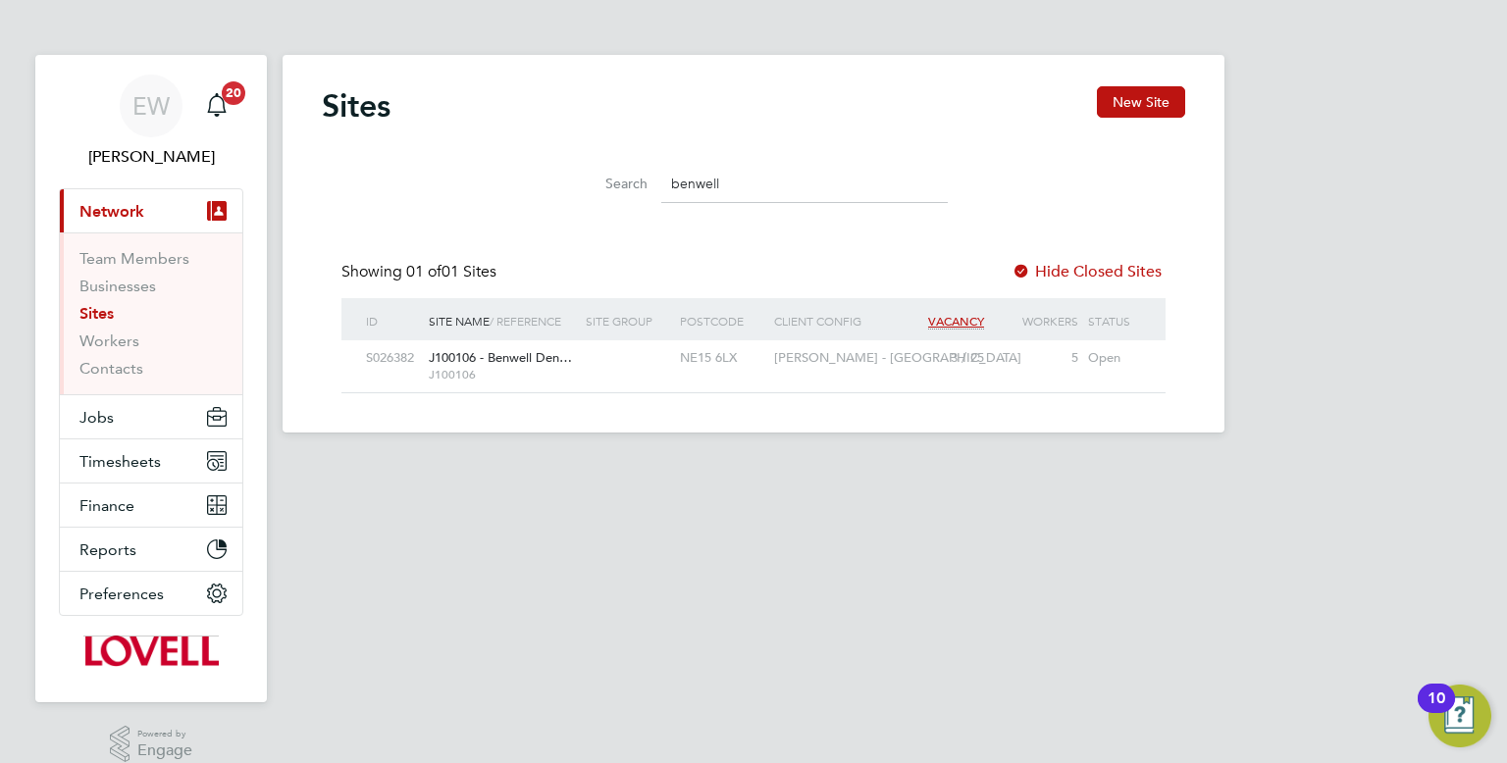
type input "benwell"
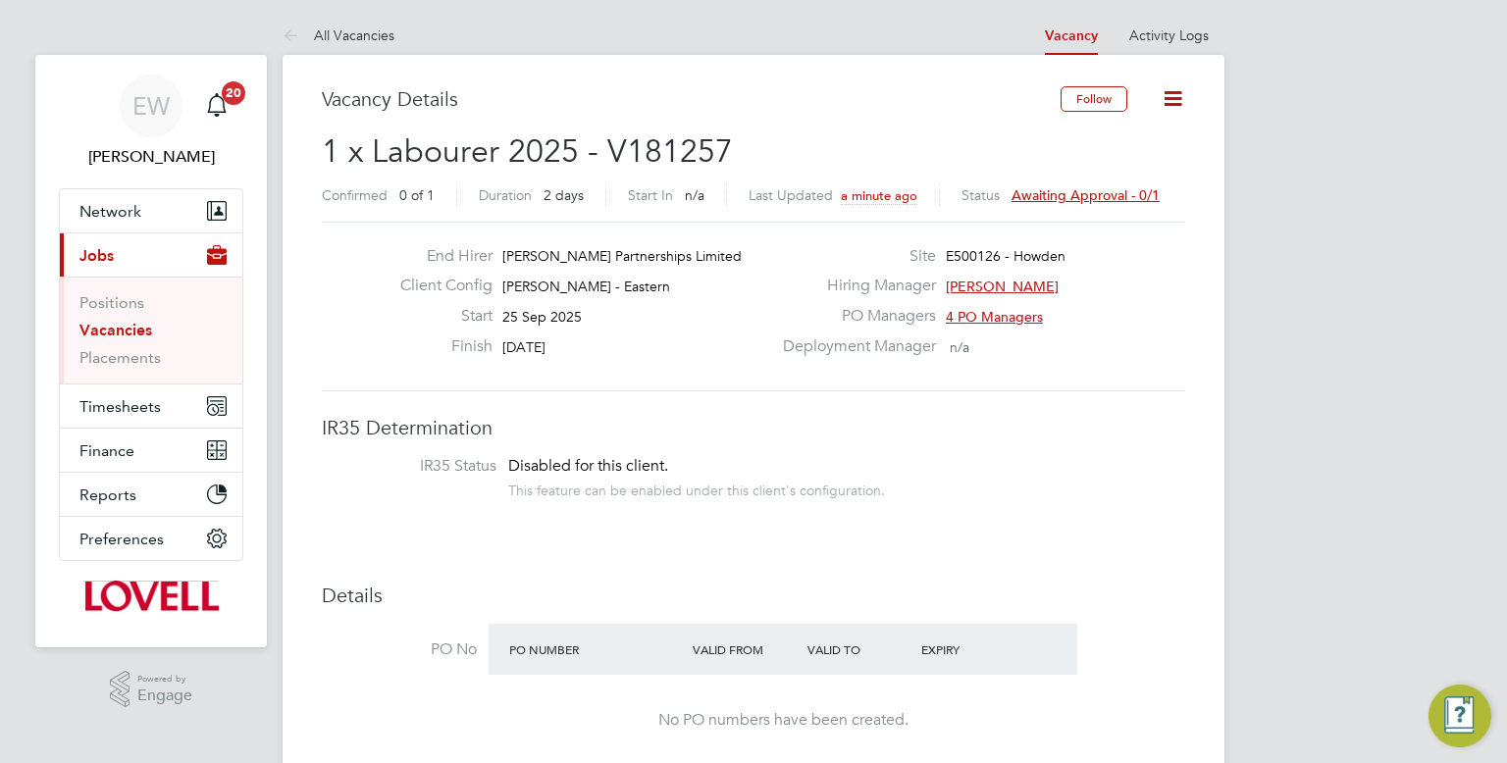
click at [1088, 195] on span "Awaiting approval - 0/1" at bounding box center [1085, 195] width 148 height 18
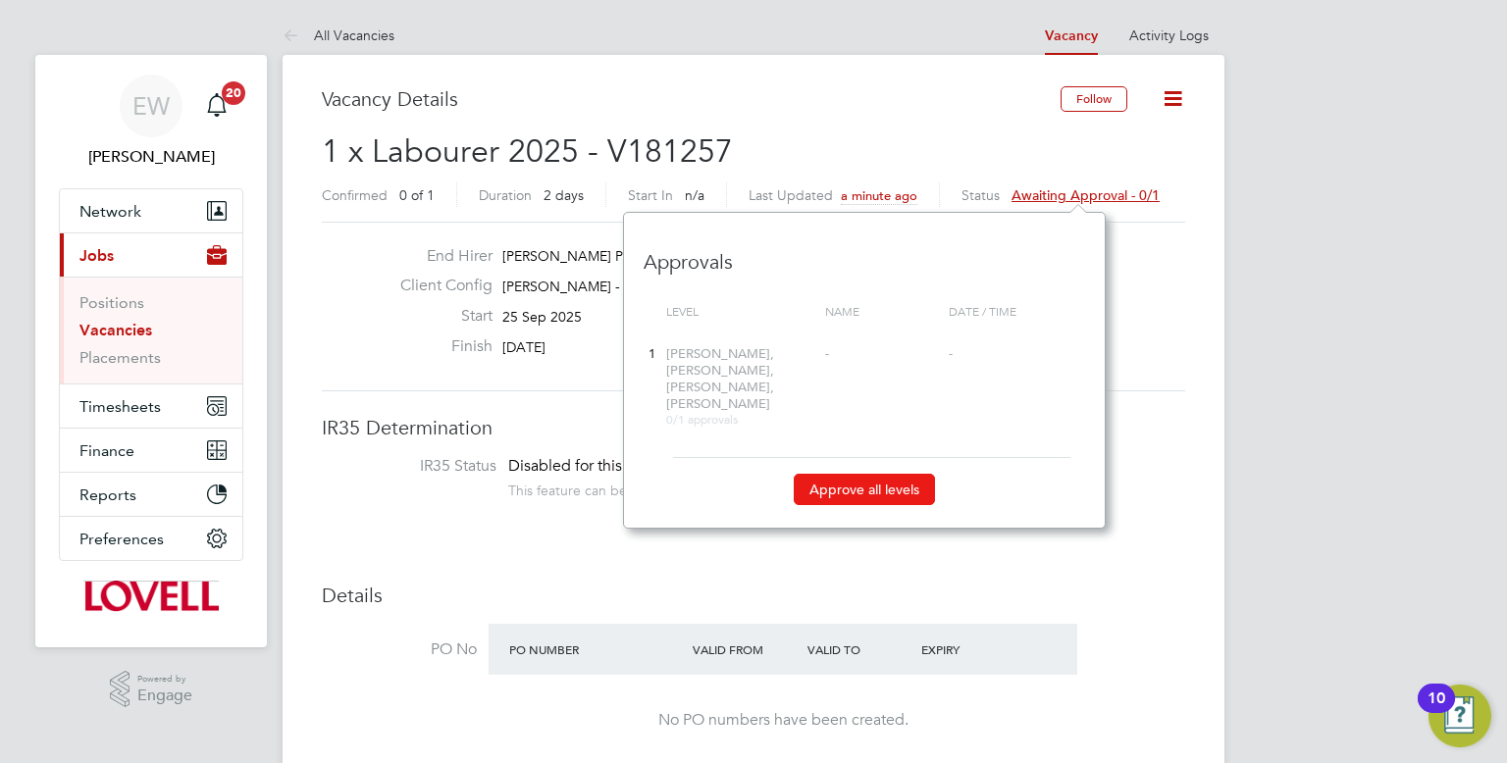
click at [873, 474] on button "Approve all levels" at bounding box center [864, 489] width 141 height 31
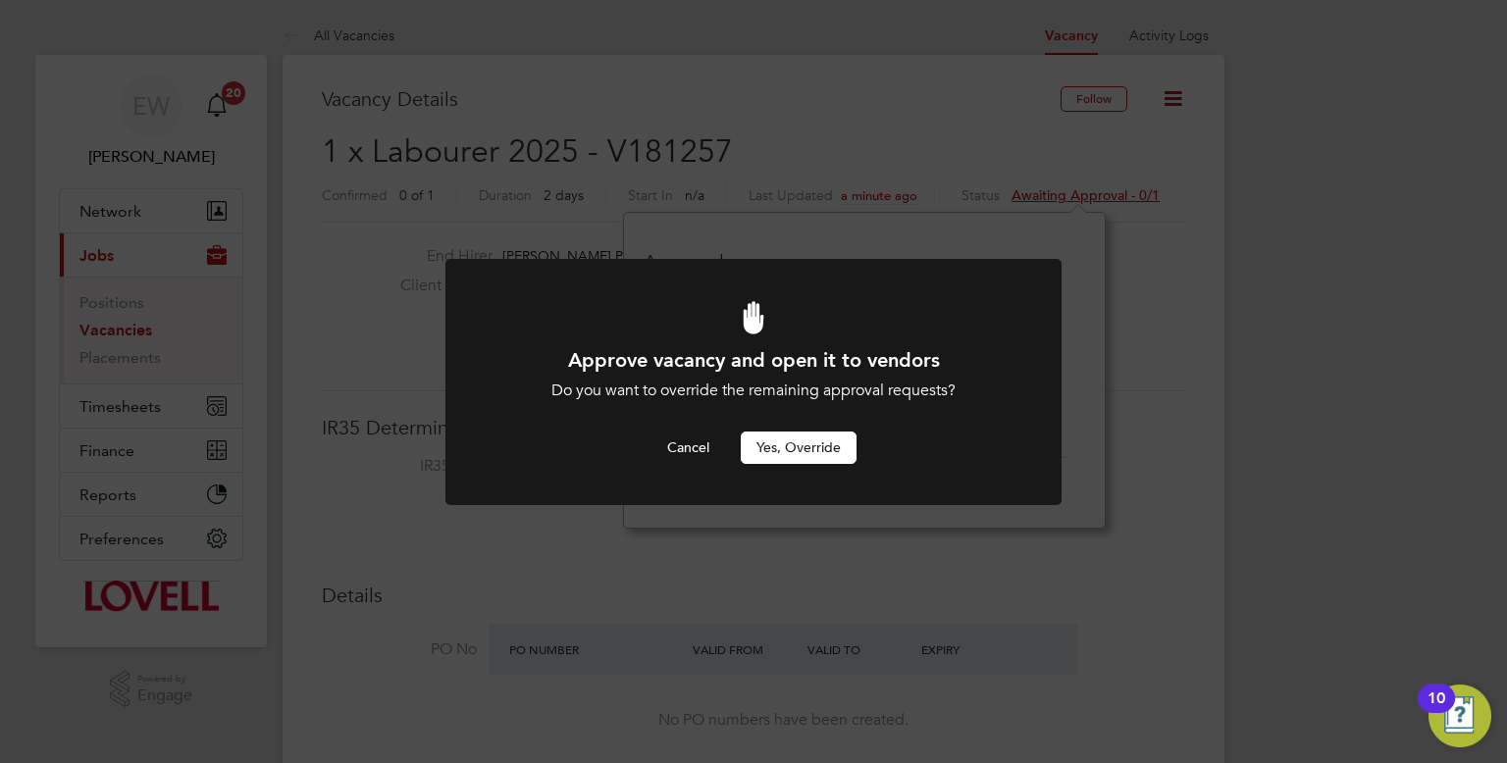
click at [834, 455] on button "Yes, Override" at bounding box center [799, 447] width 116 height 31
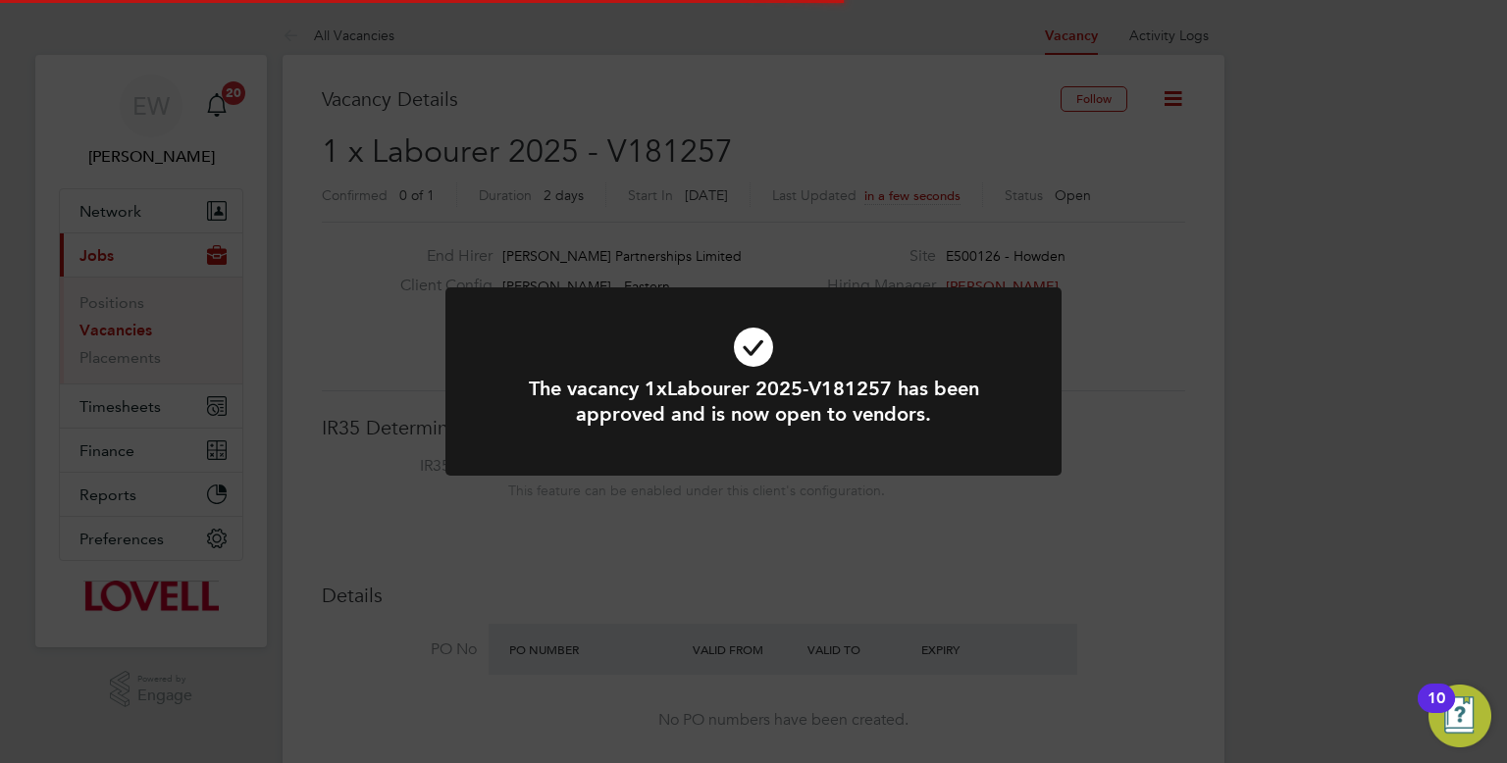
scroll to position [58, 137]
click at [1104, 319] on div "The vacancy 1xLabourer 2025-V181257 has been approved and is now open to vendor…" at bounding box center [753, 381] width 1507 height 763
